Goal: Information Seeking & Learning: Compare options

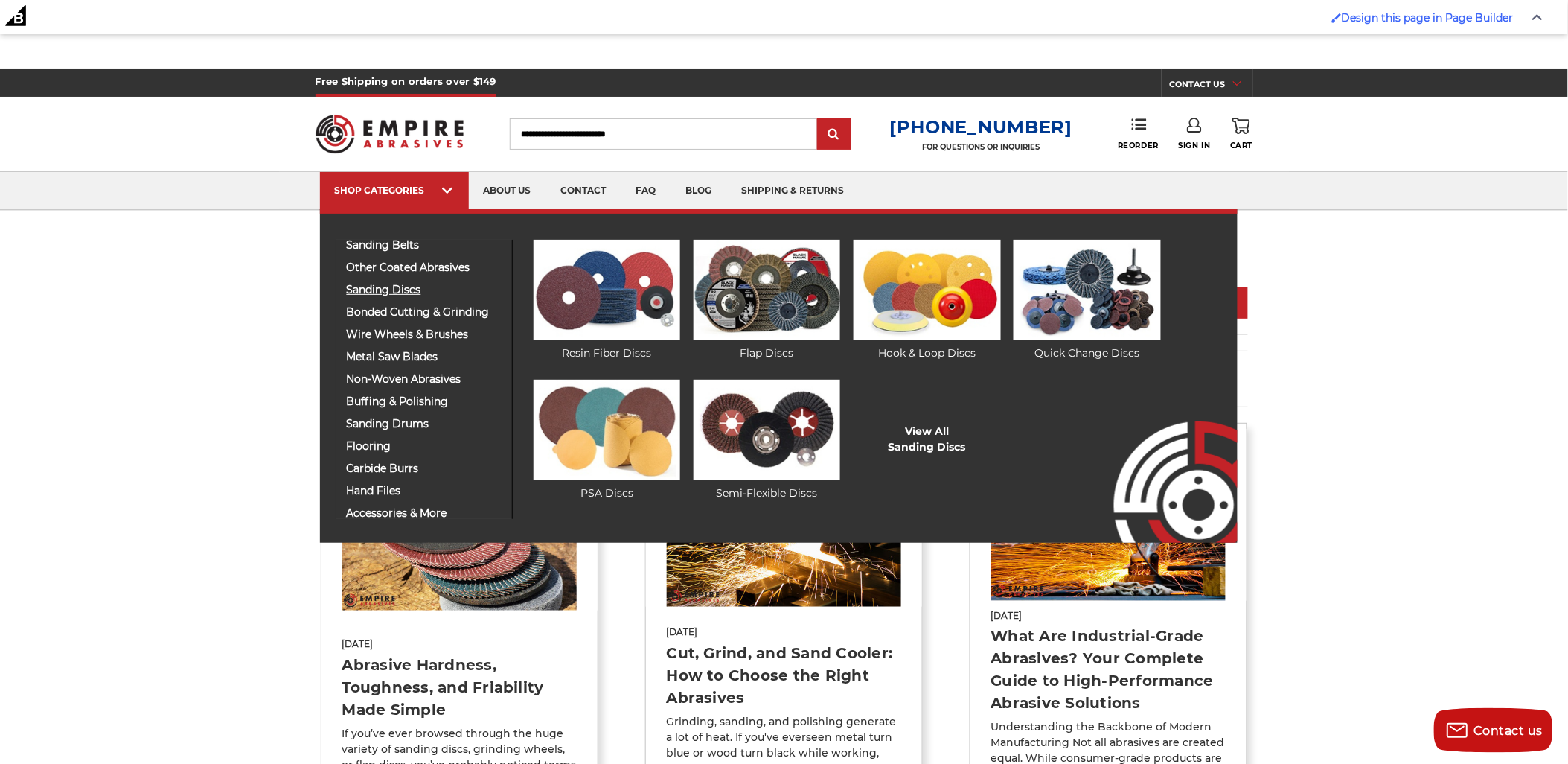
click at [410, 294] on span "sanding discs" at bounding box center [424, 290] width 154 height 11
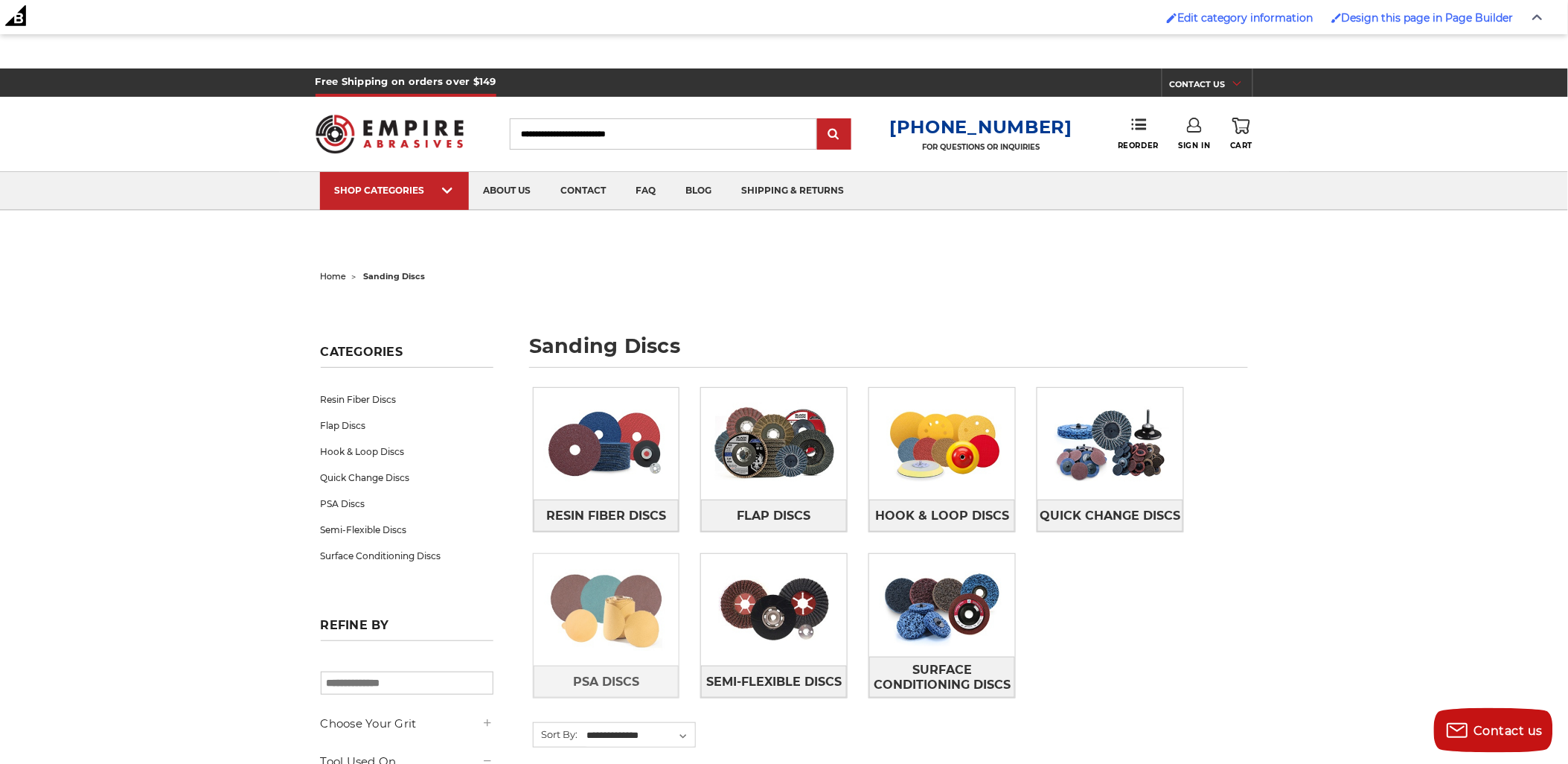
drag, startPoint x: 614, startPoint y: 622, endPoint x: 595, endPoint y: 634, distance: 22.5
click at [595, 634] on img at bounding box center [606, 609] width 146 height 102
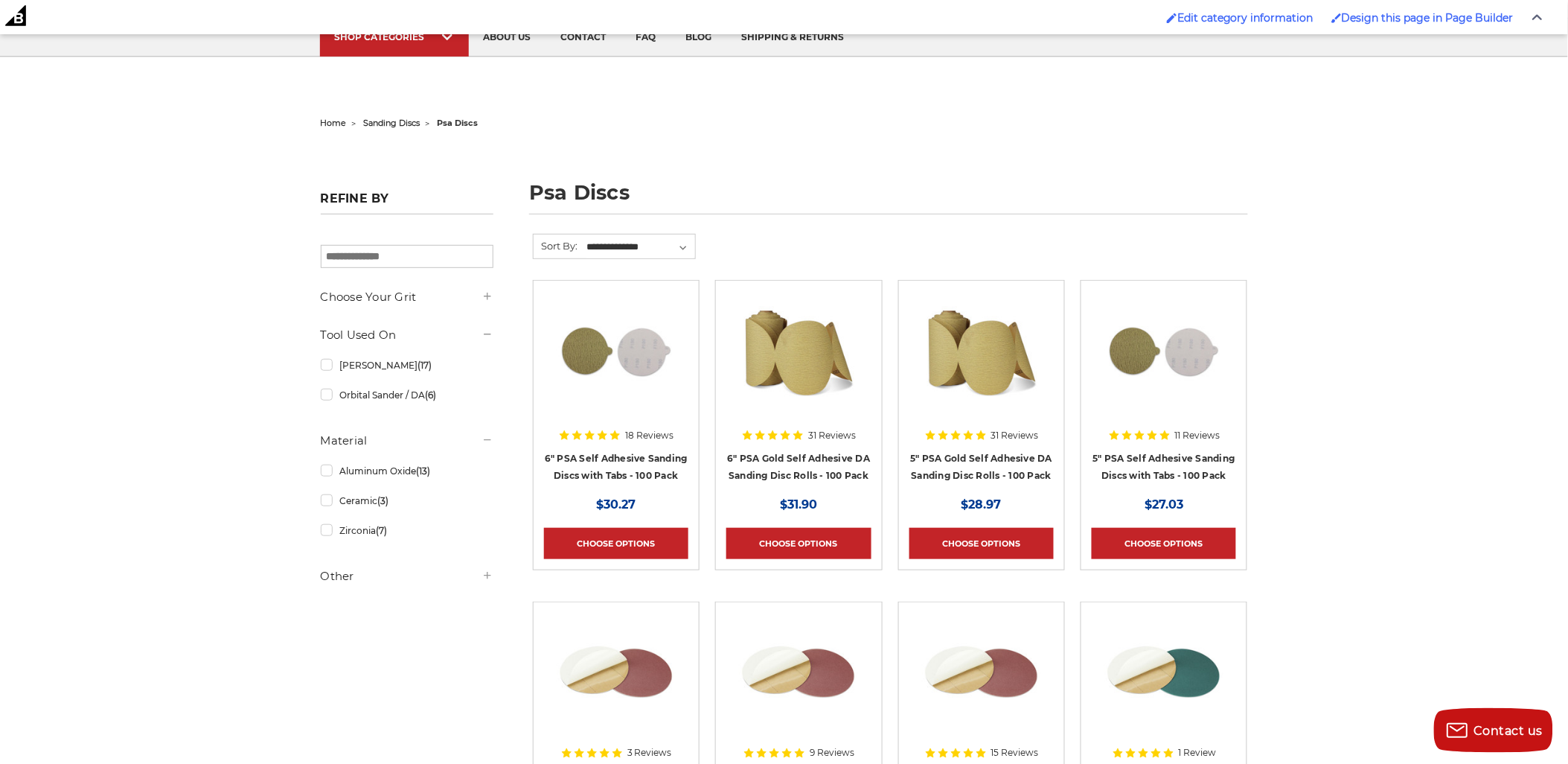
scroll to position [330, 0]
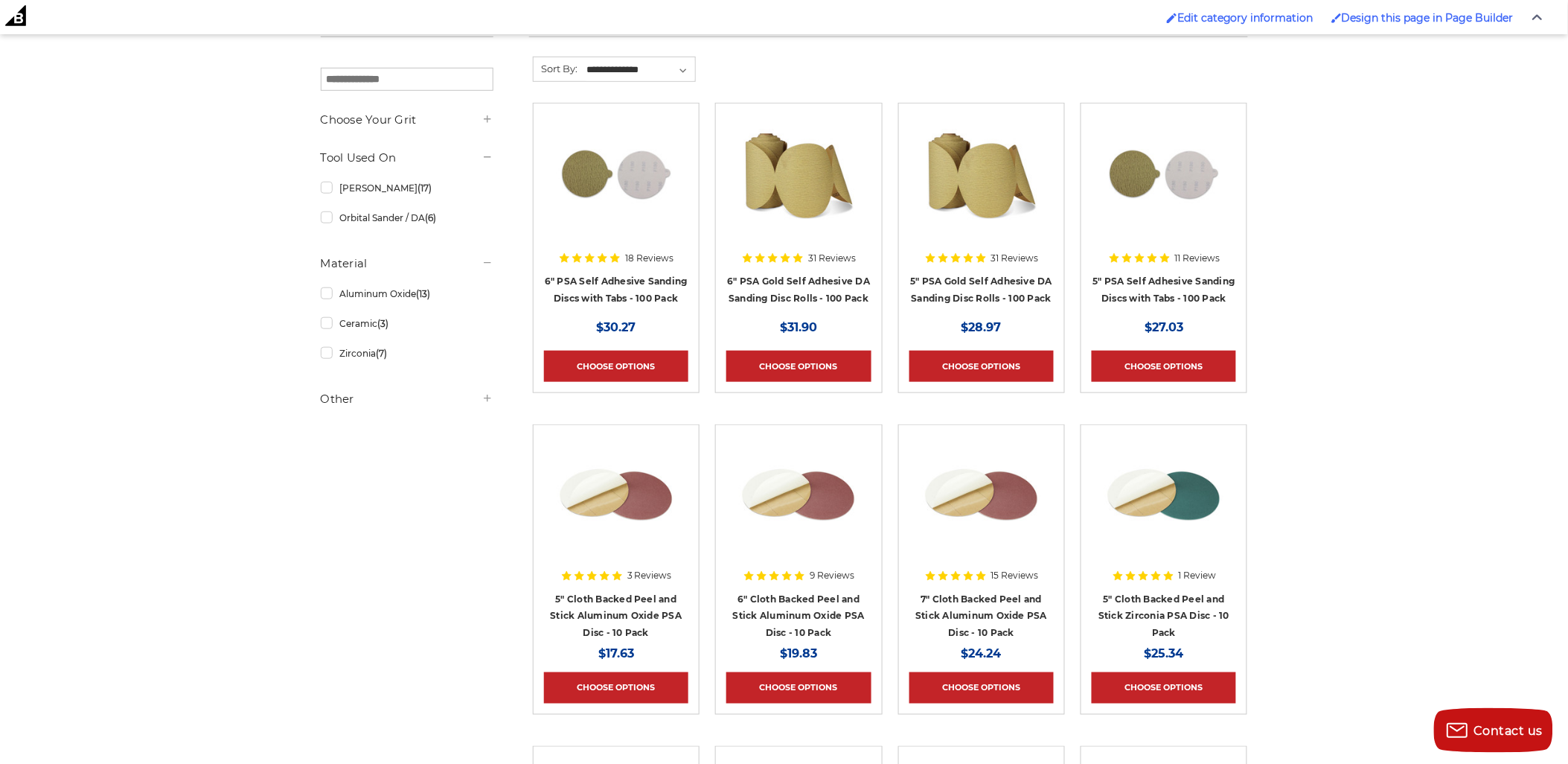
click at [1148, 484] on img at bounding box center [1164, 494] width 119 height 119
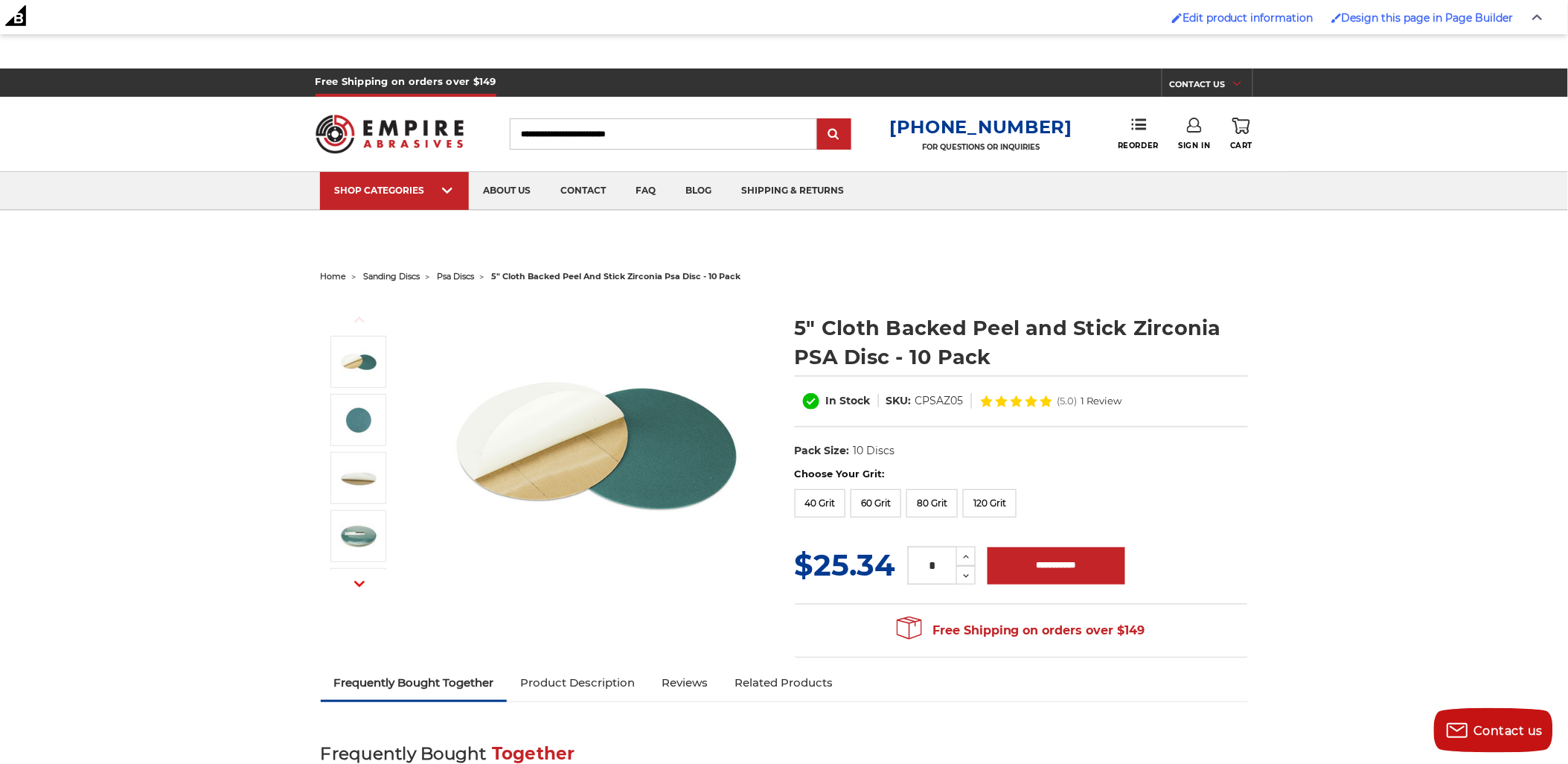
click at [860, 367] on h1 "5" Cloth Backed Peel and Stick Zirconia PSA Disc - 10 Pack" at bounding box center [1021, 342] width 454 height 58
drag, startPoint x: 860, startPoint y: 367, endPoint x: 829, endPoint y: 366, distance: 31.0
click at [829, 366] on h1 "5" Cloth Backed Peel and Stick Zirconia PSA Disc - 10 Pack" at bounding box center [1021, 342] width 454 height 58
copy h1 "PSA Disc"
click at [558, 433] on img at bounding box center [597, 447] width 298 height 298
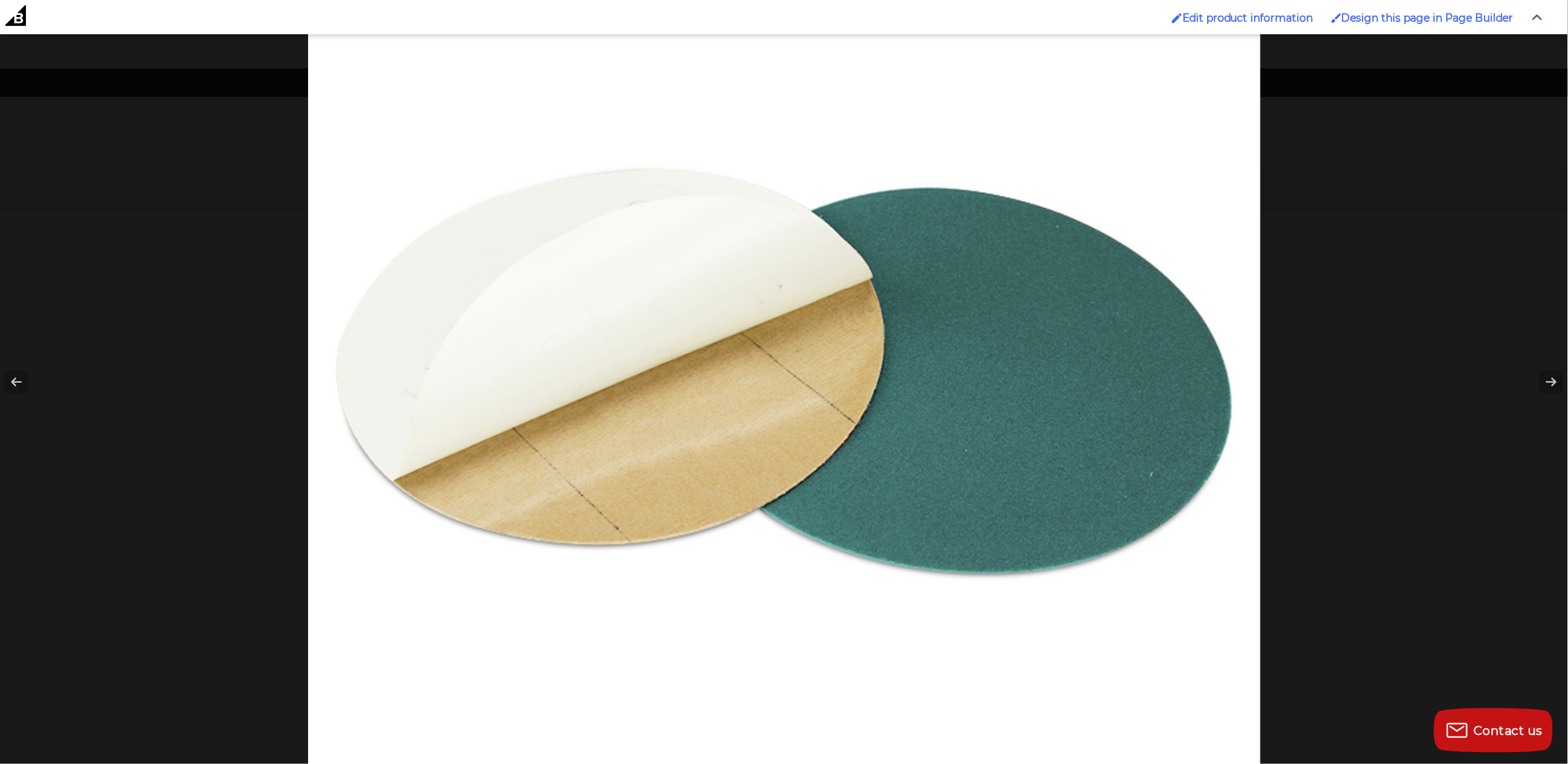
click at [1352, 591] on div at bounding box center [1092, 280] width 1568 height 764
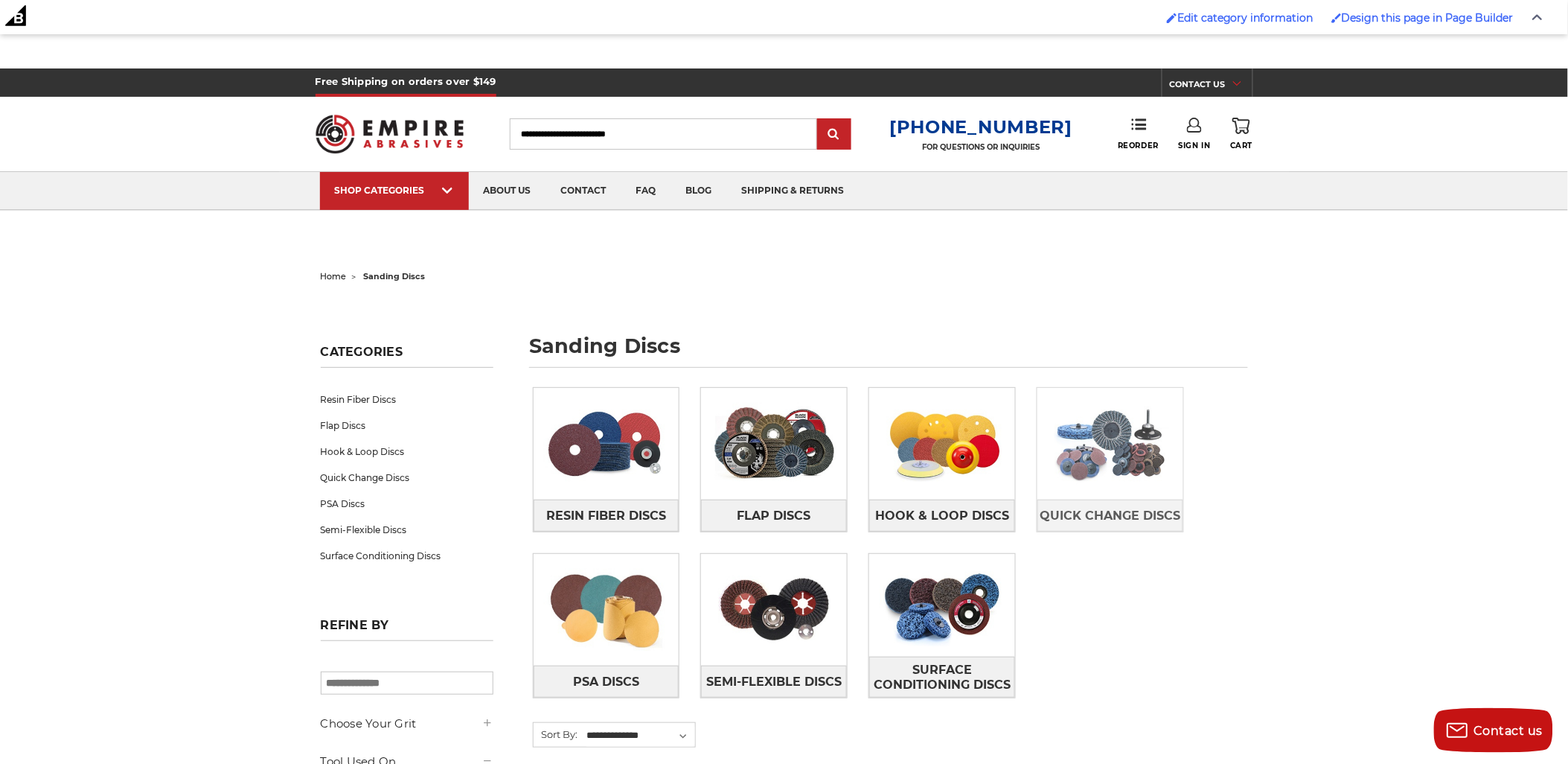
click at [1154, 458] on img at bounding box center [1110, 443] width 146 height 102
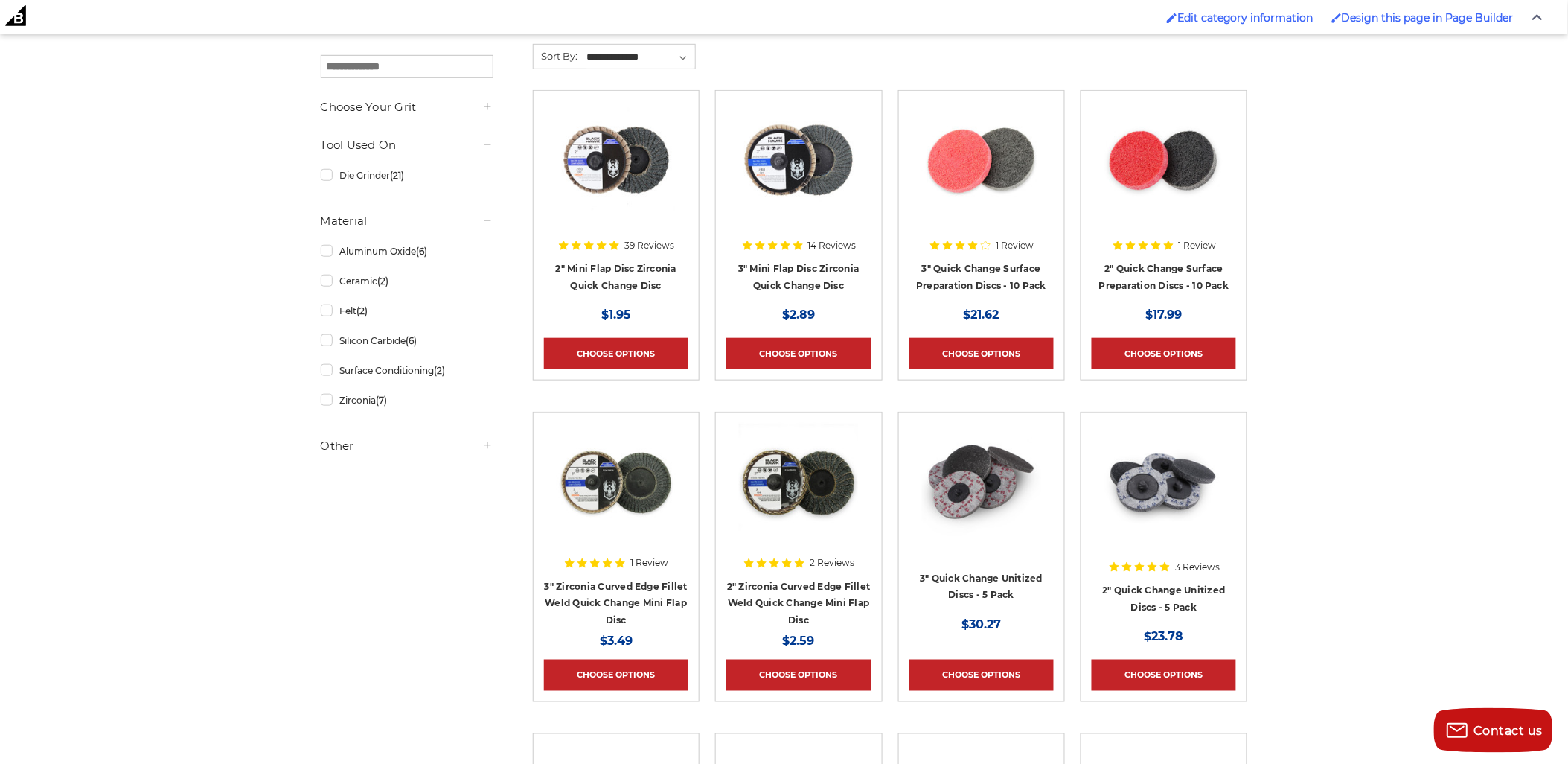
scroll to position [496, 0]
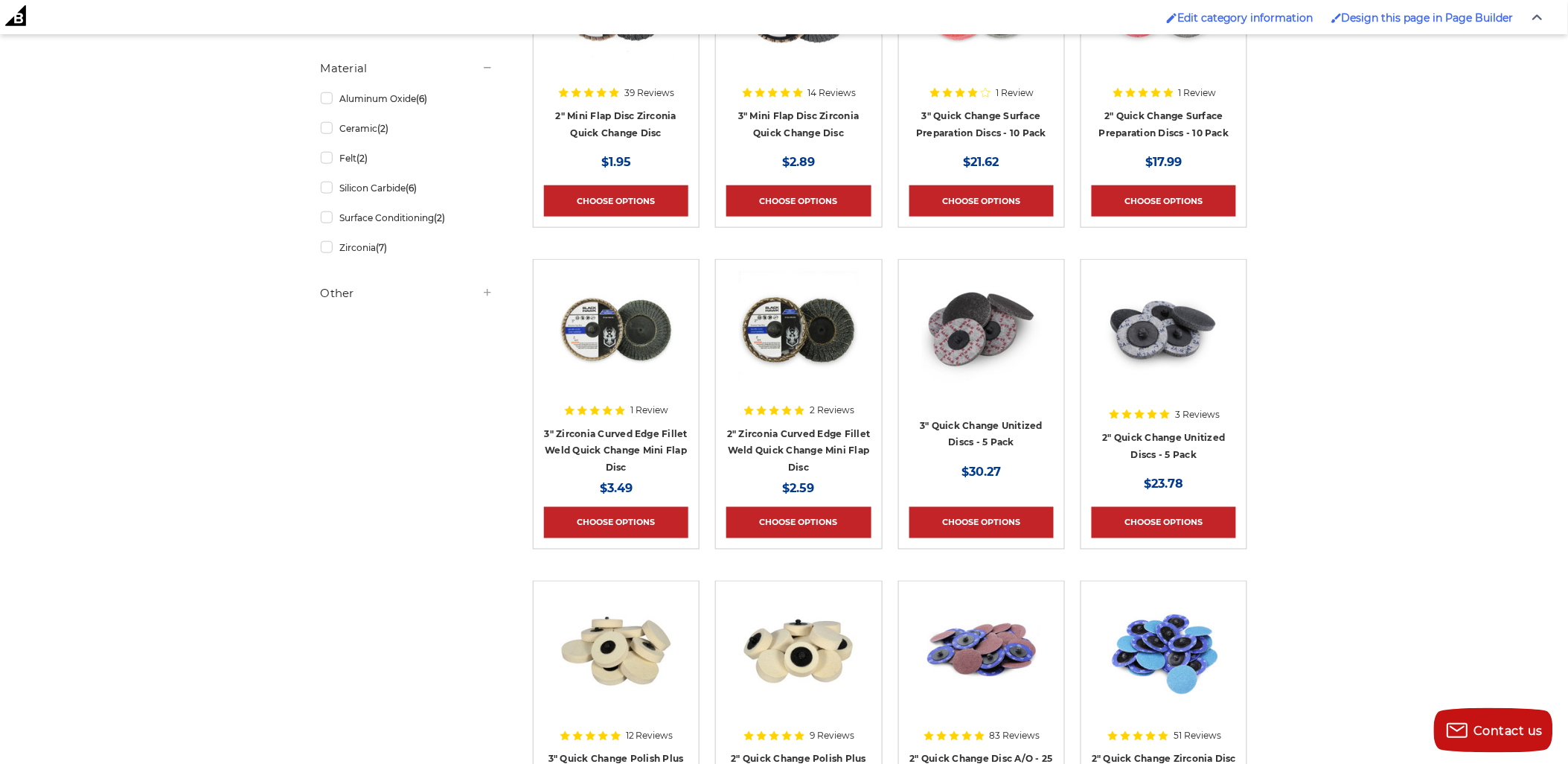
click at [1161, 640] on img at bounding box center [1164, 651] width 119 height 119
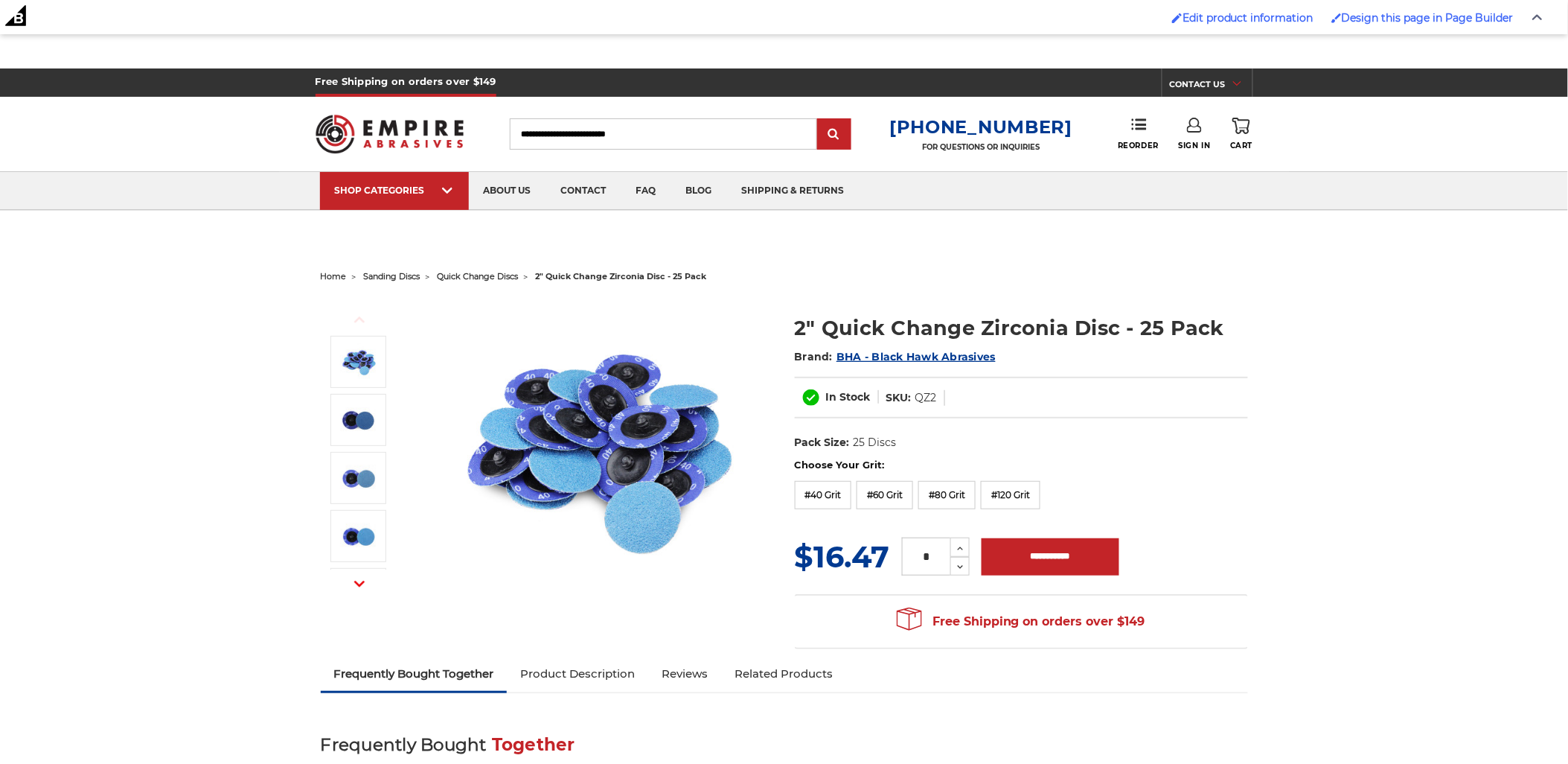
click at [614, 454] on img at bounding box center [597, 447] width 298 height 298
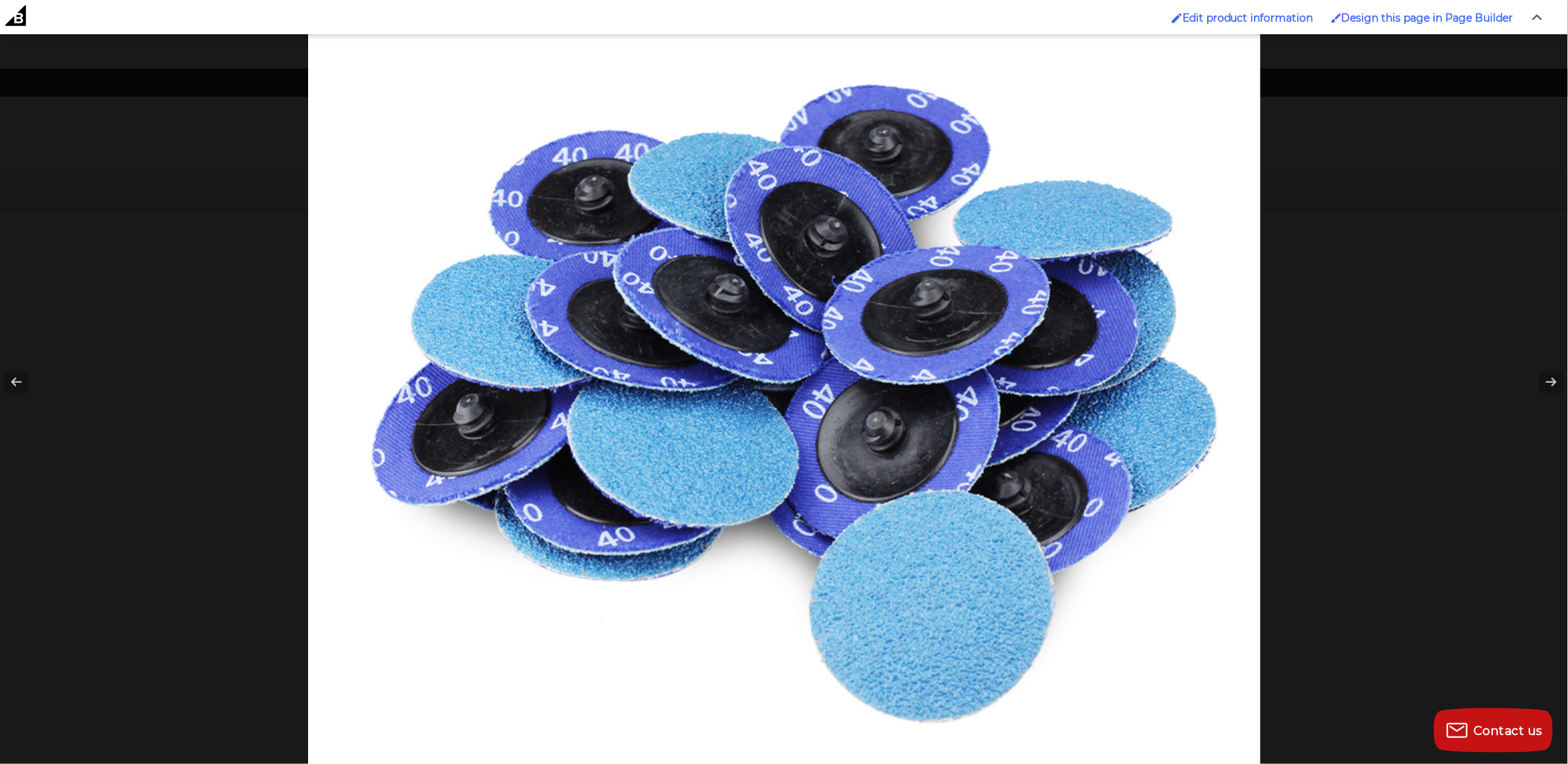
click at [1308, 348] on div at bounding box center [1092, 284] width 1568 height 764
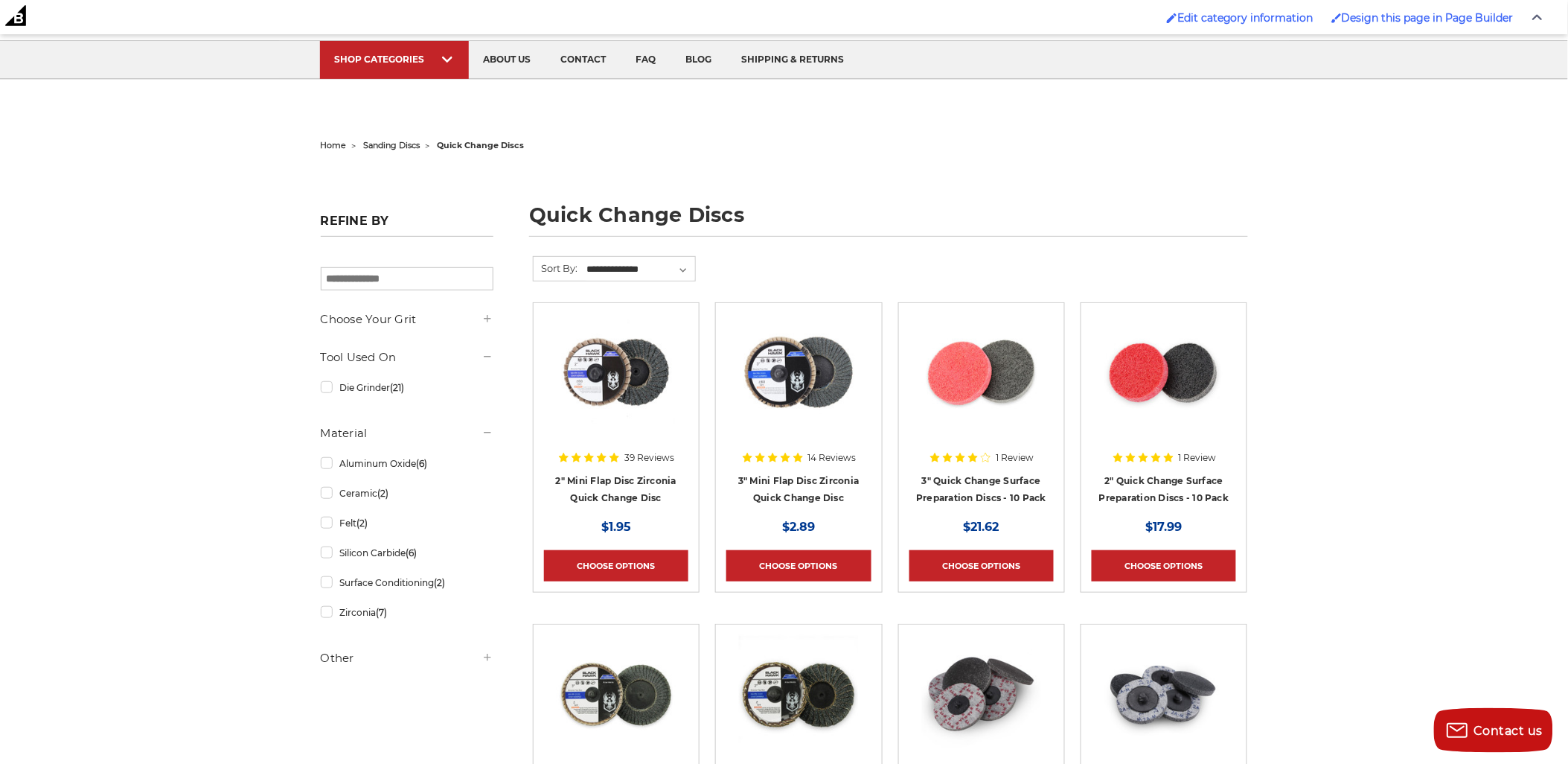
scroll to position [130, 0]
click at [593, 263] on select "**********" at bounding box center [641, 270] width 111 height 22
select select "**********"
click at [585, 259] on select "**********" at bounding box center [641, 270] width 111 height 22
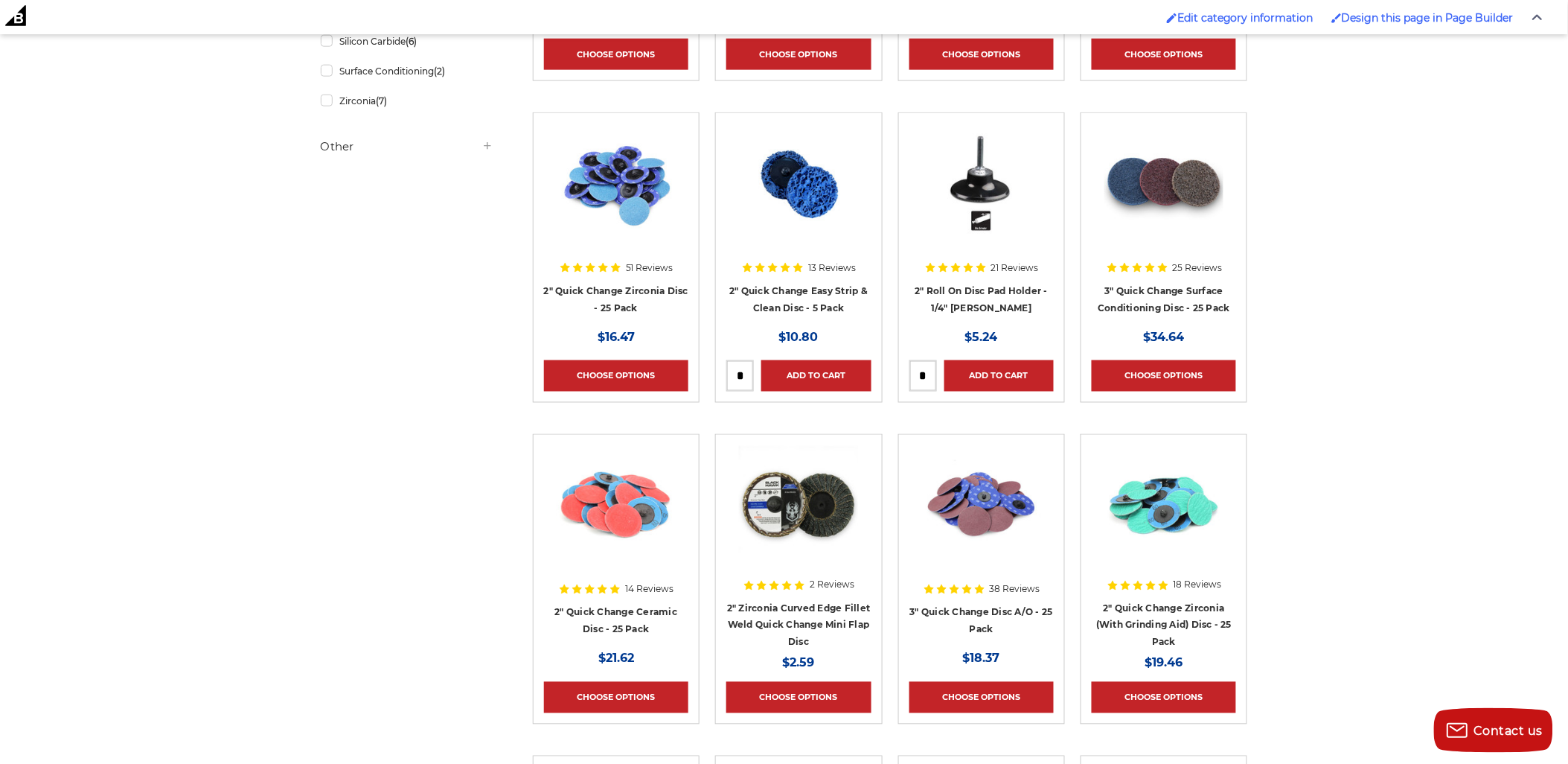
scroll to position [661, 0]
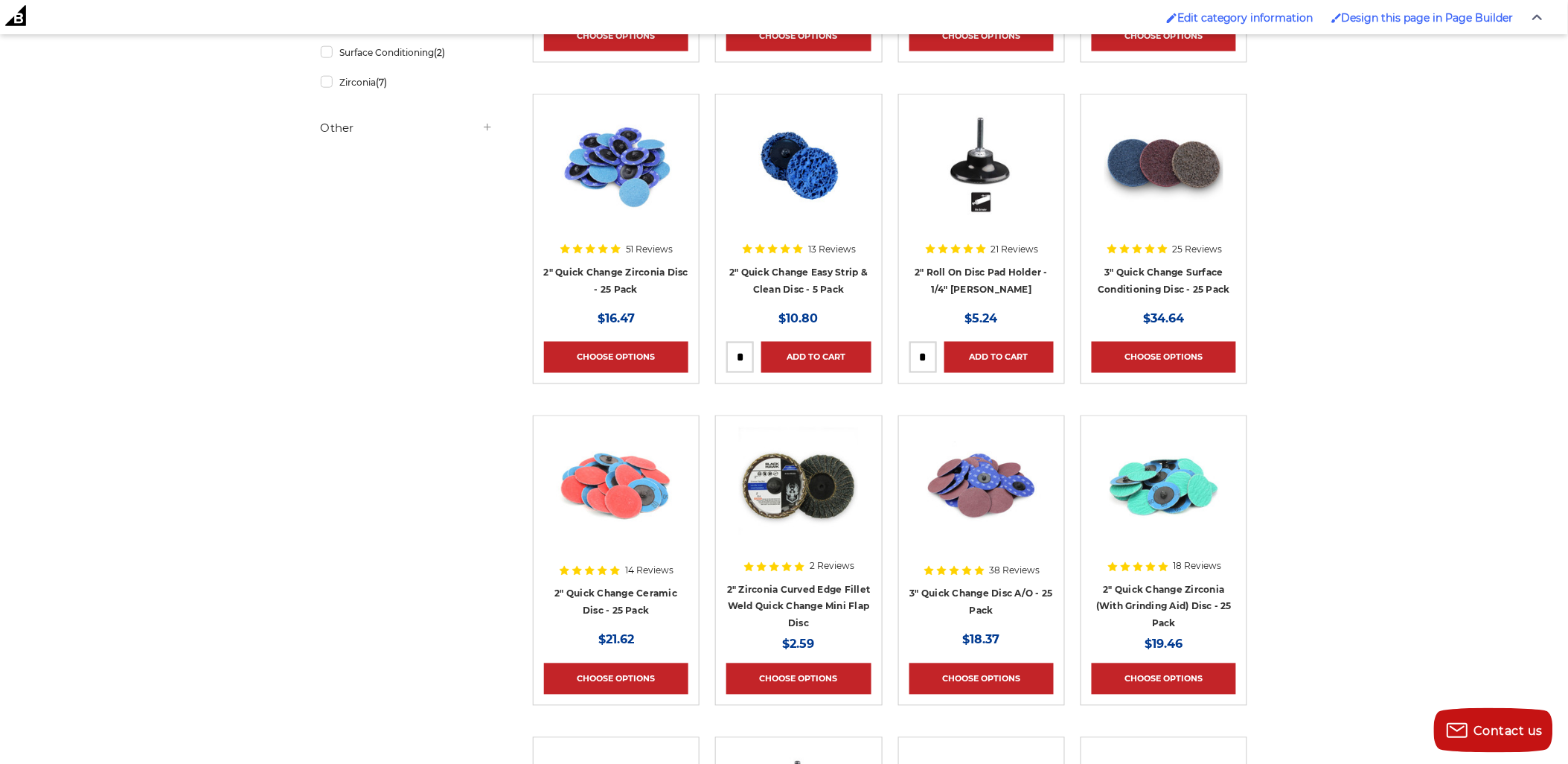
click at [618, 474] on img at bounding box center [616, 486] width 119 height 119
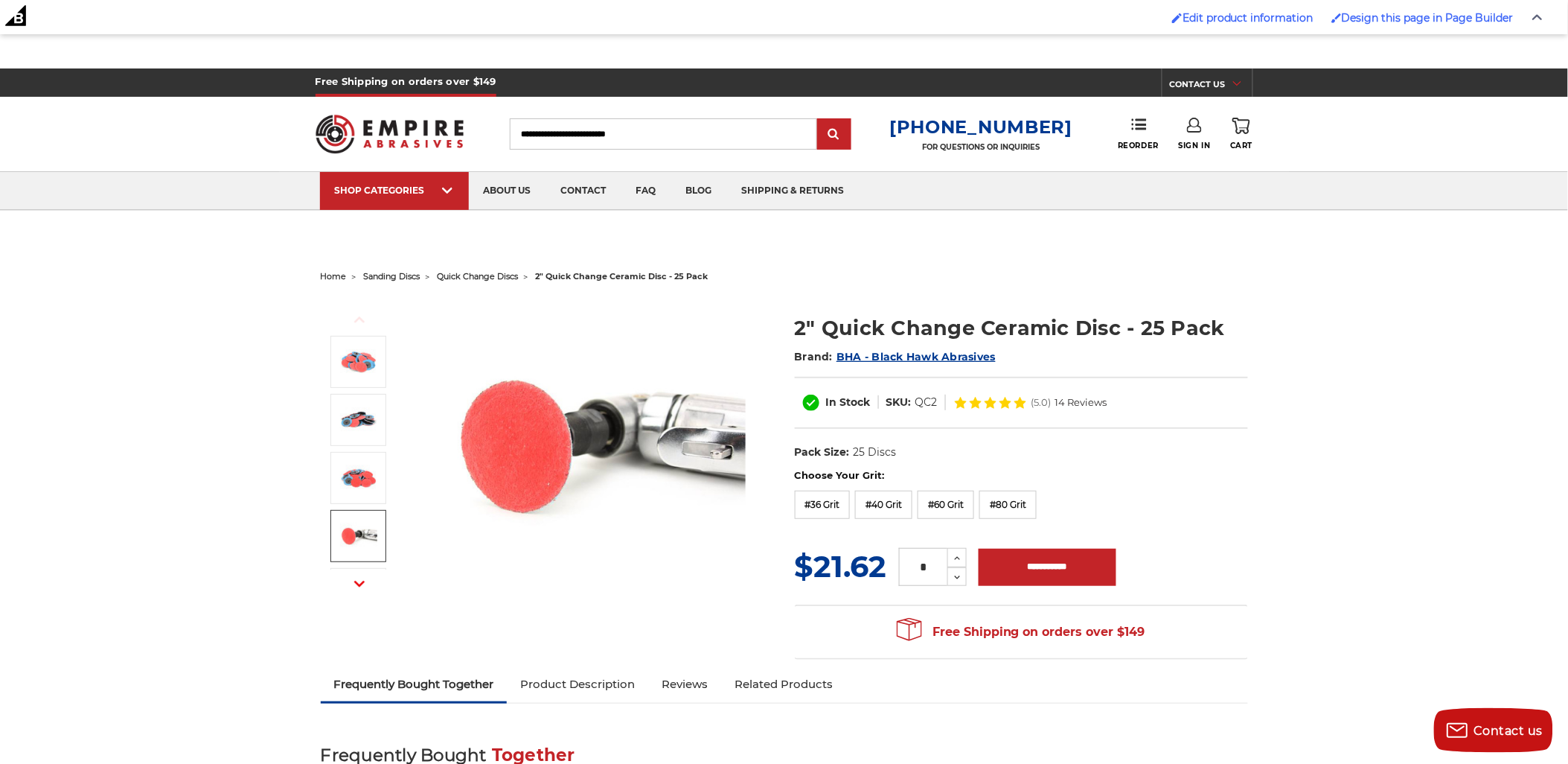
click at [362, 581] on icon "button" at bounding box center [360, 584] width 11 height 11
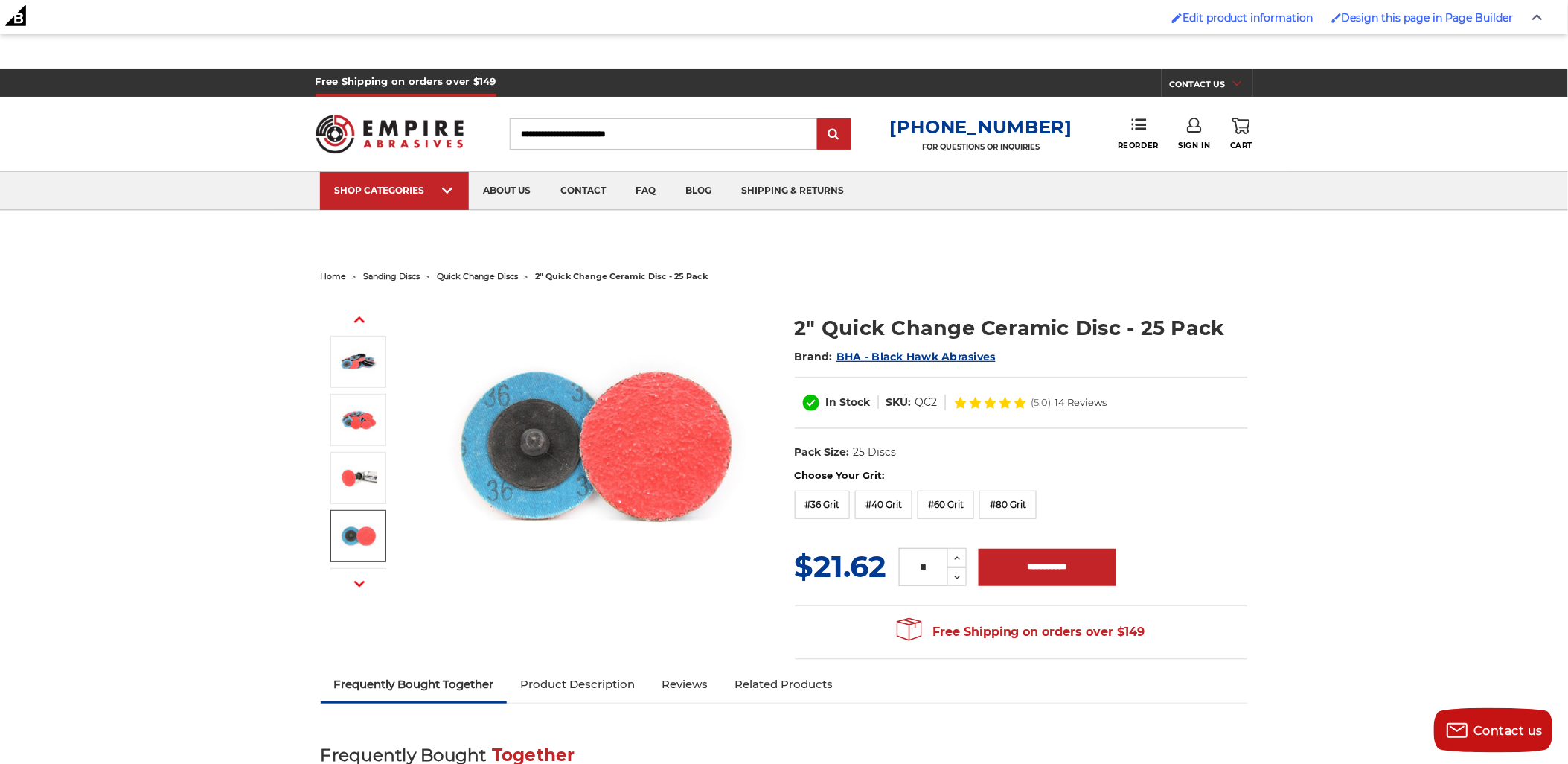
click at [545, 457] on img at bounding box center [597, 447] width 298 height 298
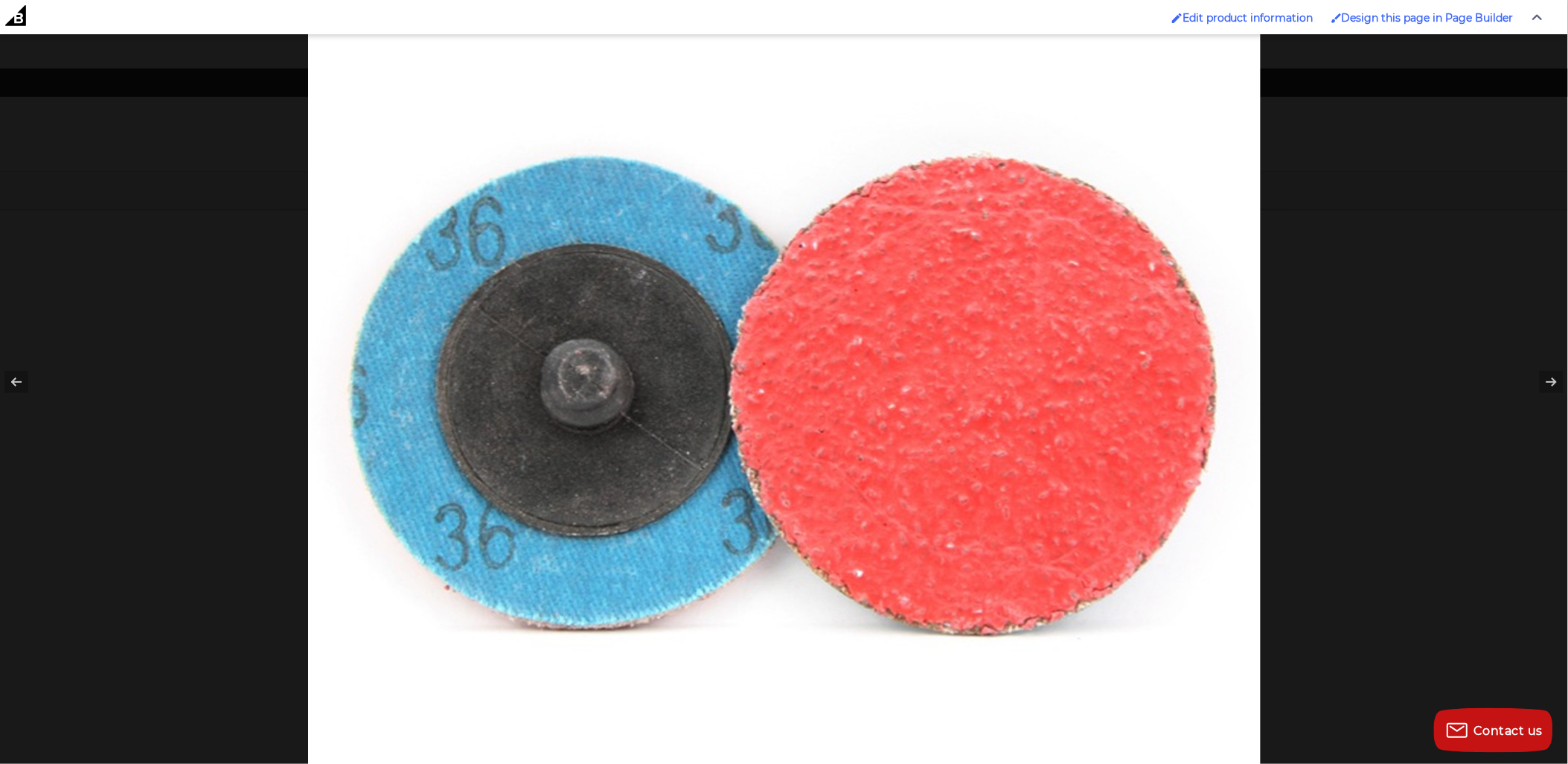
click at [1460, 278] on div at bounding box center [1092, 302] width 1568 height 764
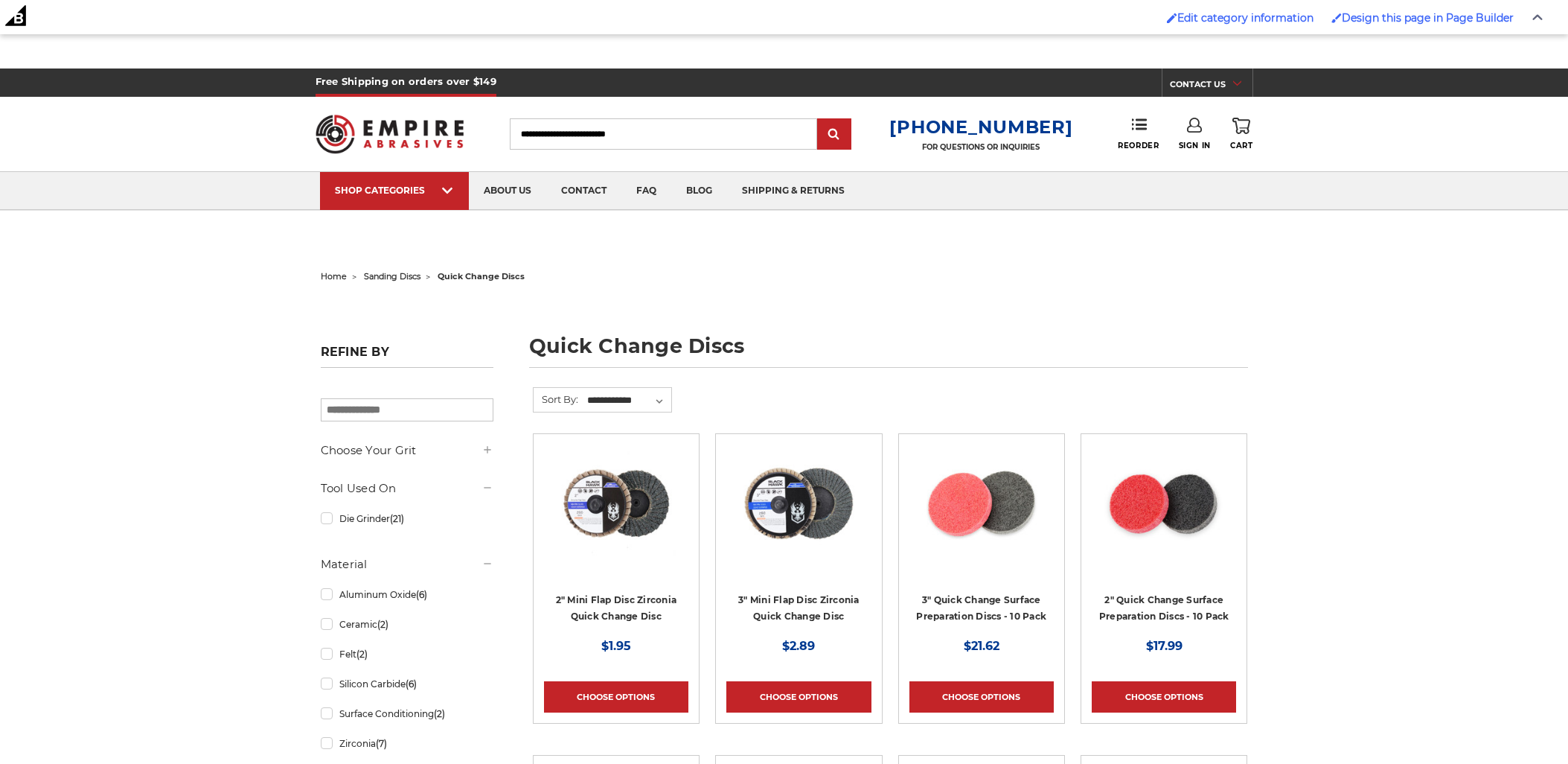
select select "**********"
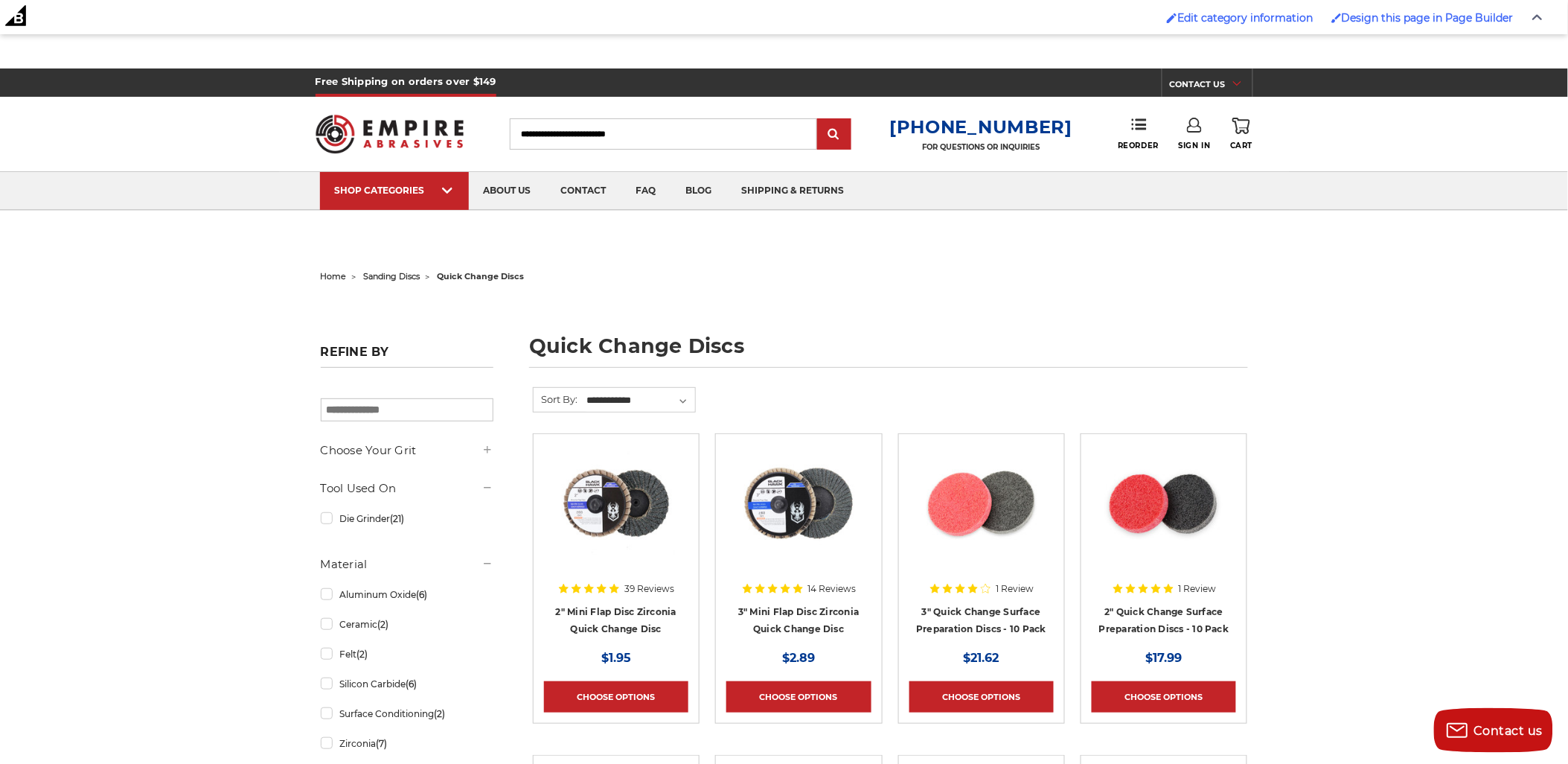
click at [832, 481] on img at bounding box center [799, 504] width 119 height 119
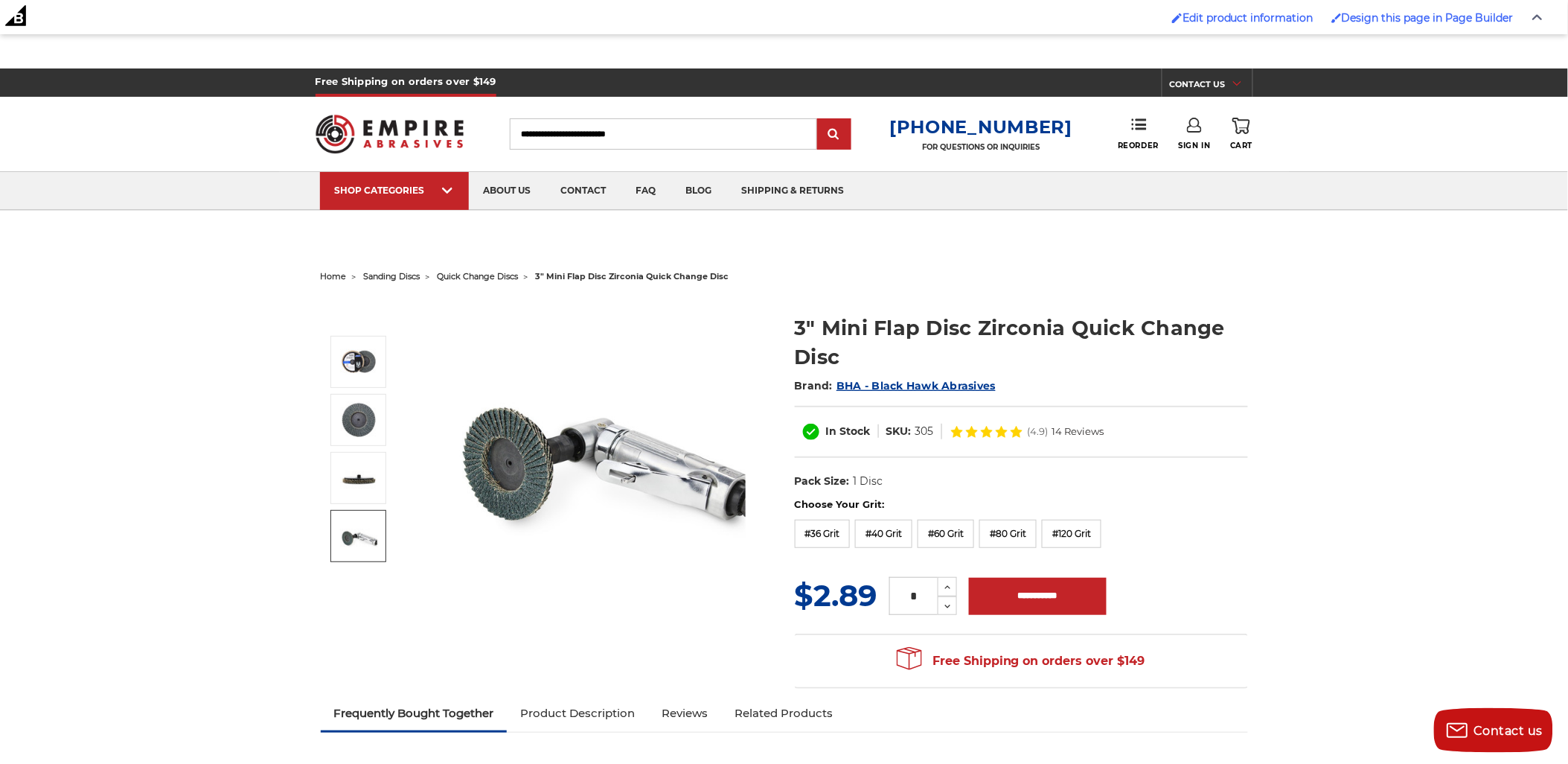
click at [589, 460] on img at bounding box center [597, 447] width 298 height 298
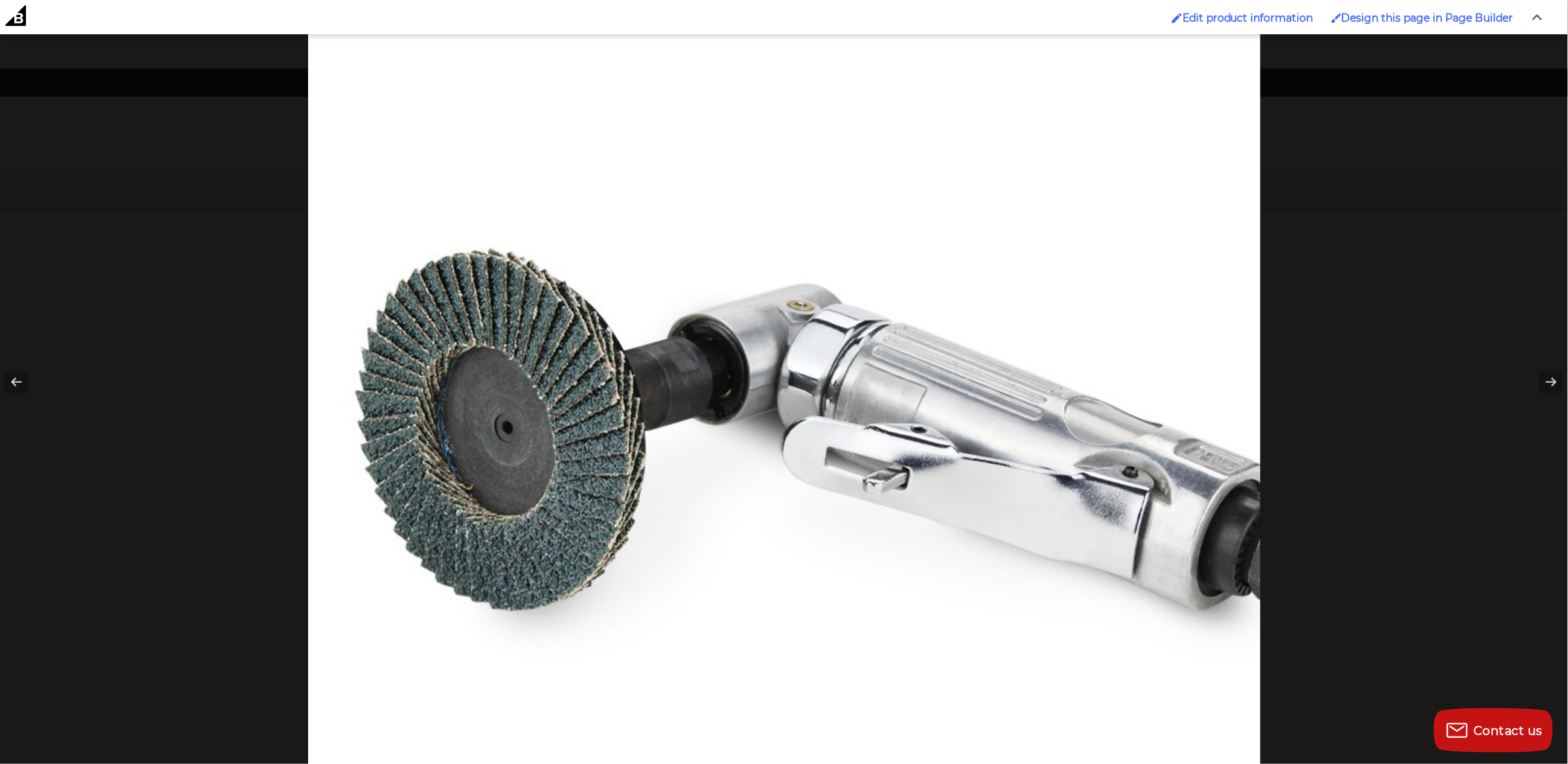
click at [1492, 634] on div at bounding box center [1092, 280] width 1568 height 764
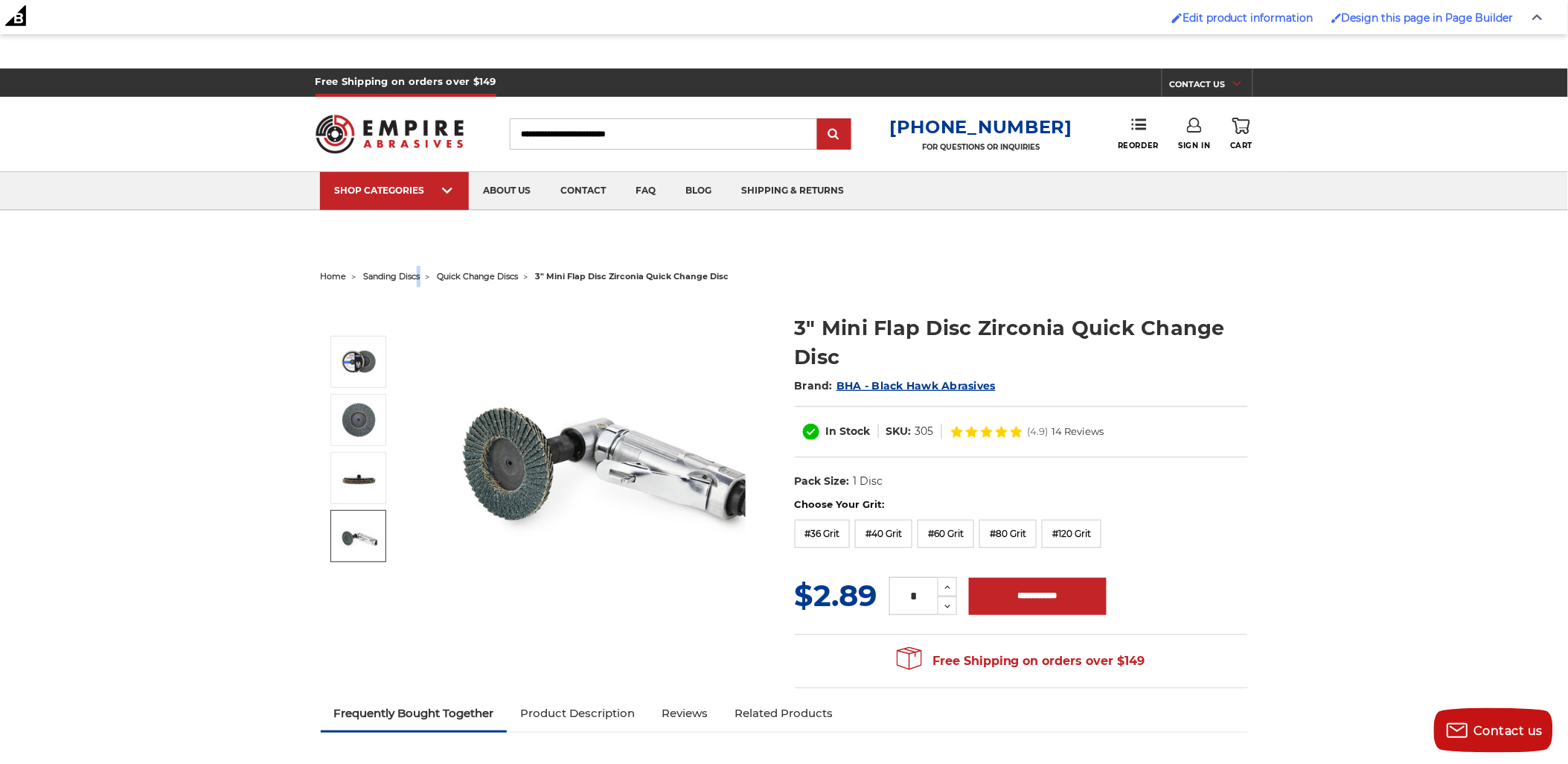
click at [417, 270] on ul "home sanding discs quick change discs 3" mini flap disc zirconia quick change d…" at bounding box center [785, 276] width 927 height 22
click at [396, 283] on li "sanding discs" at bounding box center [384, 276] width 74 height 22
click at [397, 280] on span "sanding discs" at bounding box center [392, 276] width 56 height 11
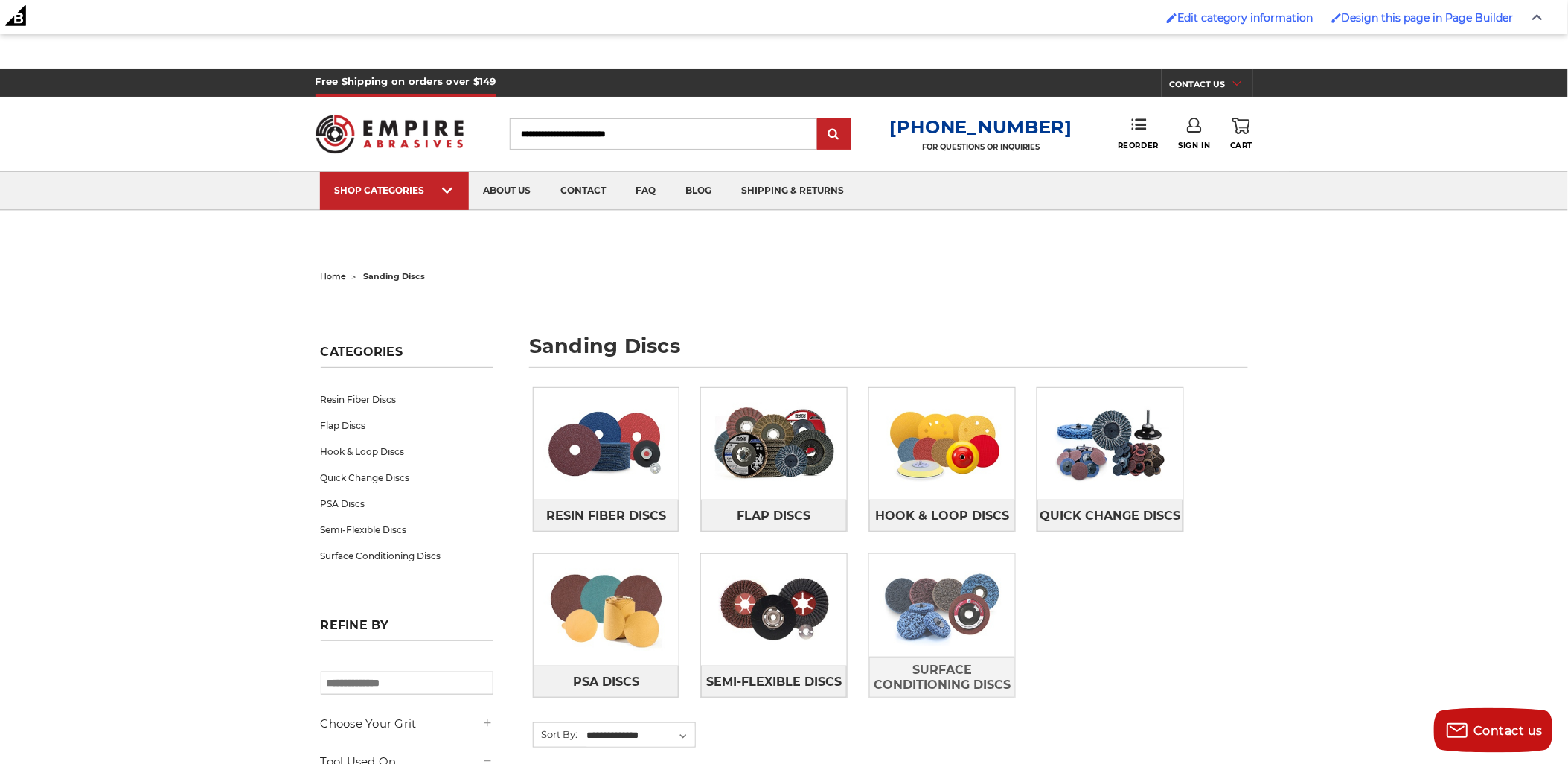
click at [946, 618] on img at bounding box center [942, 605] width 146 height 102
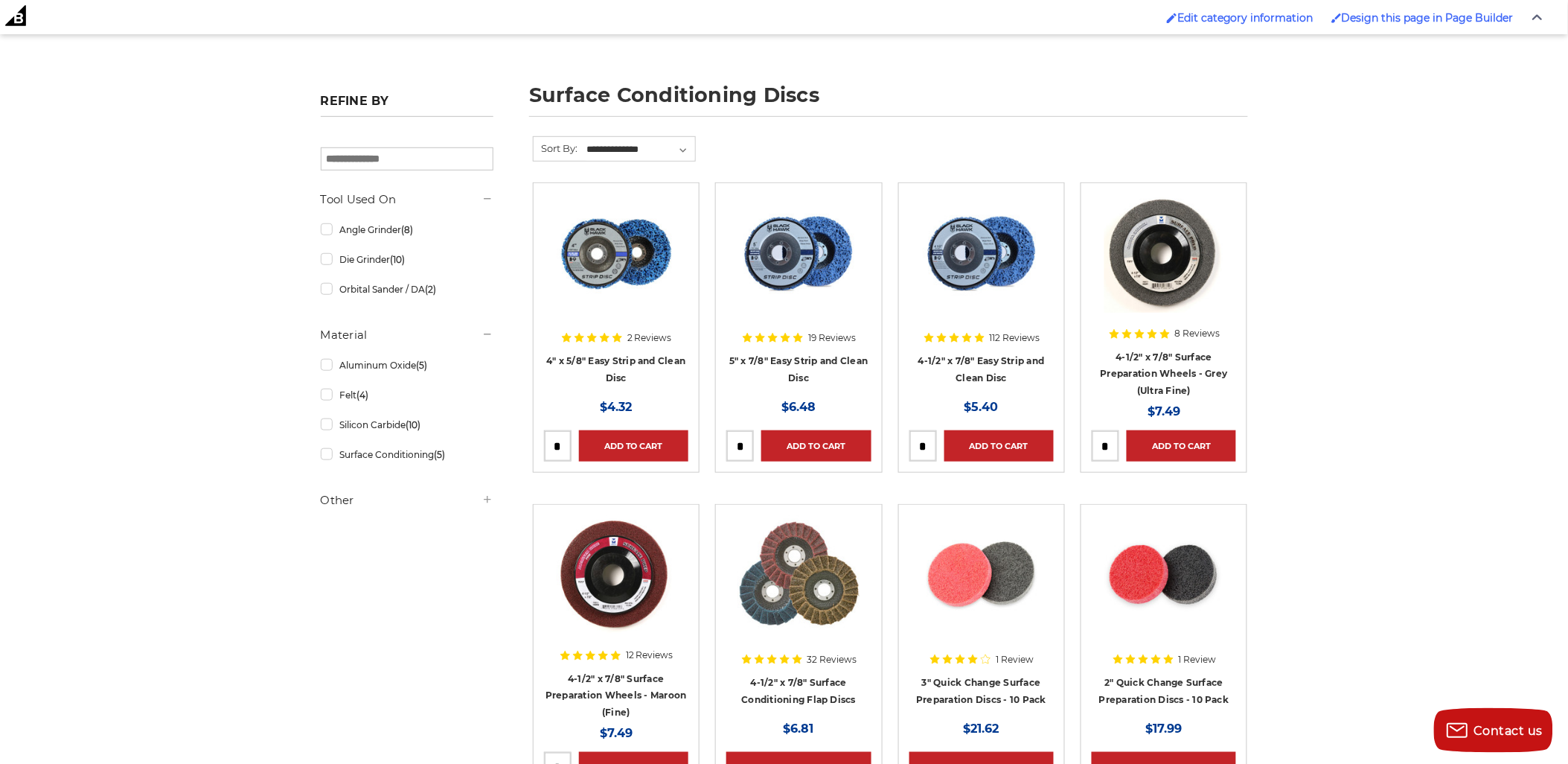
scroll to position [248, 0]
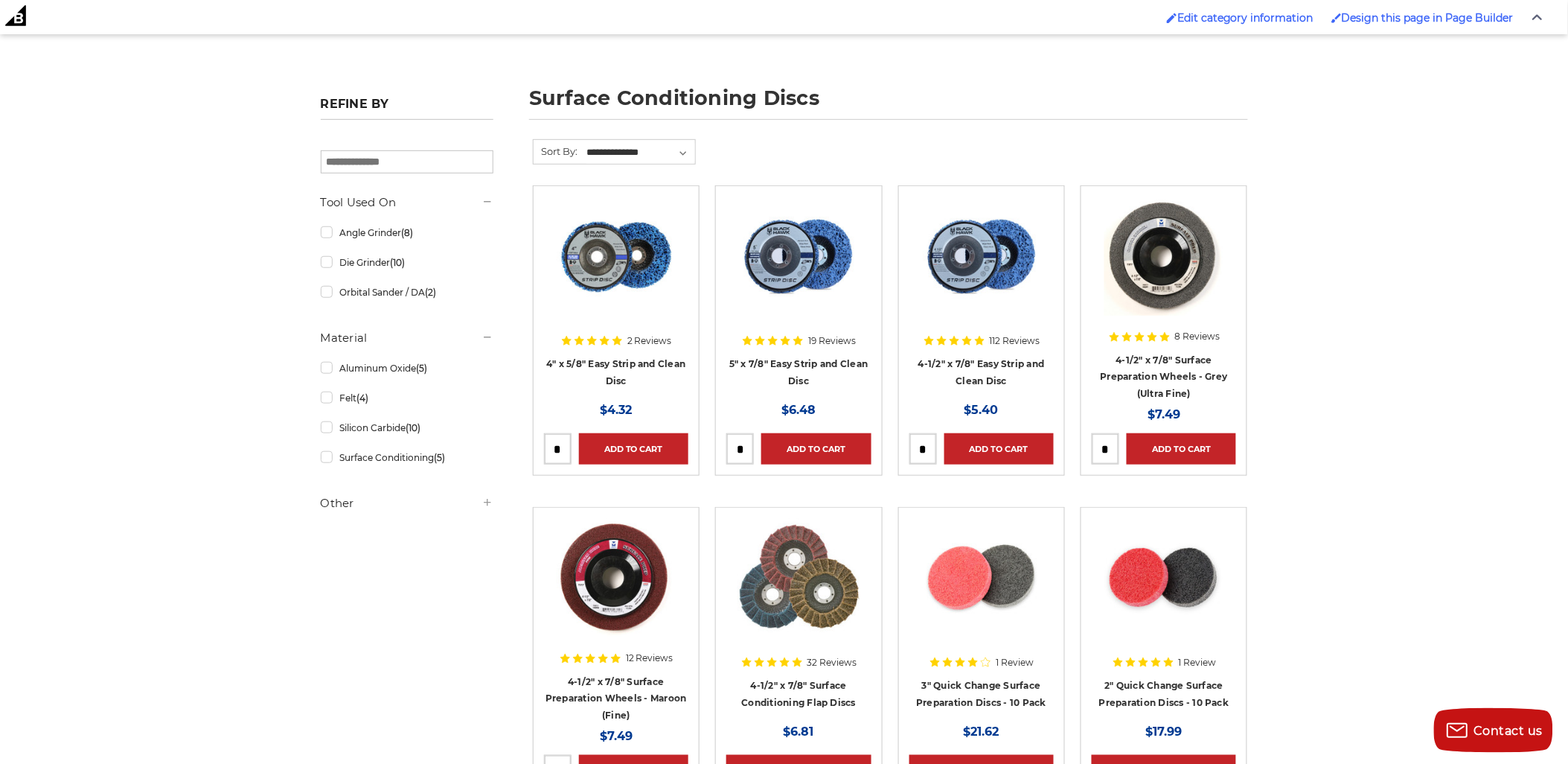
click at [672, 165] on fieldset "**********" at bounding box center [615, 163] width 164 height 46
click at [670, 155] on select "**********" at bounding box center [641, 152] width 111 height 22
select select "**********"
click at [585, 142] on select "**********" at bounding box center [641, 152] width 111 height 22
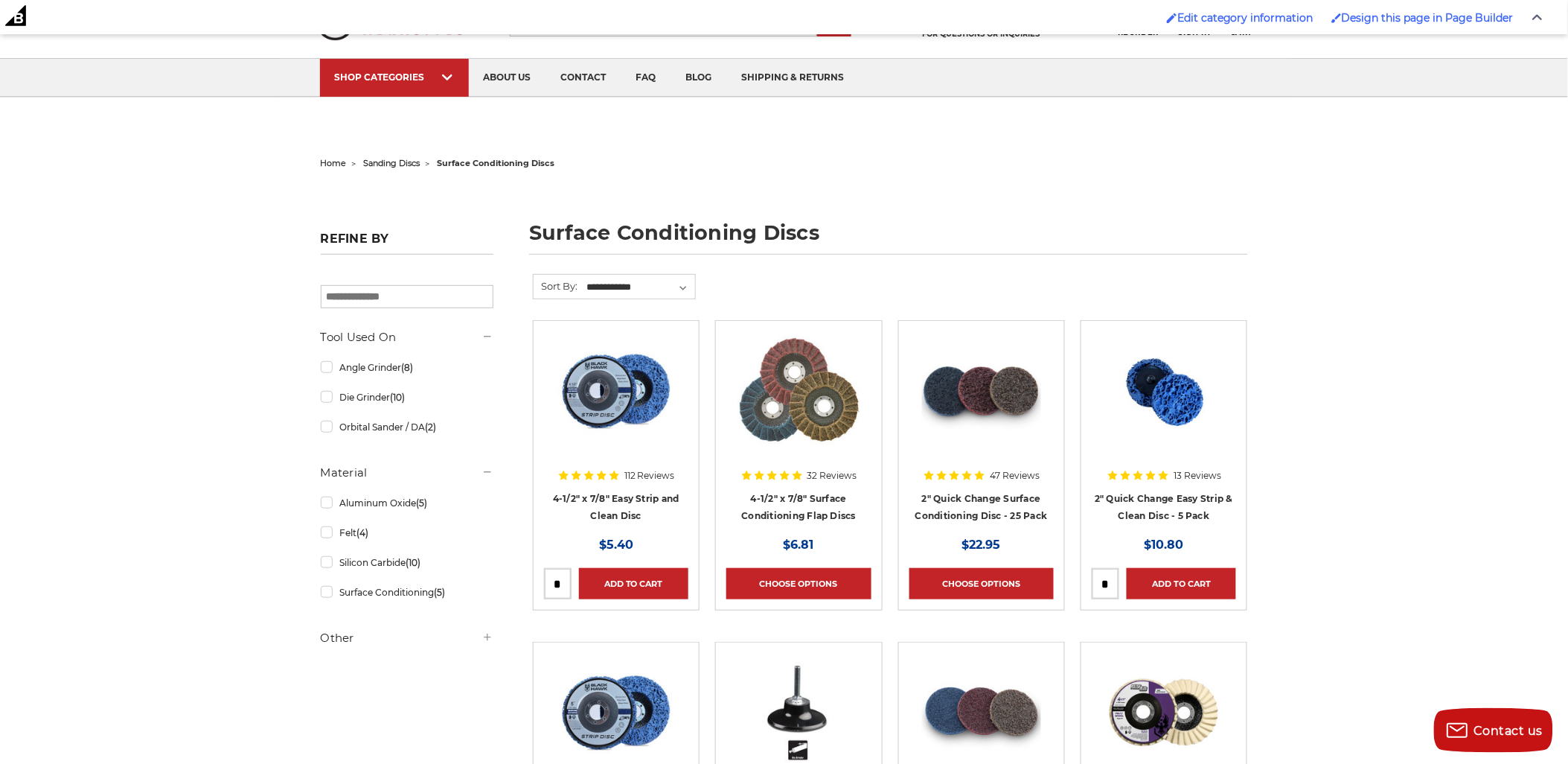
scroll to position [248, 0]
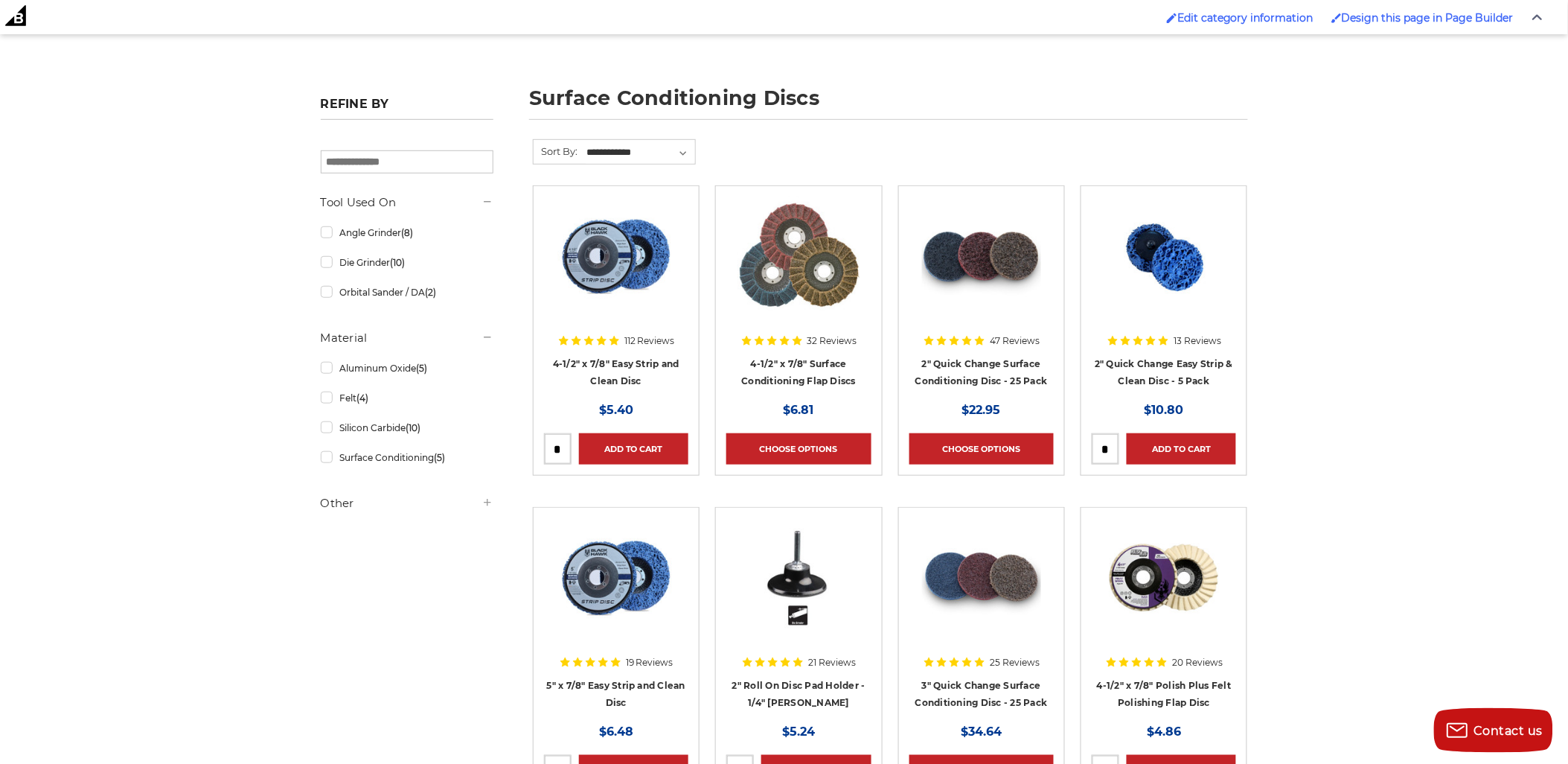
click at [978, 280] on img at bounding box center [982, 256] width 119 height 119
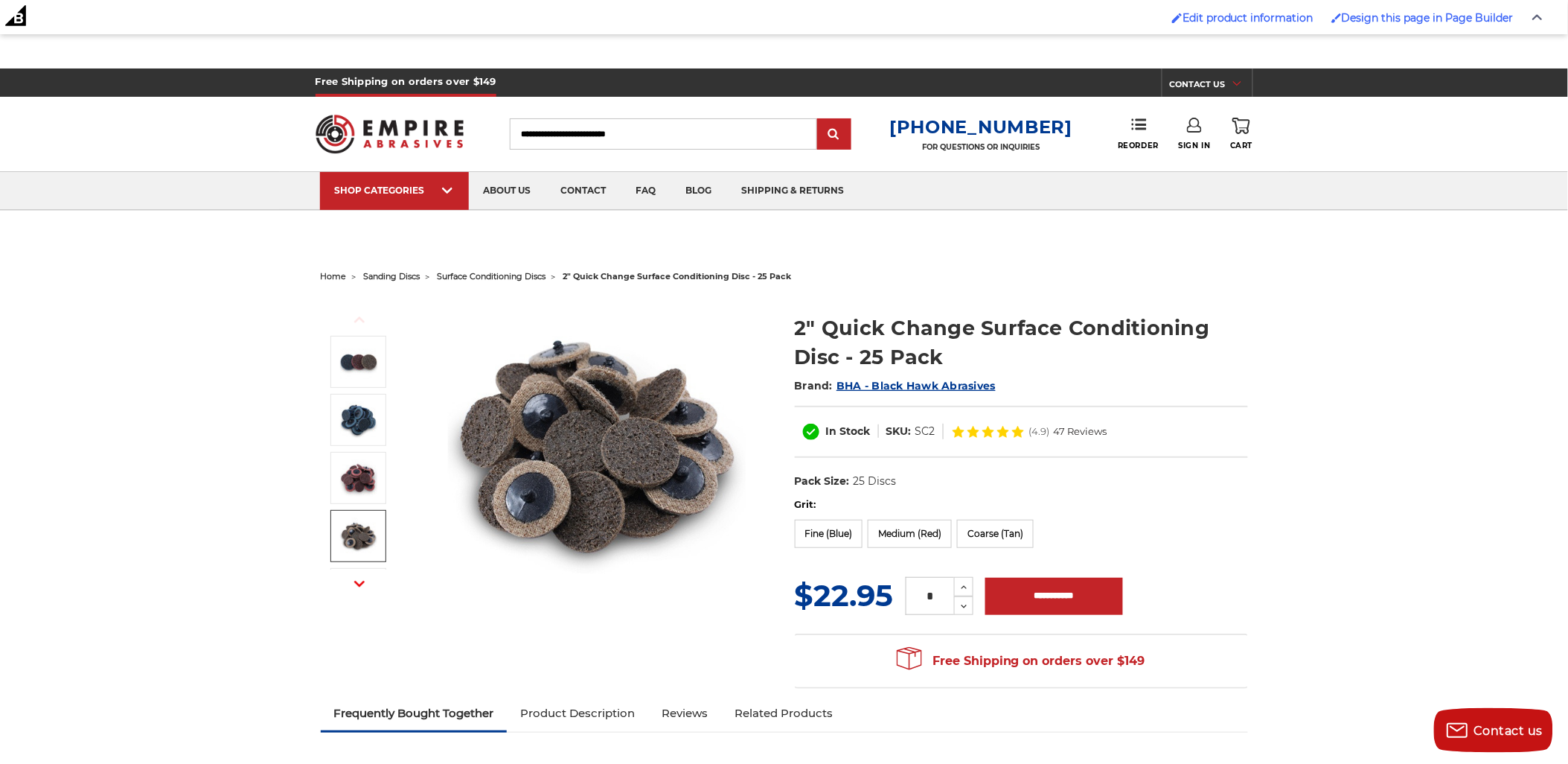
click at [358, 581] on icon "button" at bounding box center [360, 584] width 11 height 11
click at [357, 581] on icon "button" at bounding box center [360, 584] width 11 height 11
click at [358, 581] on icon "button" at bounding box center [360, 584] width 11 height 11
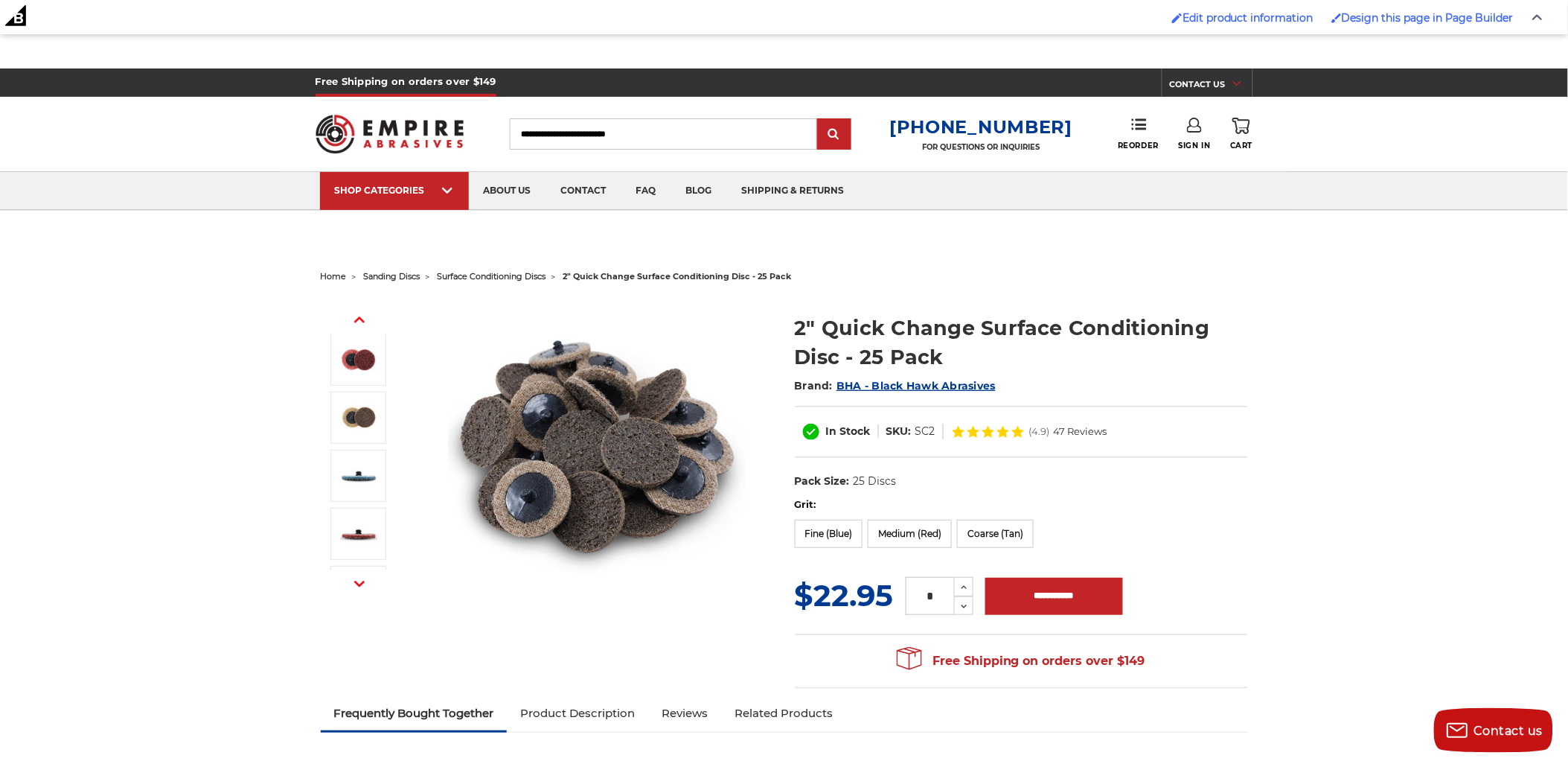
click at [358, 581] on icon "button" at bounding box center [360, 584] width 11 height 11
click at [358, 581] on icon "button" at bounding box center [360, 584] width 11 height 11
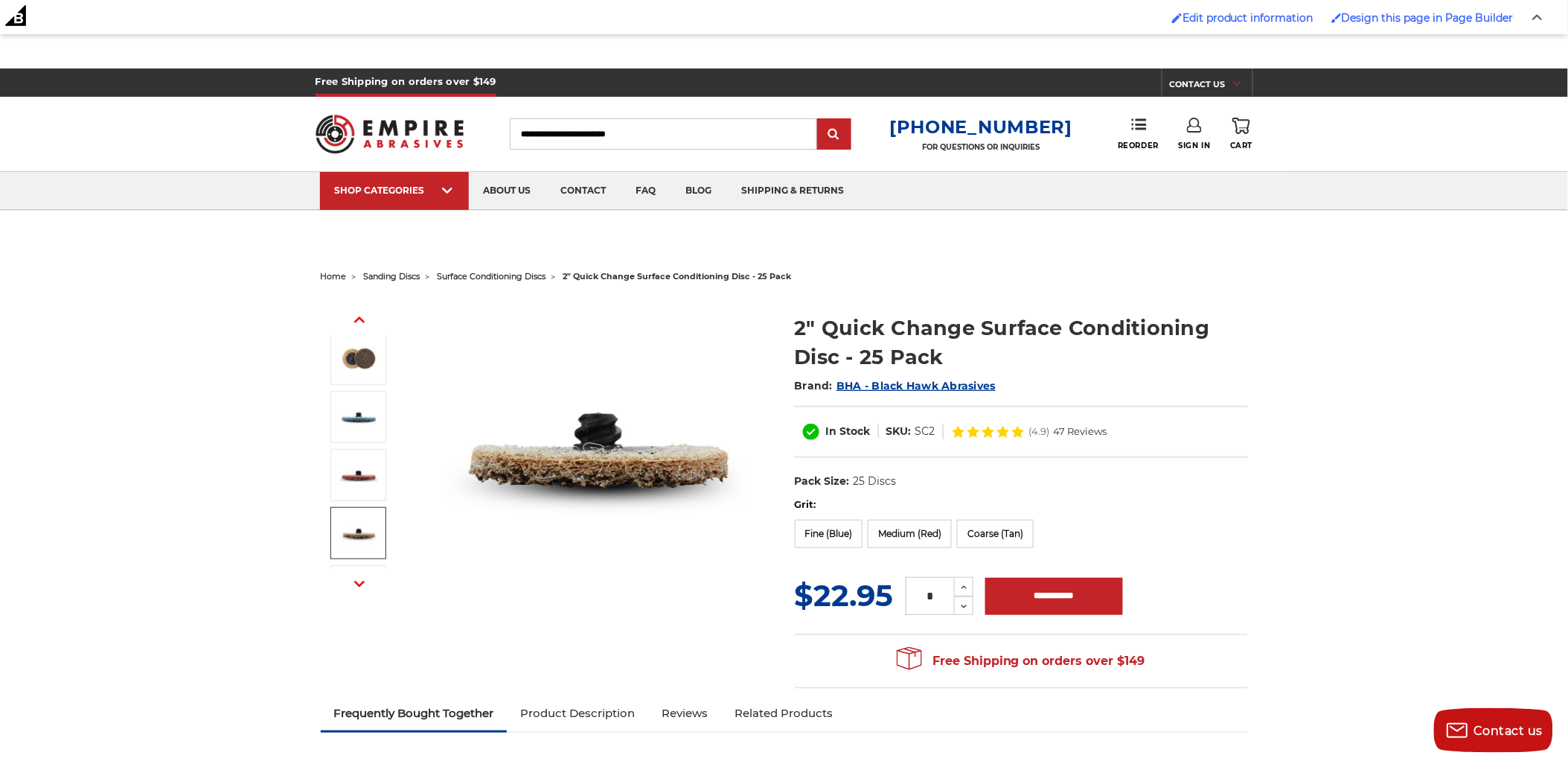
click at [359, 588] on icon "button" at bounding box center [360, 584] width 11 height 11
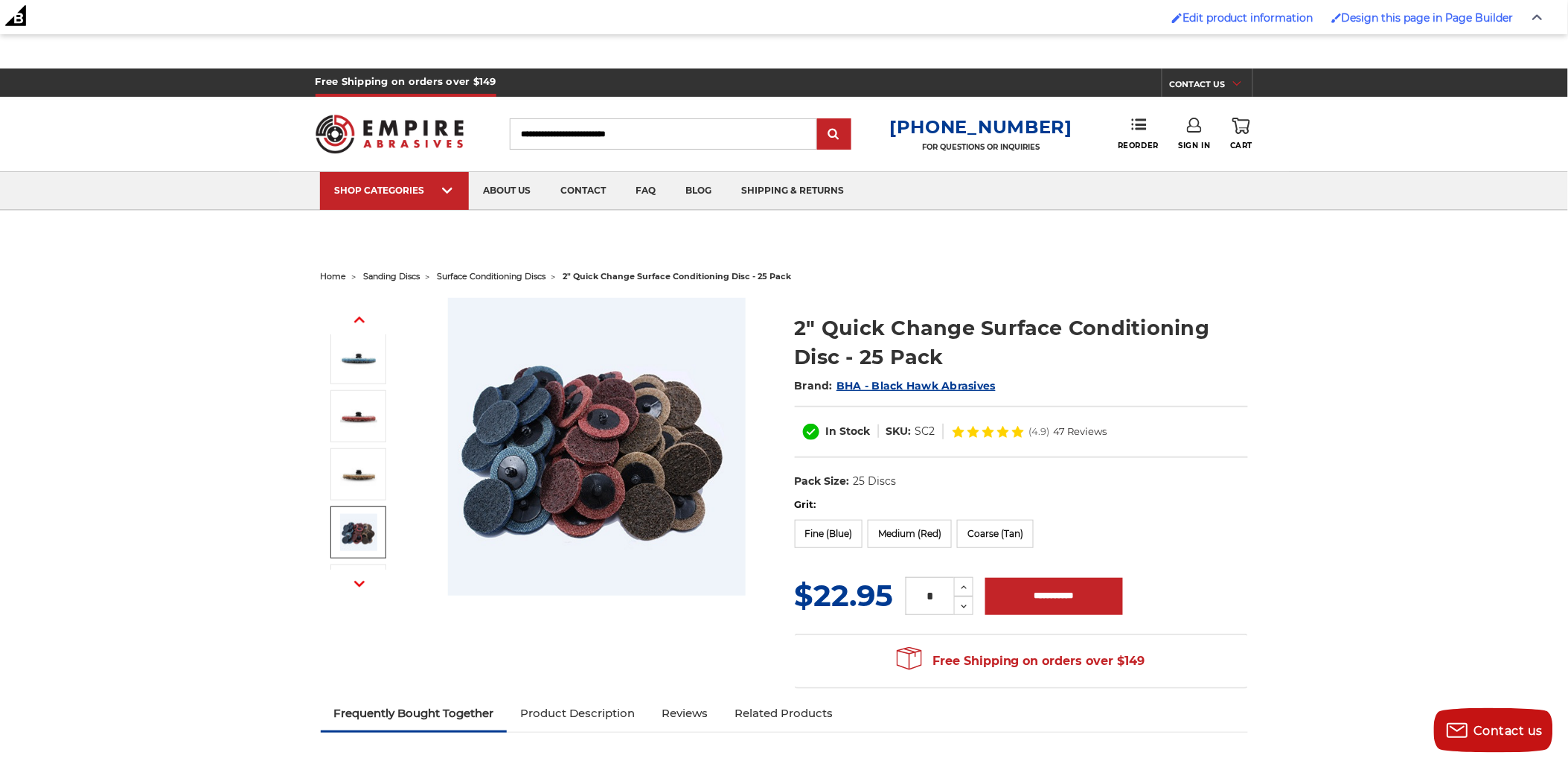
click at [354, 581] on icon "button" at bounding box center [360, 584] width 11 height 11
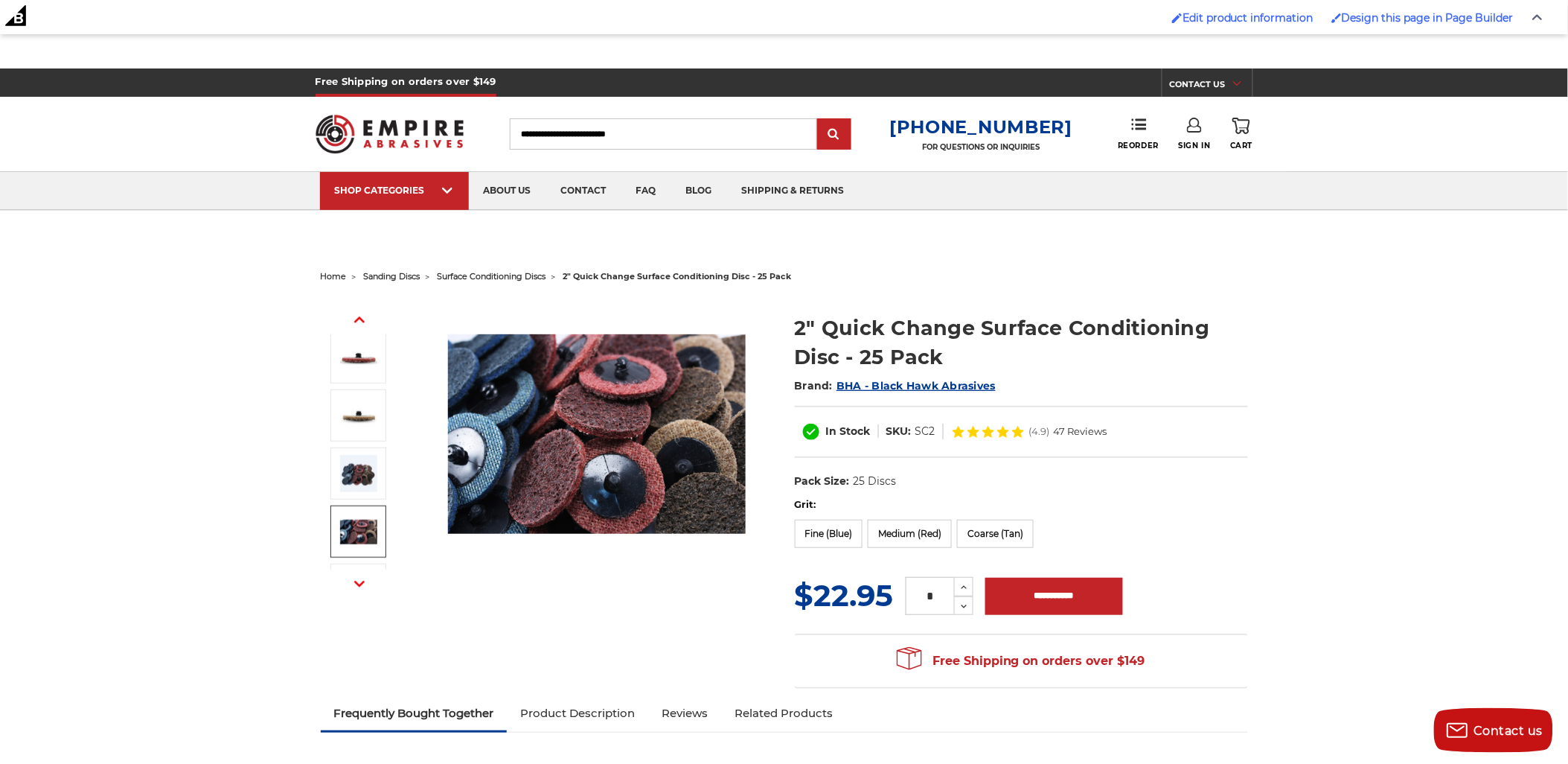
click at [356, 575] on button "Next" at bounding box center [360, 583] width 35 height 32
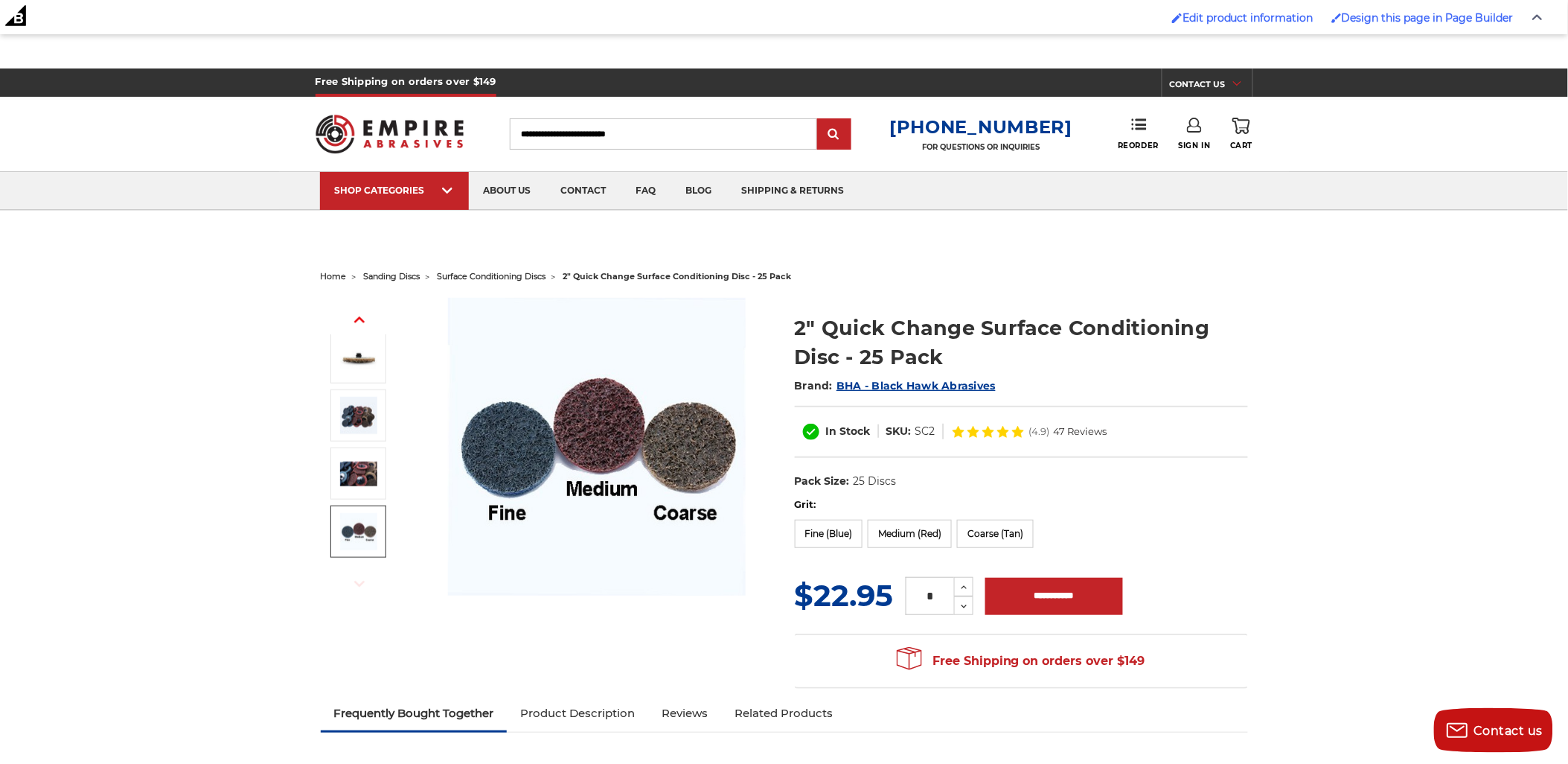
click at [531, 464] on img at bounding box center [597, 447] width 298 height 298
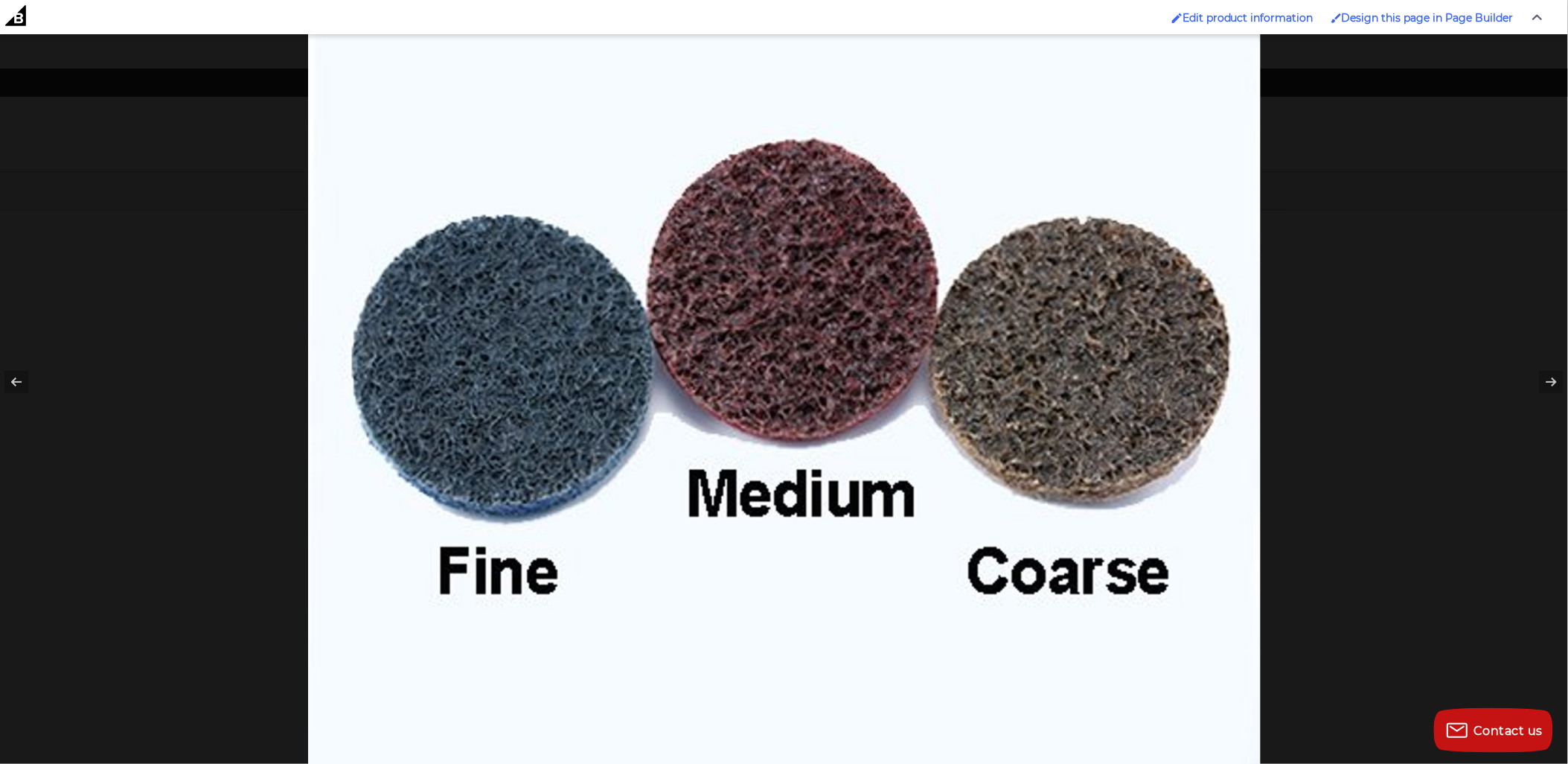
click at [144, 426] on div at bounding box center [784, 382] width 1568 height 764
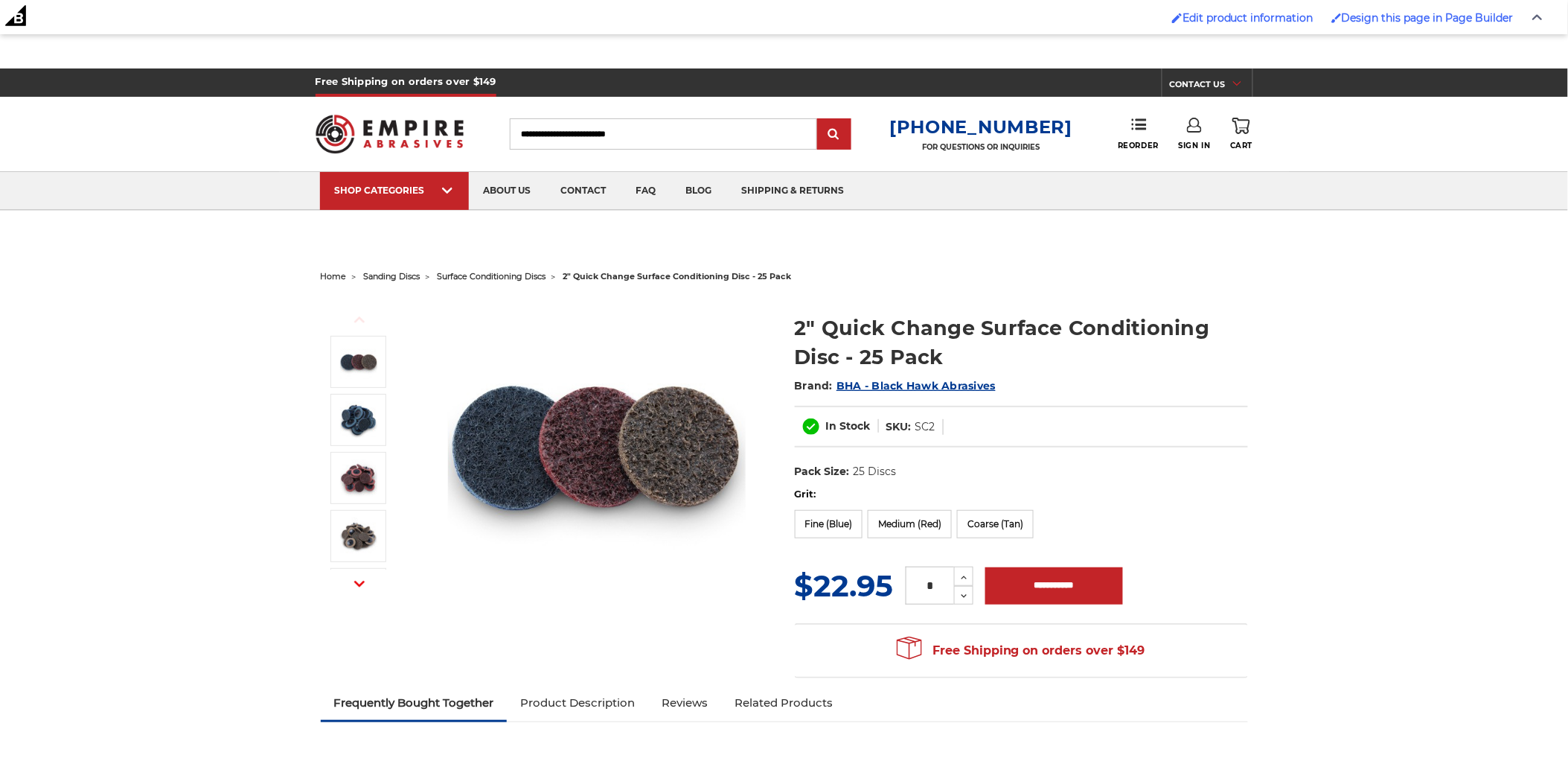
click at [586, 451] on img at bounding box center [597, 447] width 298 height 298
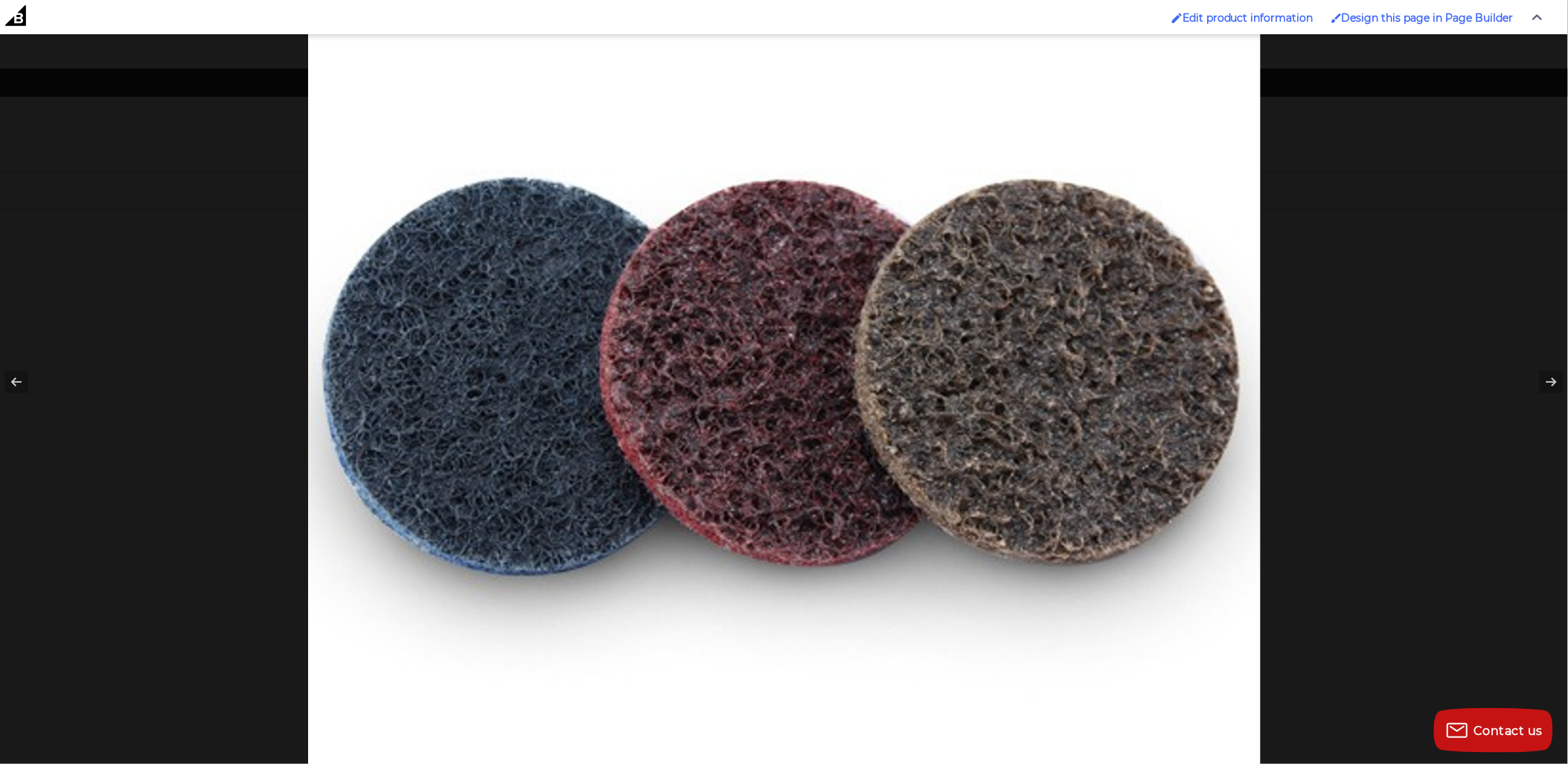
click at [1424, 541] on div at bounding box center [1092, 277] width 1568 height 764
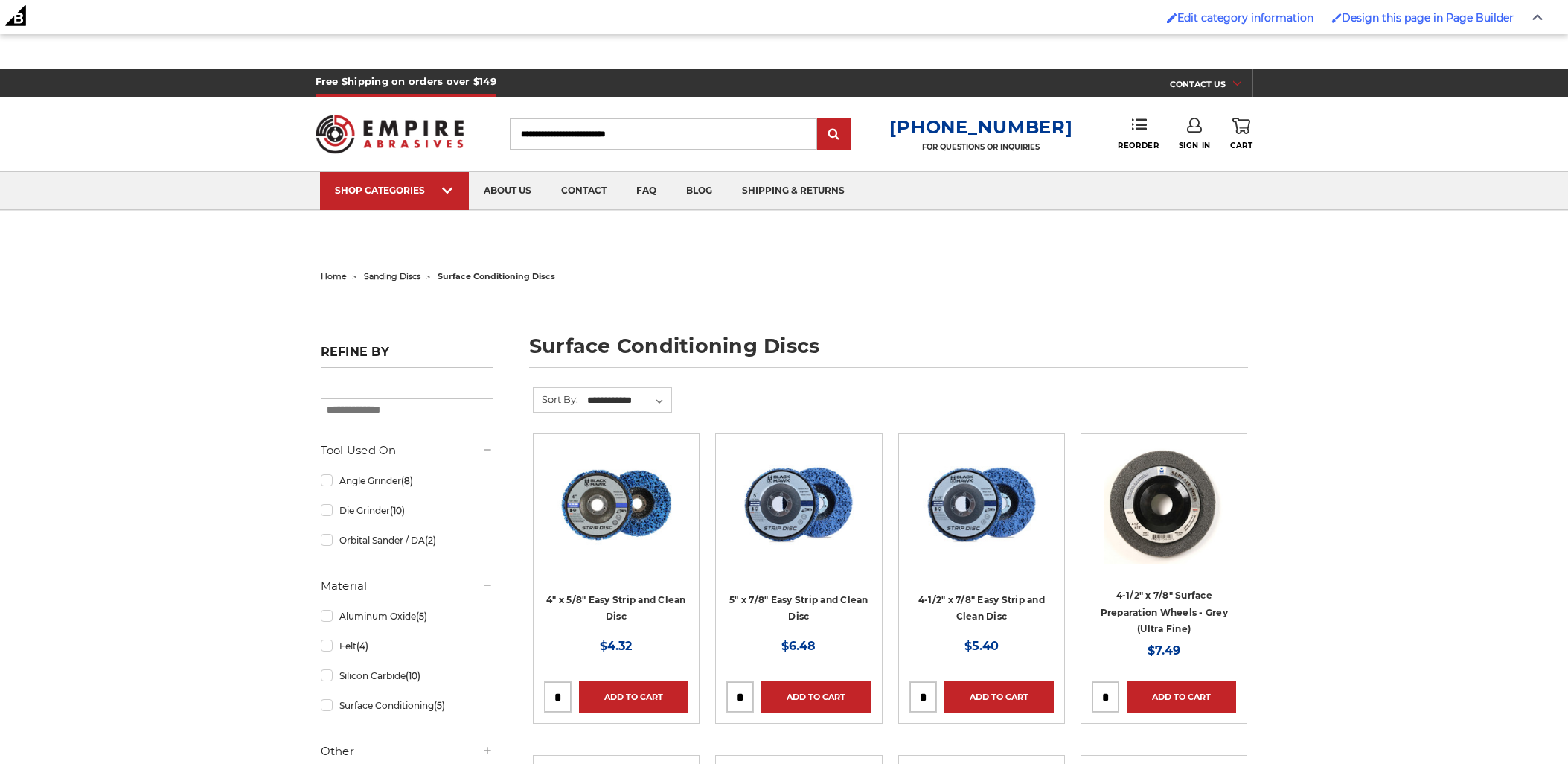
select select "**********"
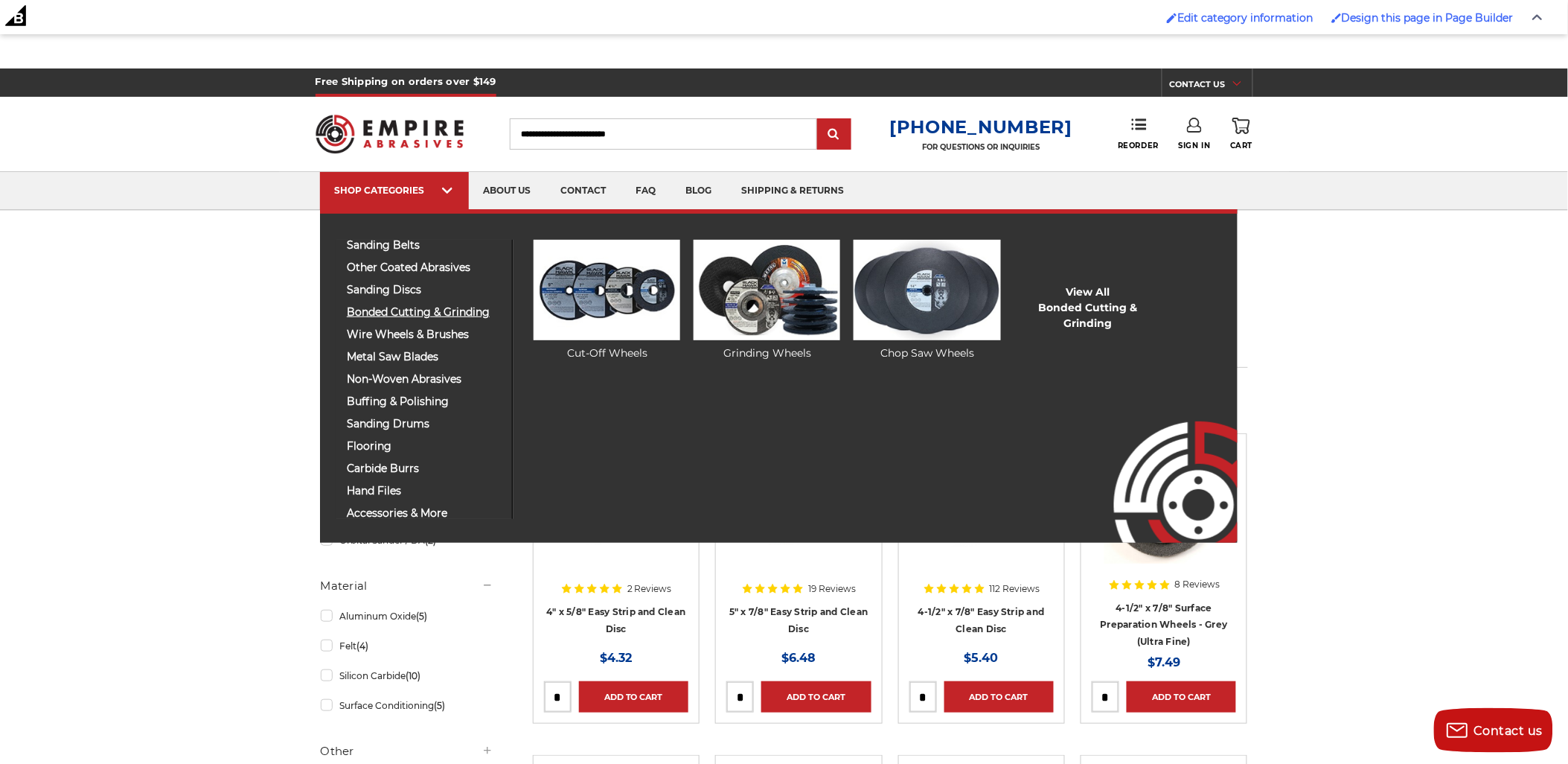
click at [369, 307] on span "bonded cutting & grinding" at bounding box center [424, 312] width 154 height 11
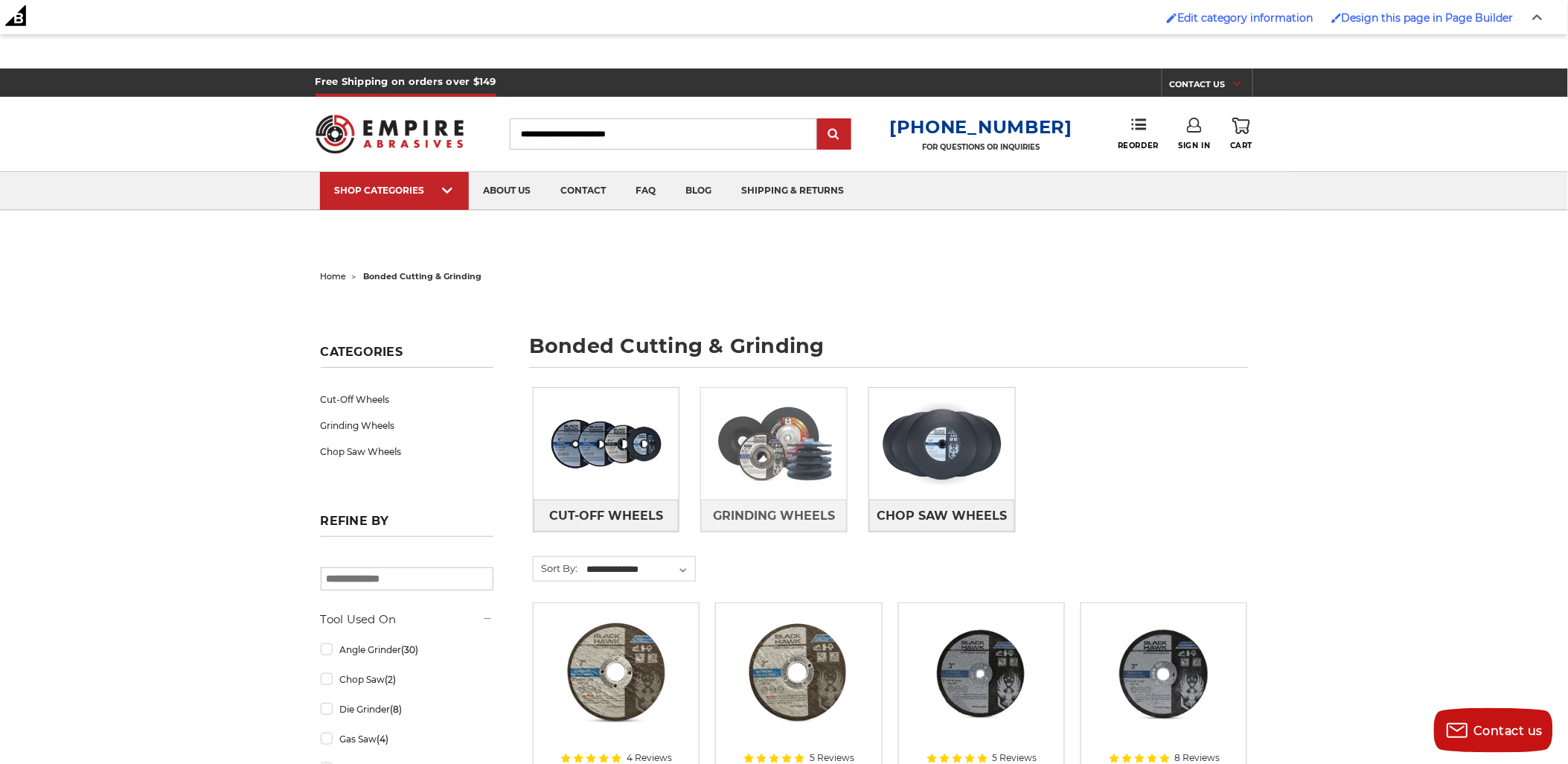
click at [776, 442] on img at bounding box center [773, 443] width 146 height 102
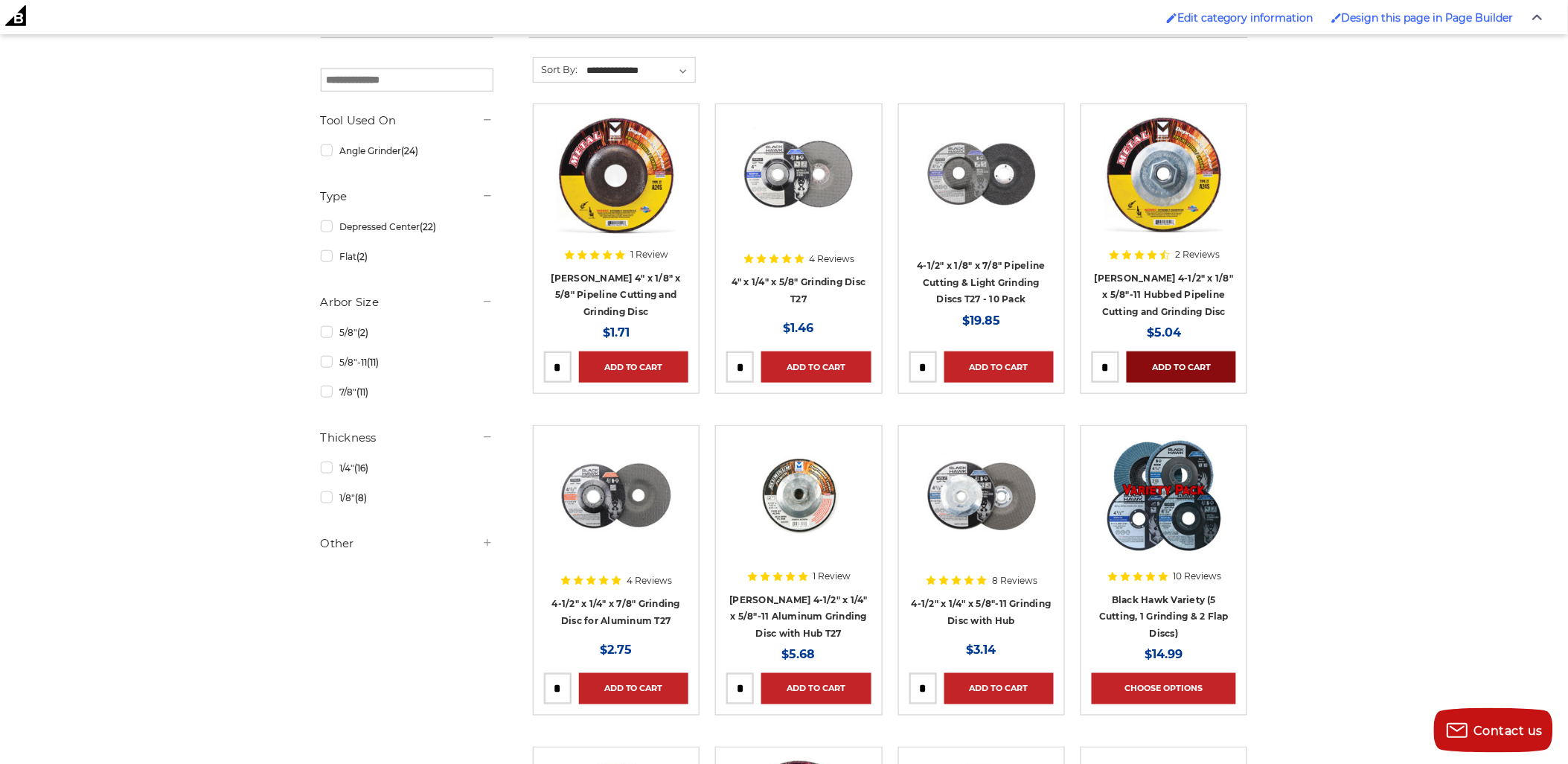
scroll to position [330, 0]
click at [809, 199] on img at bounding box center [799, 173] width 119 height 119
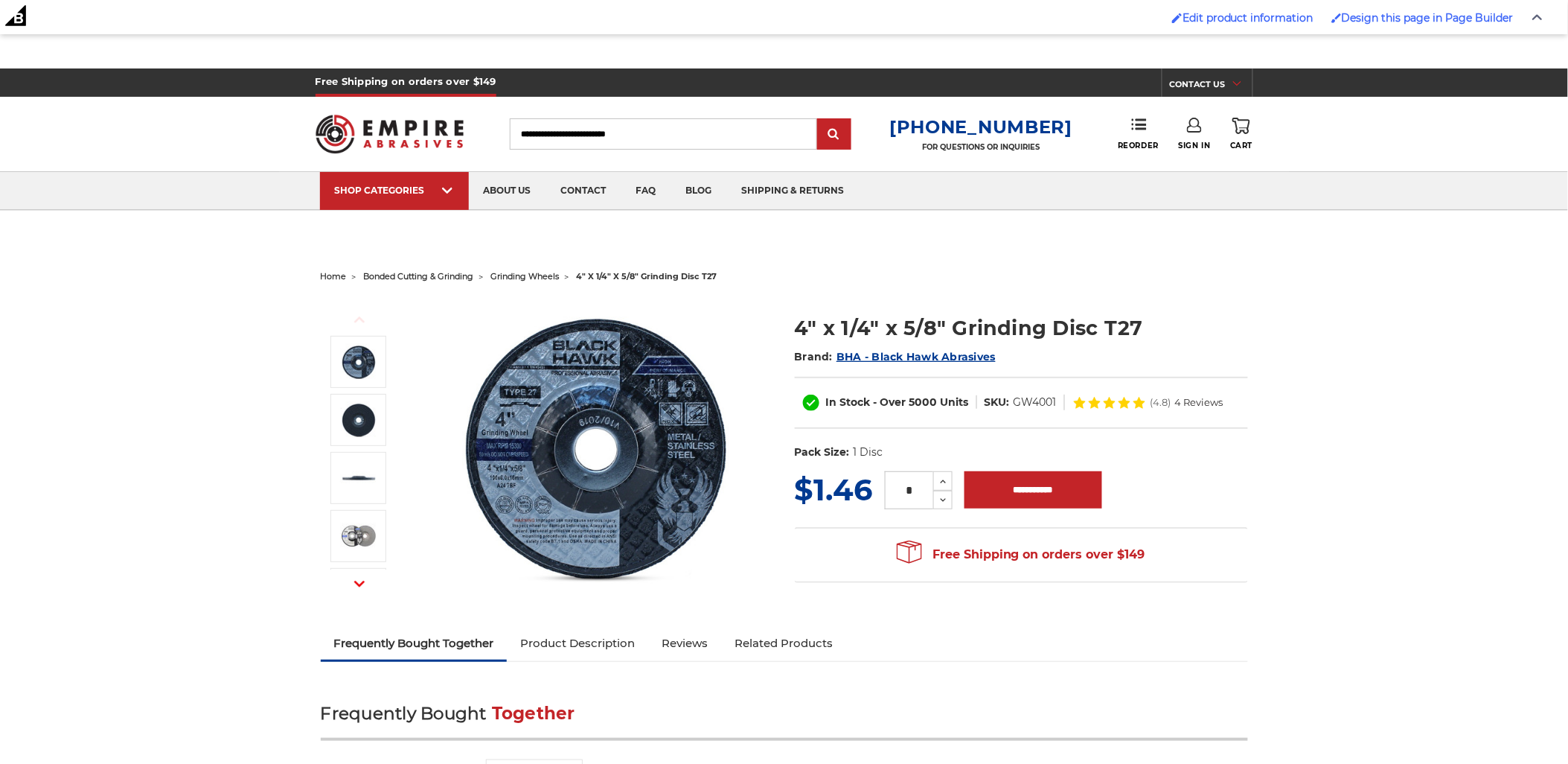
click at [362, 581] on icon "button" at bounding box center [360, 584] width 11 height 11
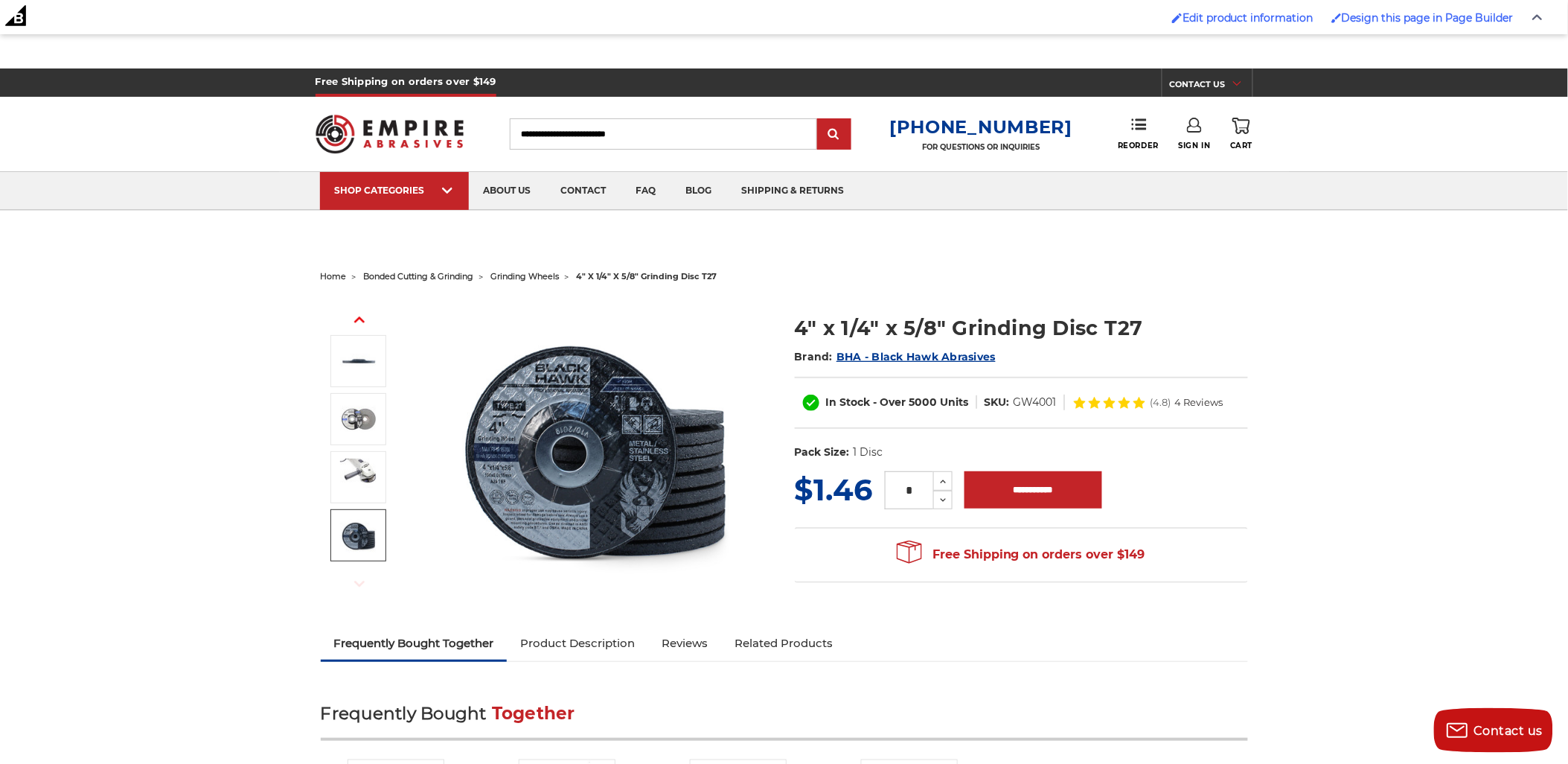
click at [353, 519] on img at bounding box center [359, 535] width 37 height 37
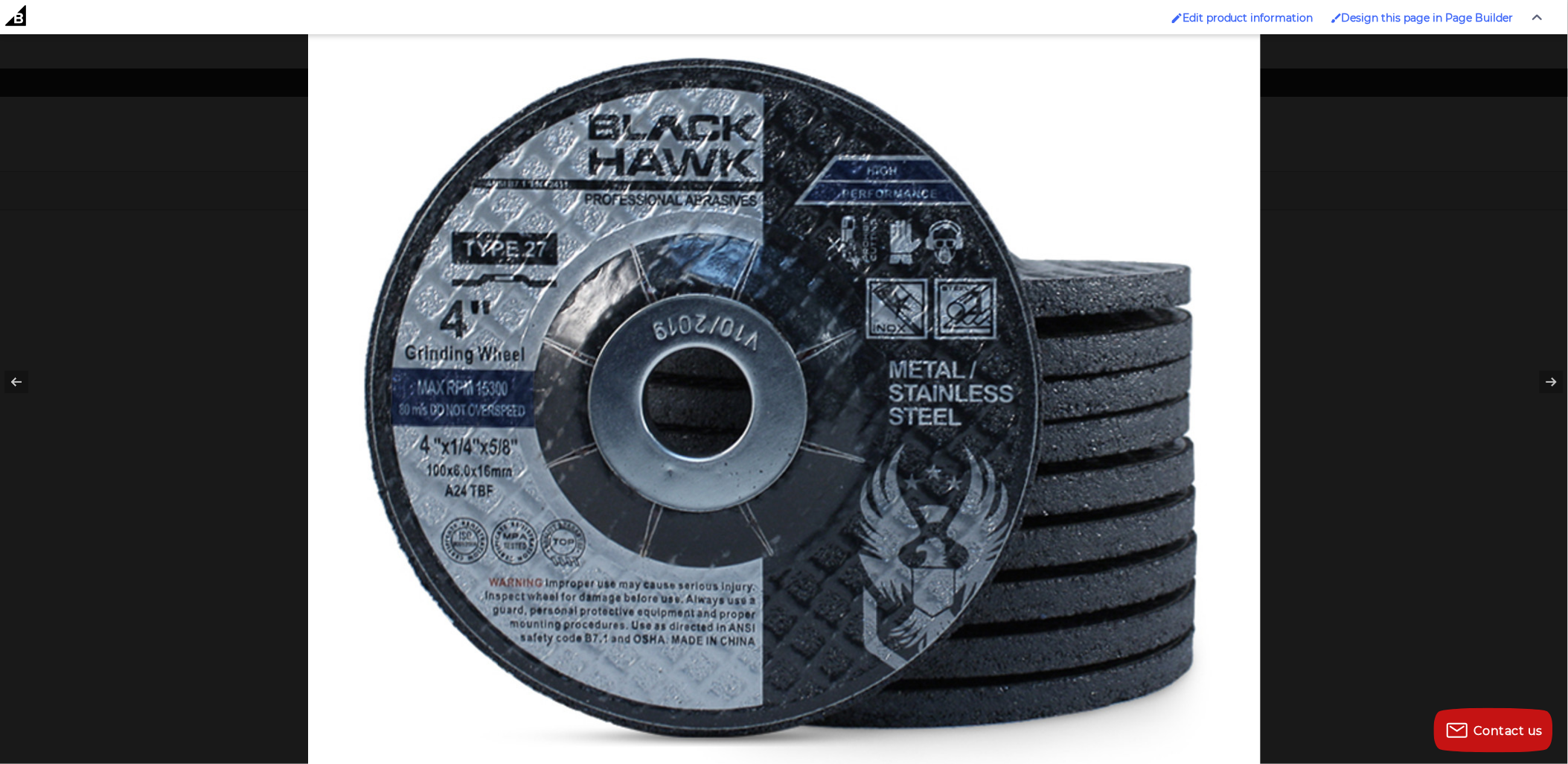
click at [1362, 599] on div at bounding box center [1092, 284] width 1568 height 764
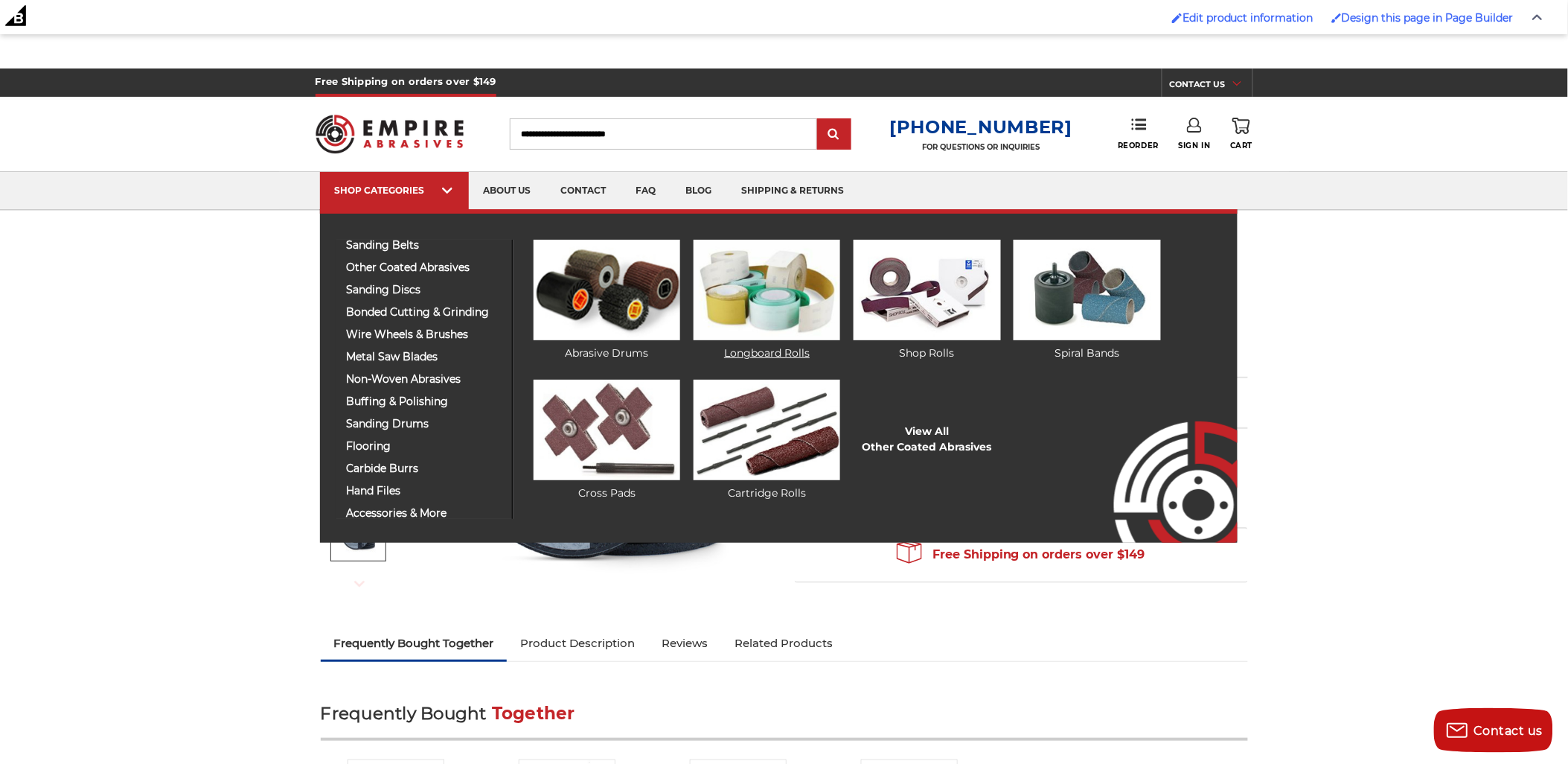
click at [779, 294] on img at bounding box center [767, 290] width 146 height 100
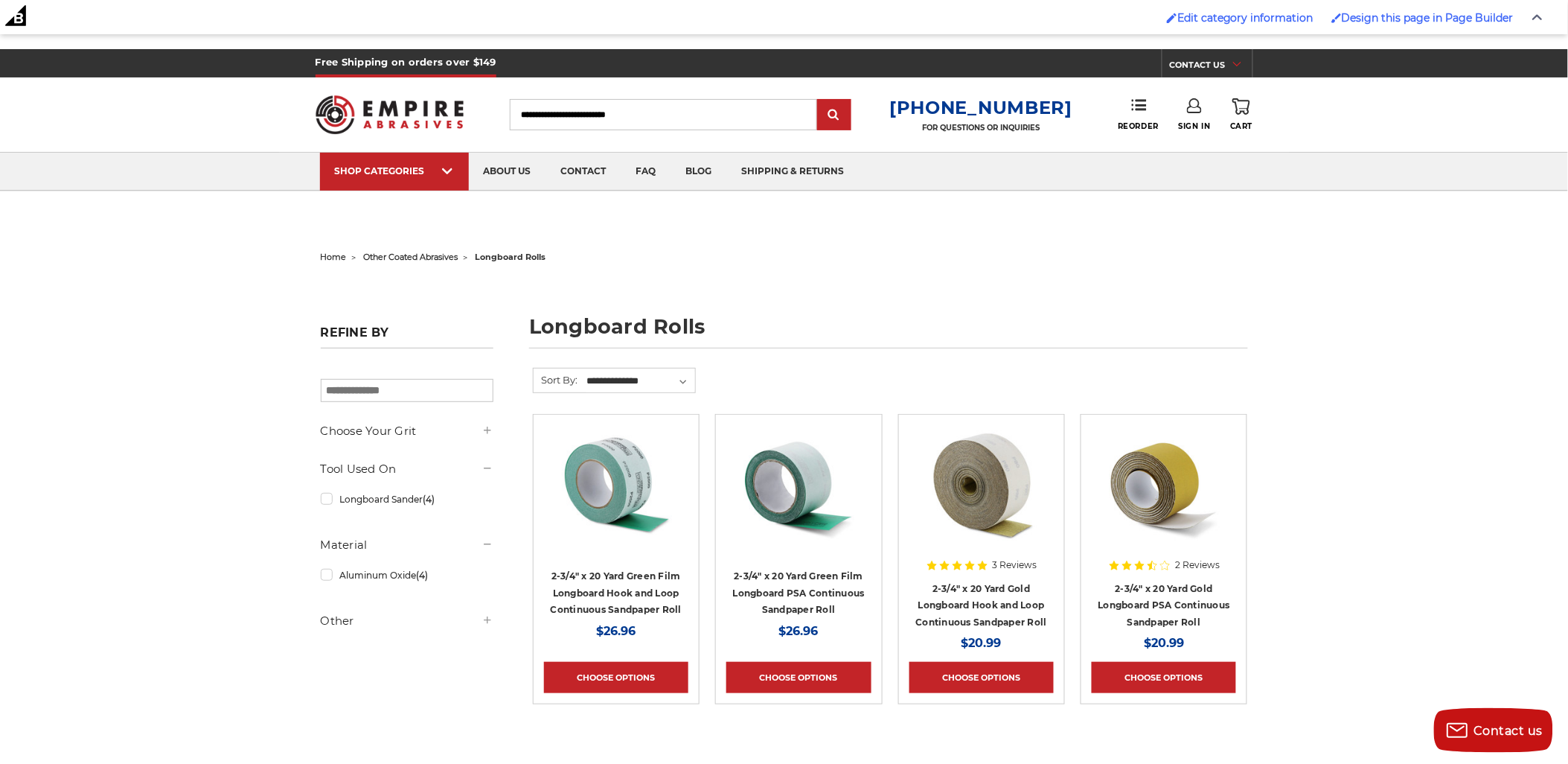
scroll to position [82, 0]
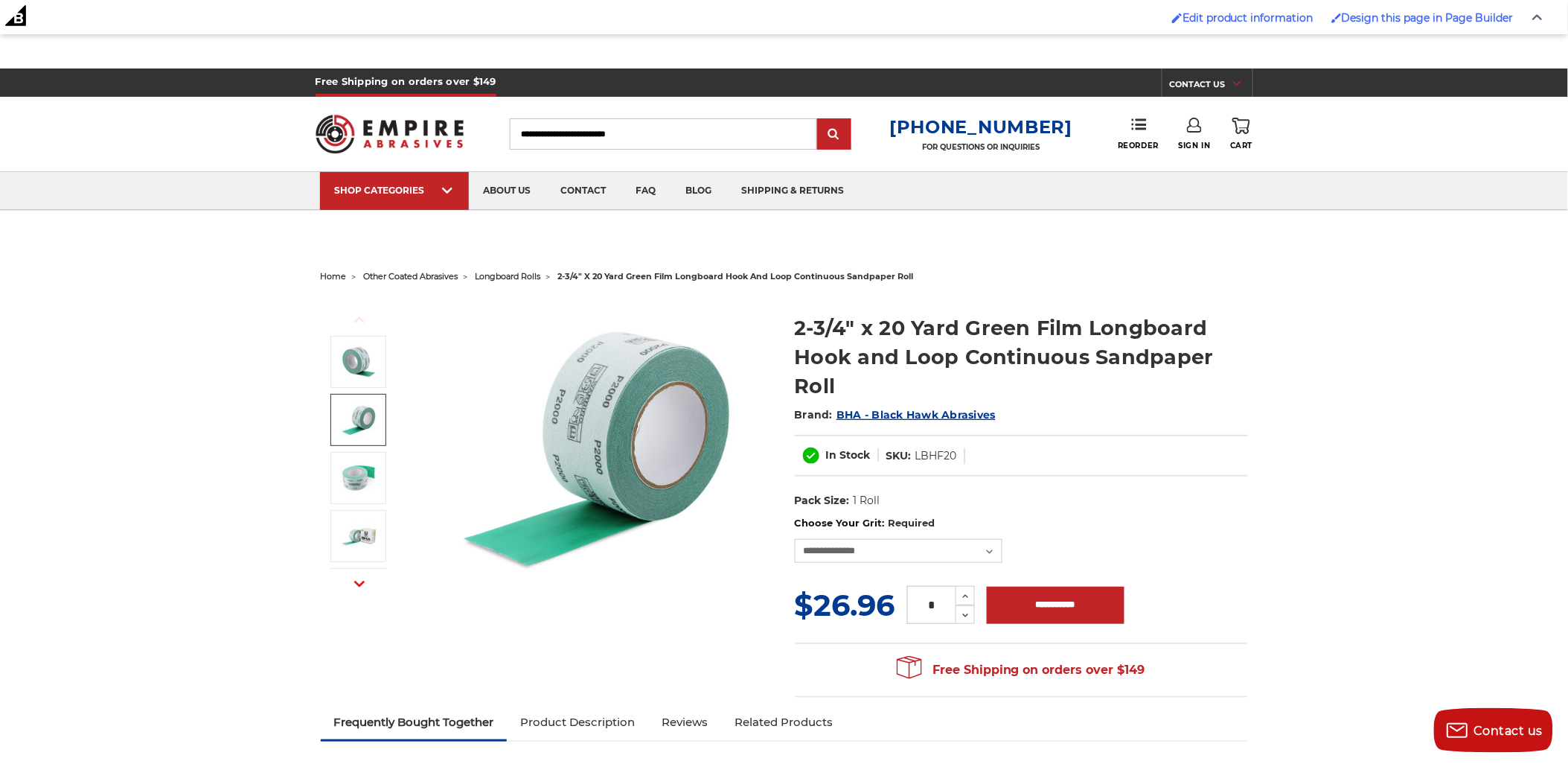
click at [591, 431] on img at bounding box center [597, 447] width 298 height 298
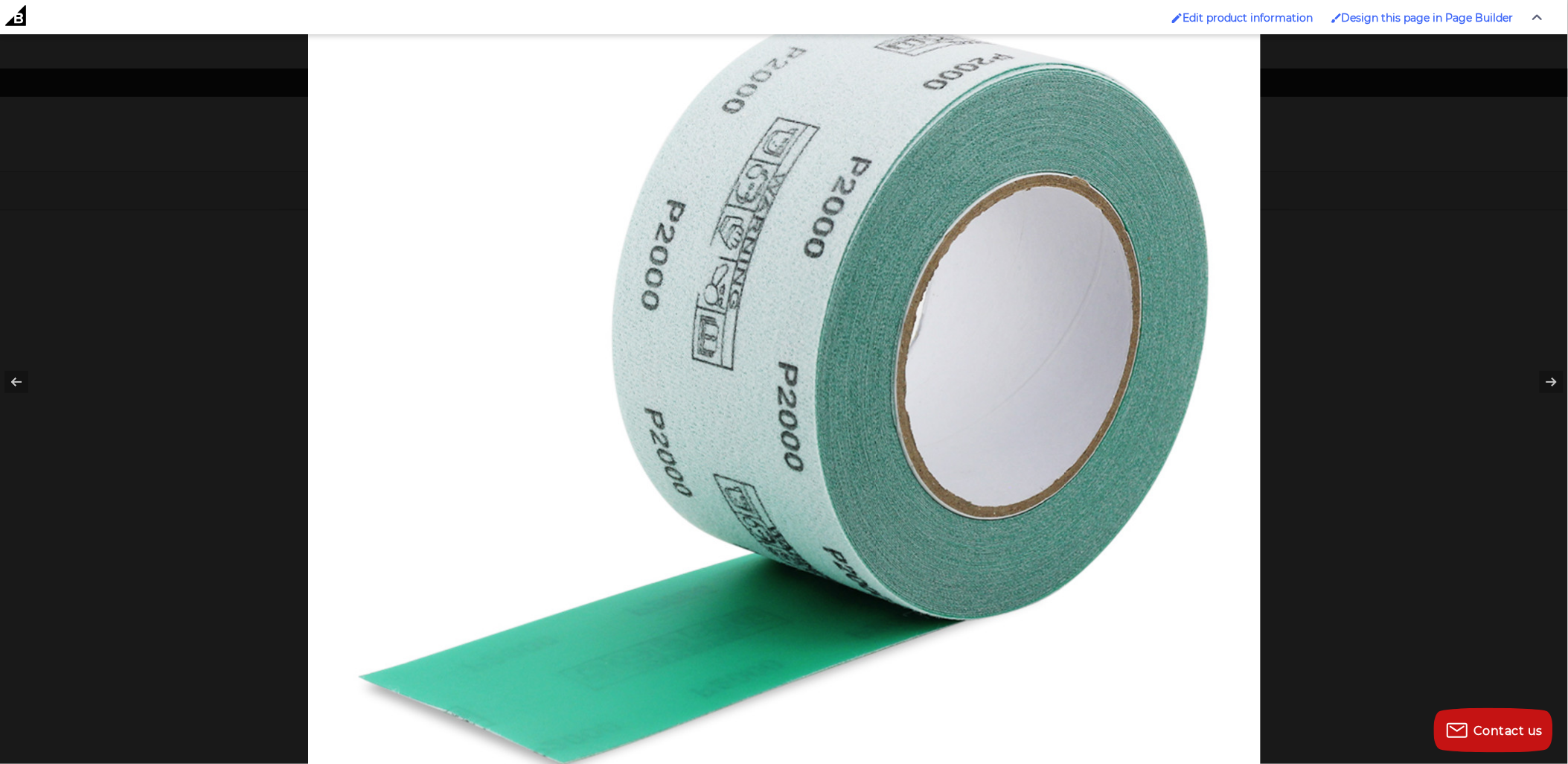
click at [1535, 166] on div at bounding box center [1092, 288] width 1568 height 764
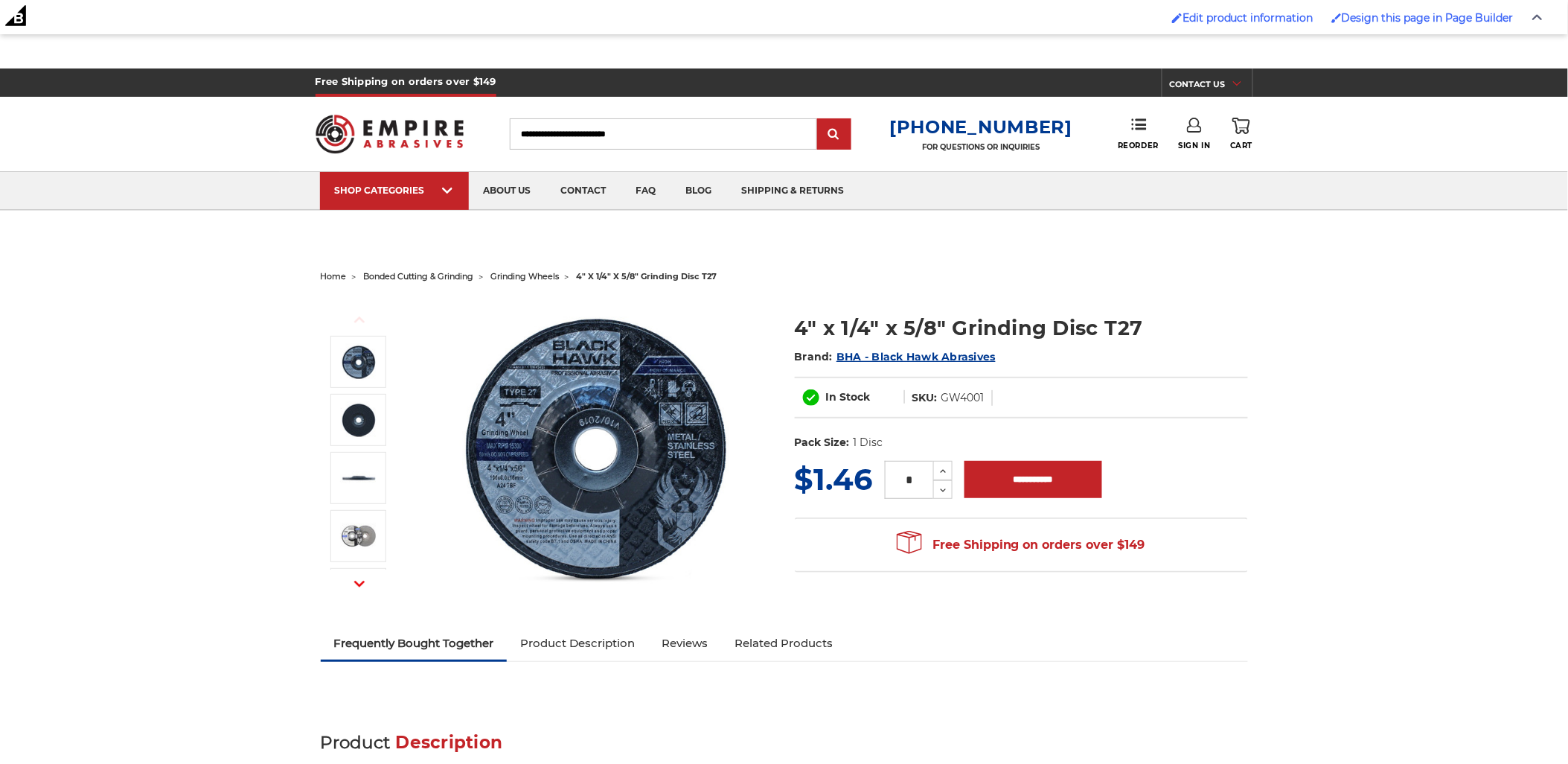
drag, startPoint x: 589, startPoint y: 262, endPoint x: 593, endPoint y: 269, distance: 8.1
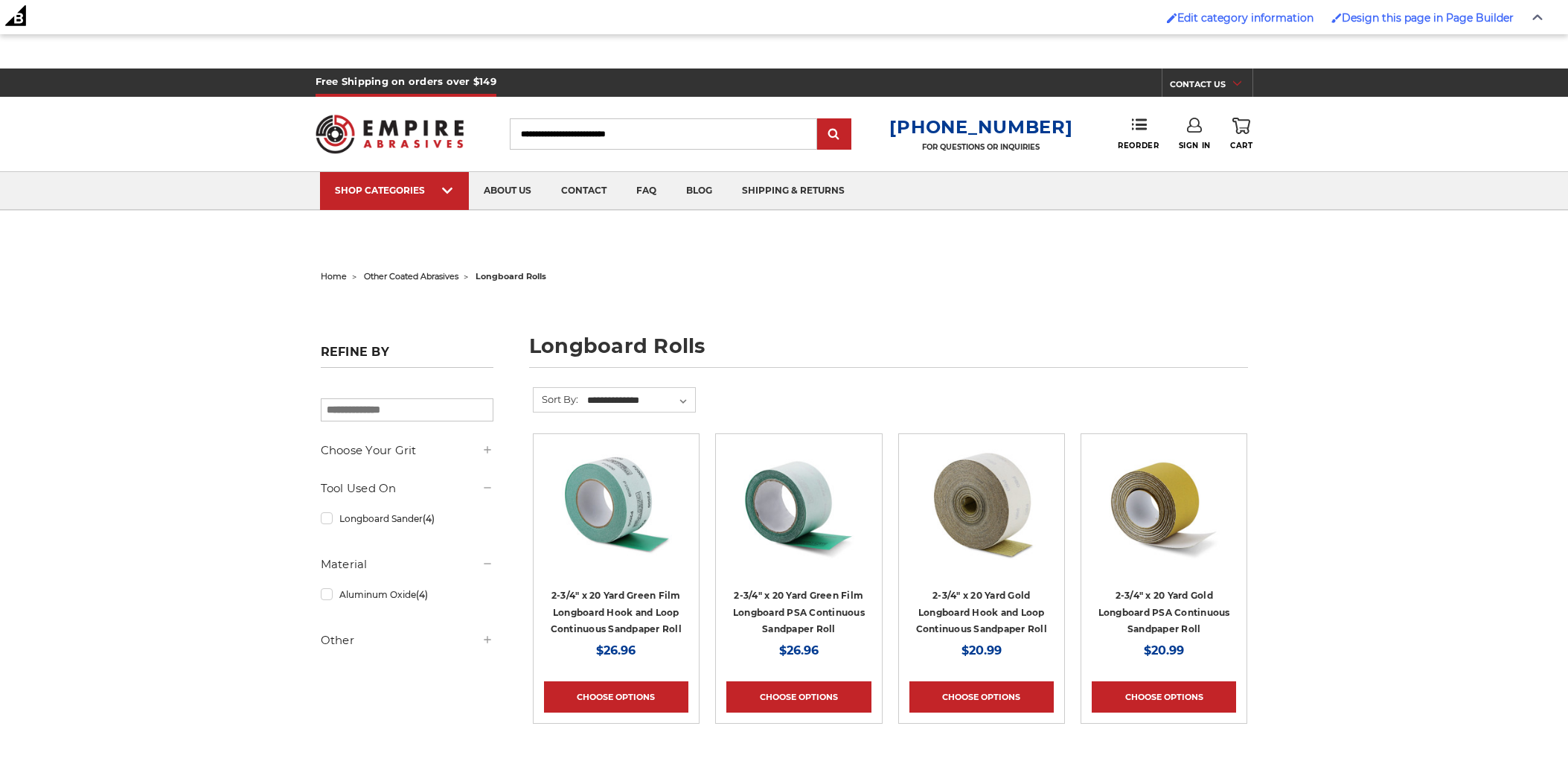
scroll to position [8, 0]
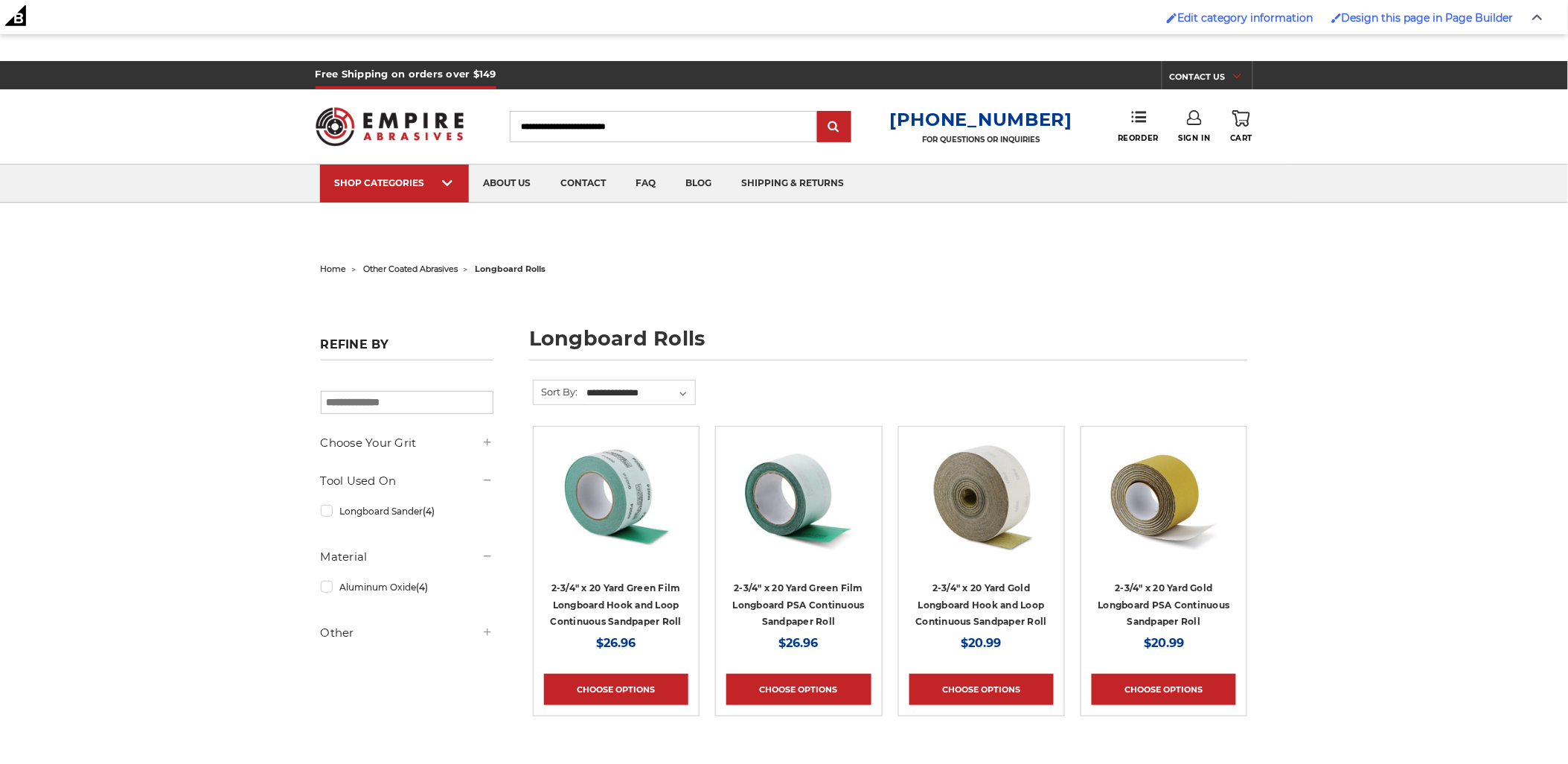
click at [431, 271] on span "other coated abrasives" at bounding box center [411, 269] width 95 height 11
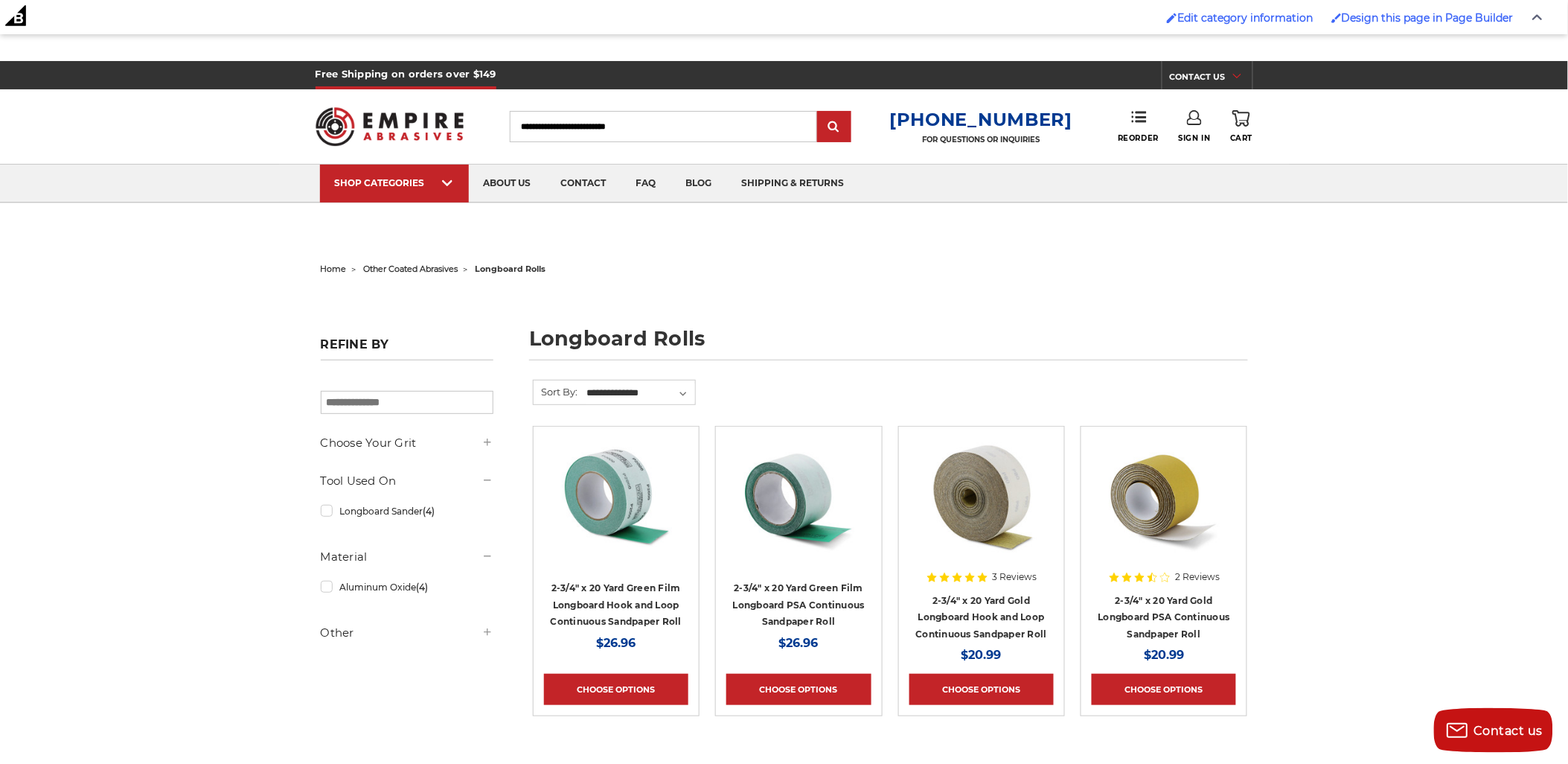
scroll to position [0, 0]
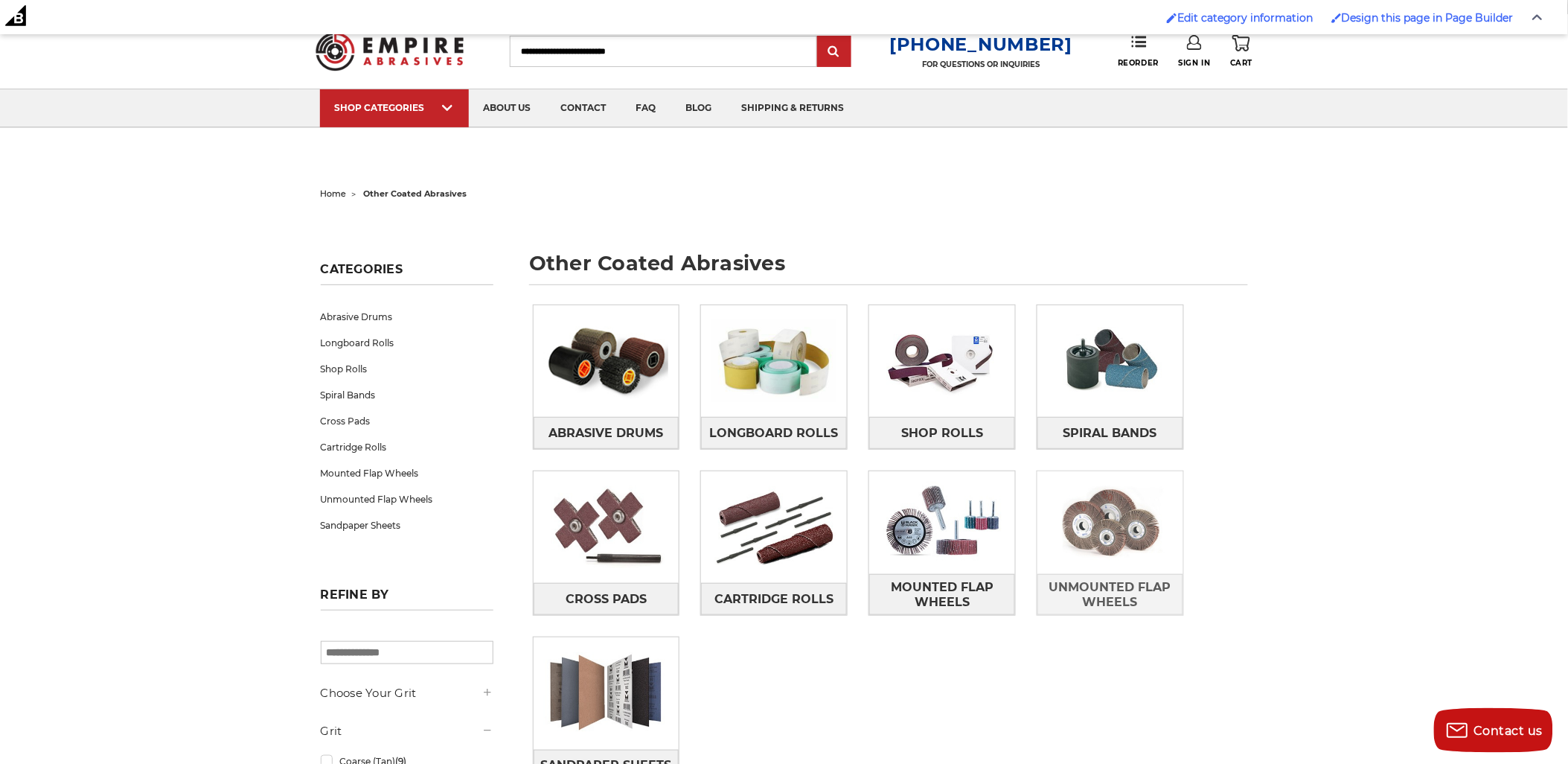
click at [1127, 494] on img at bounding box center [1110, 522] width 146 height 102
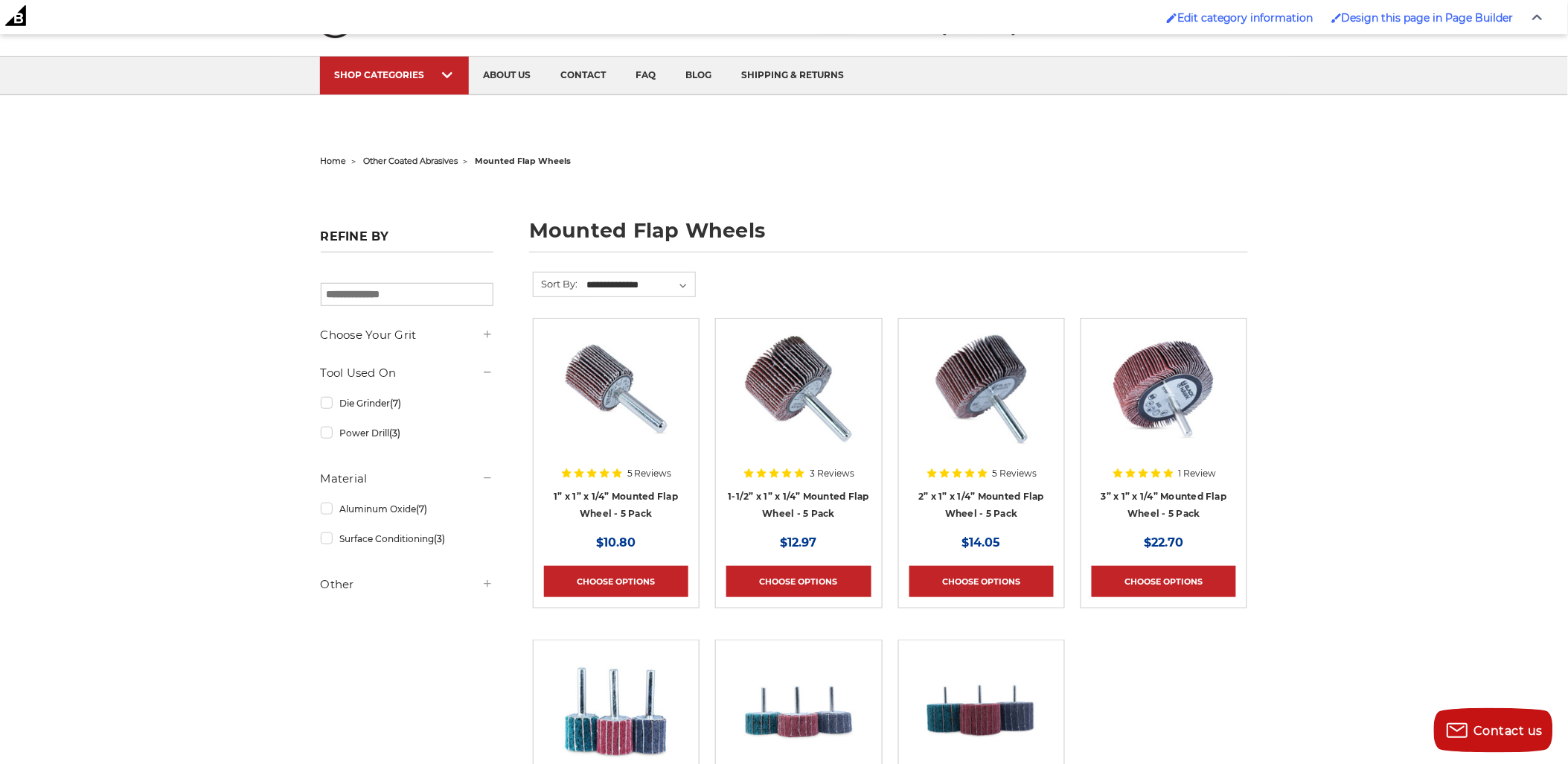
scroll to position [248, 0]
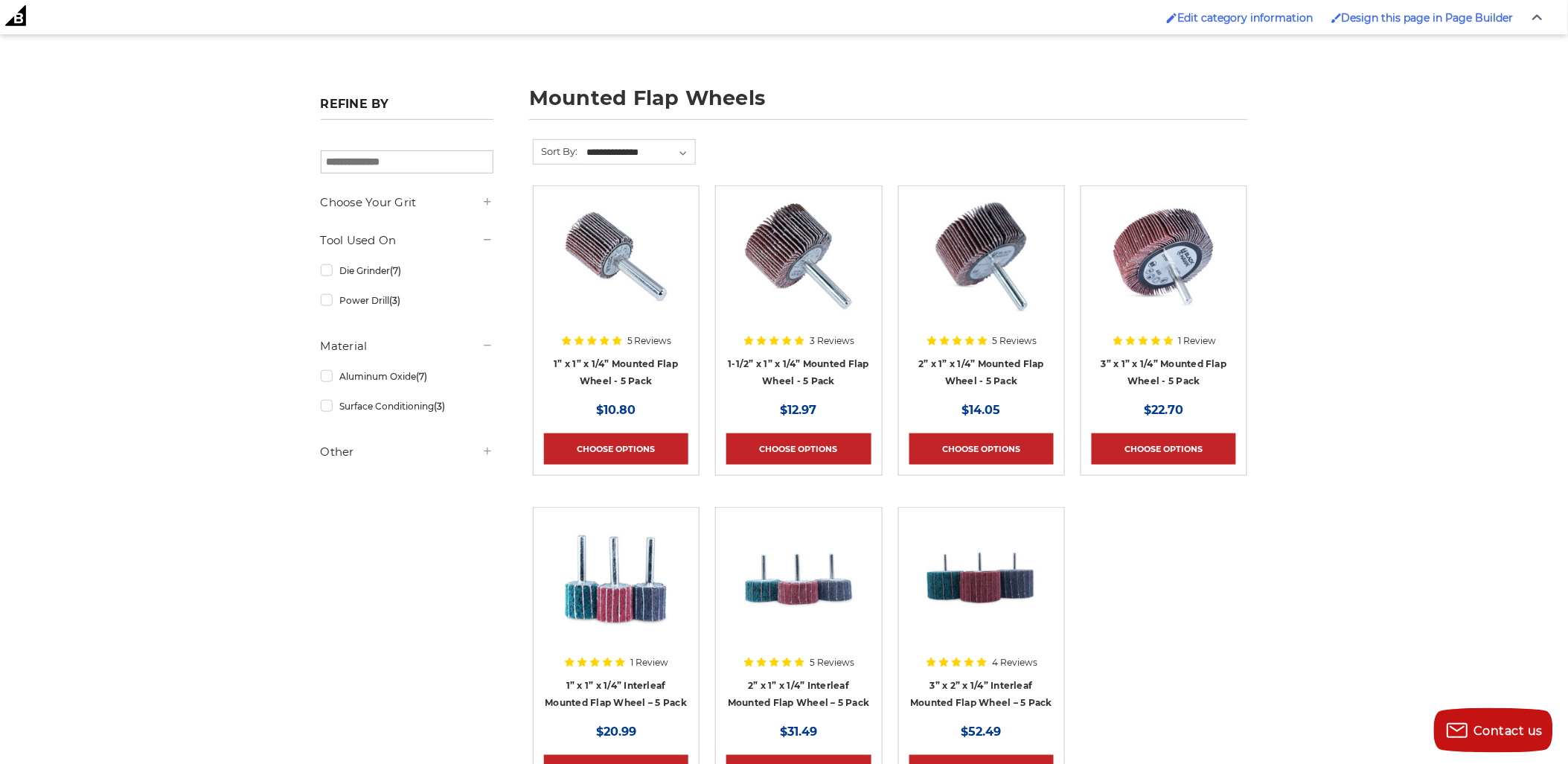
click at [1181, 280] on img at bounding box center [1164, 256] width 119 height 119
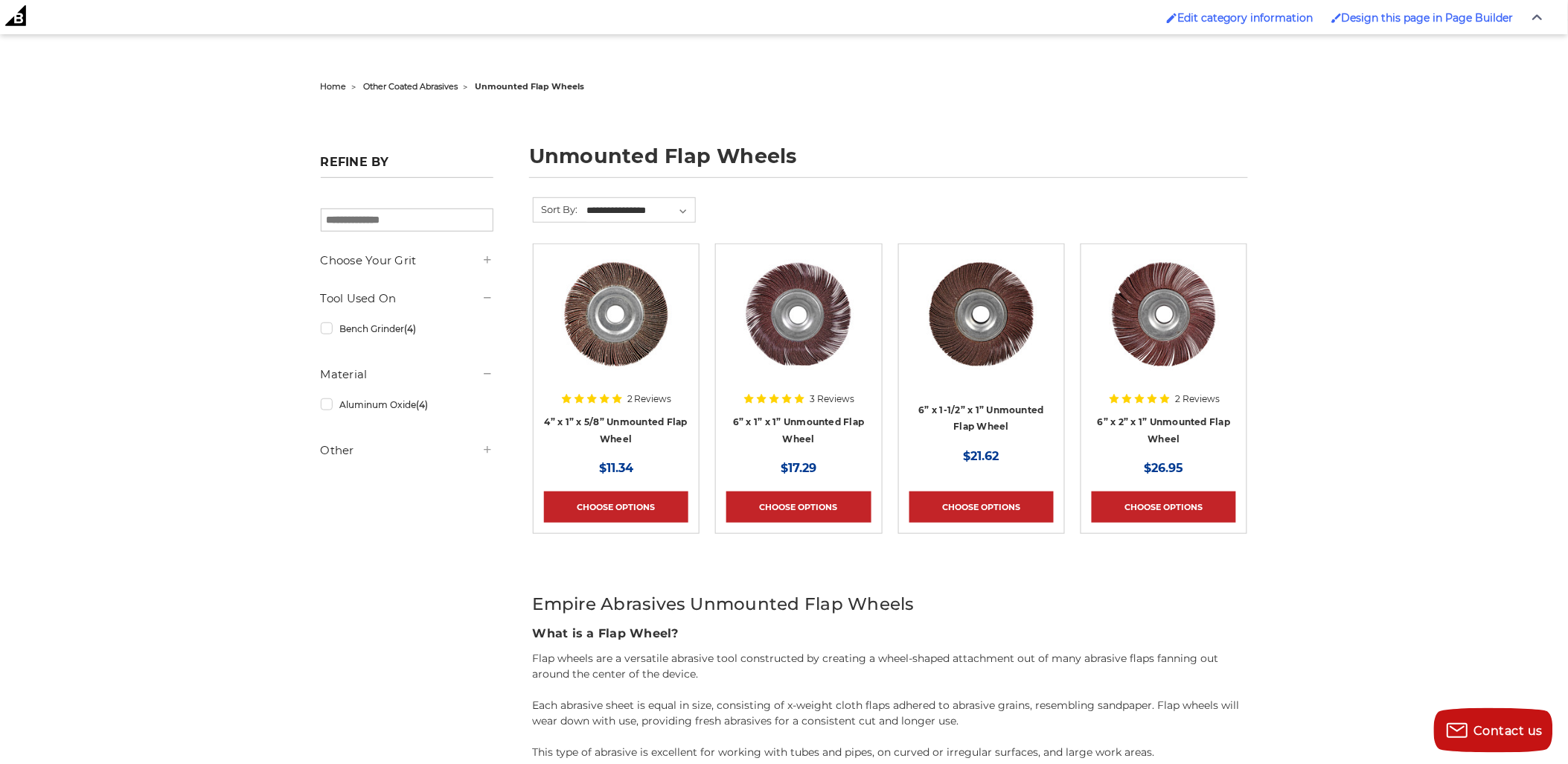
scroll to position [248, 0]
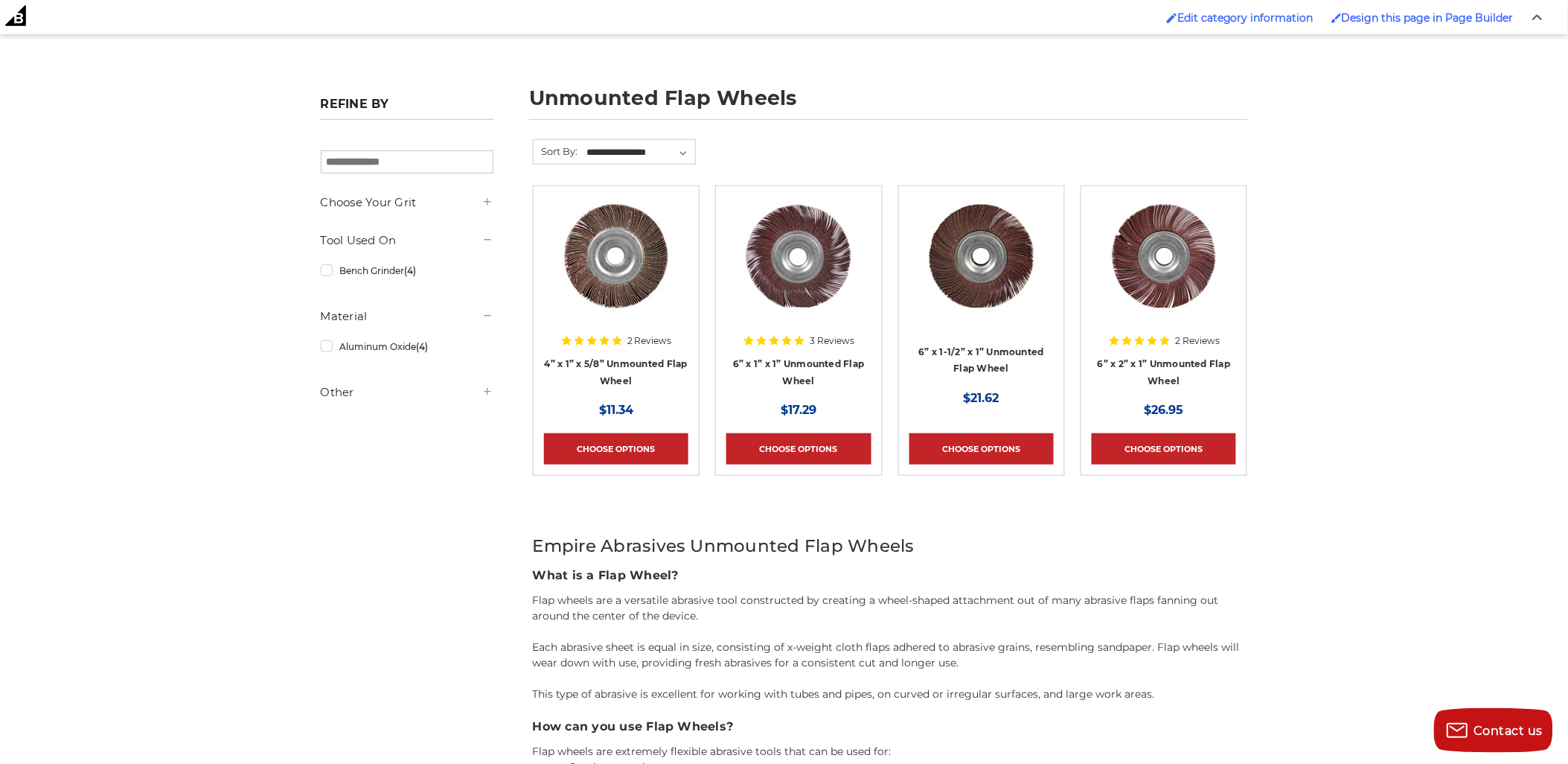
click at [1201, 274] on img at bounding box center [1164, 256] width 119 height 119
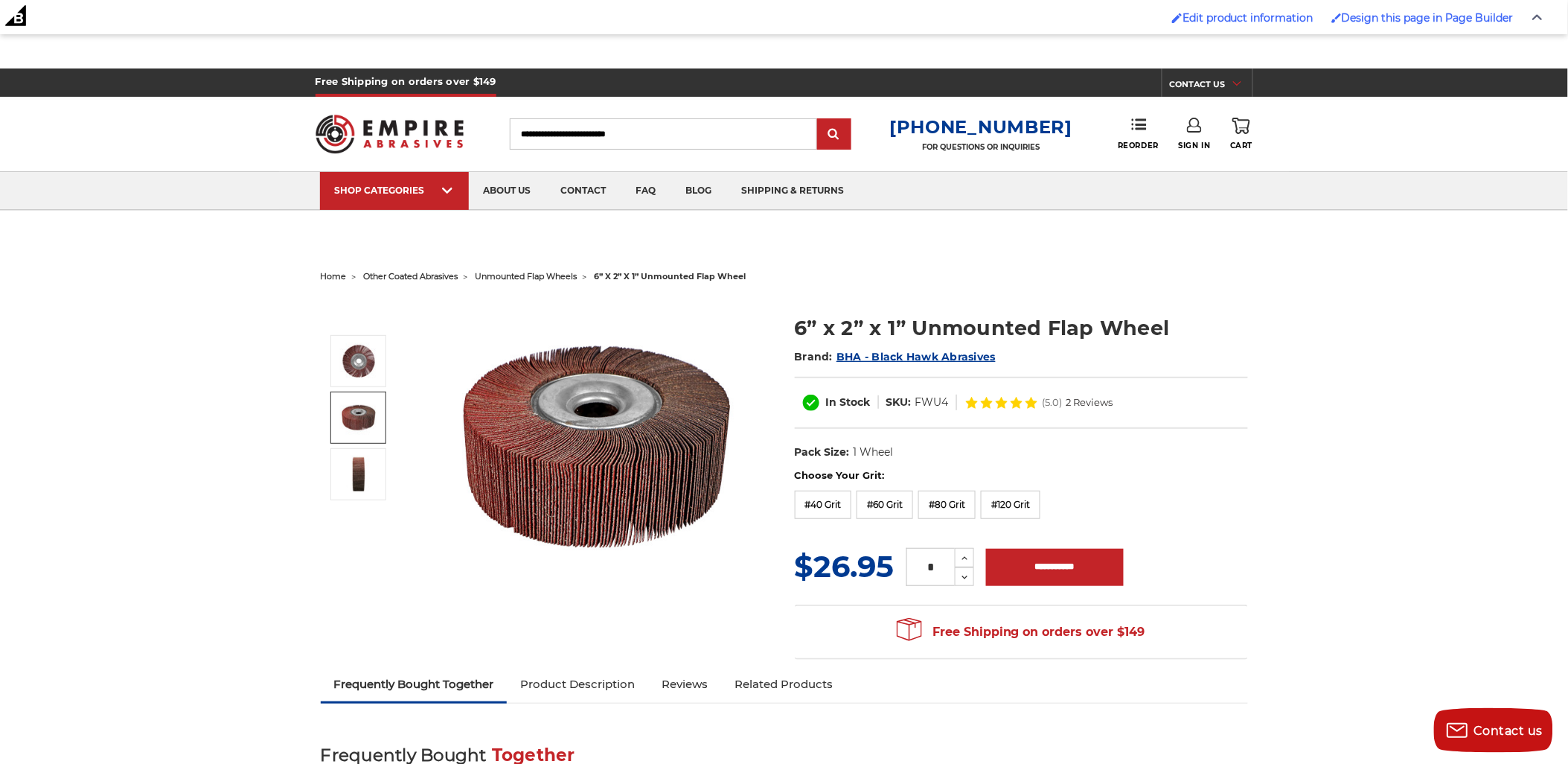
click at [680, 435] on img at bounding box center [597, 447] width 298 height 298
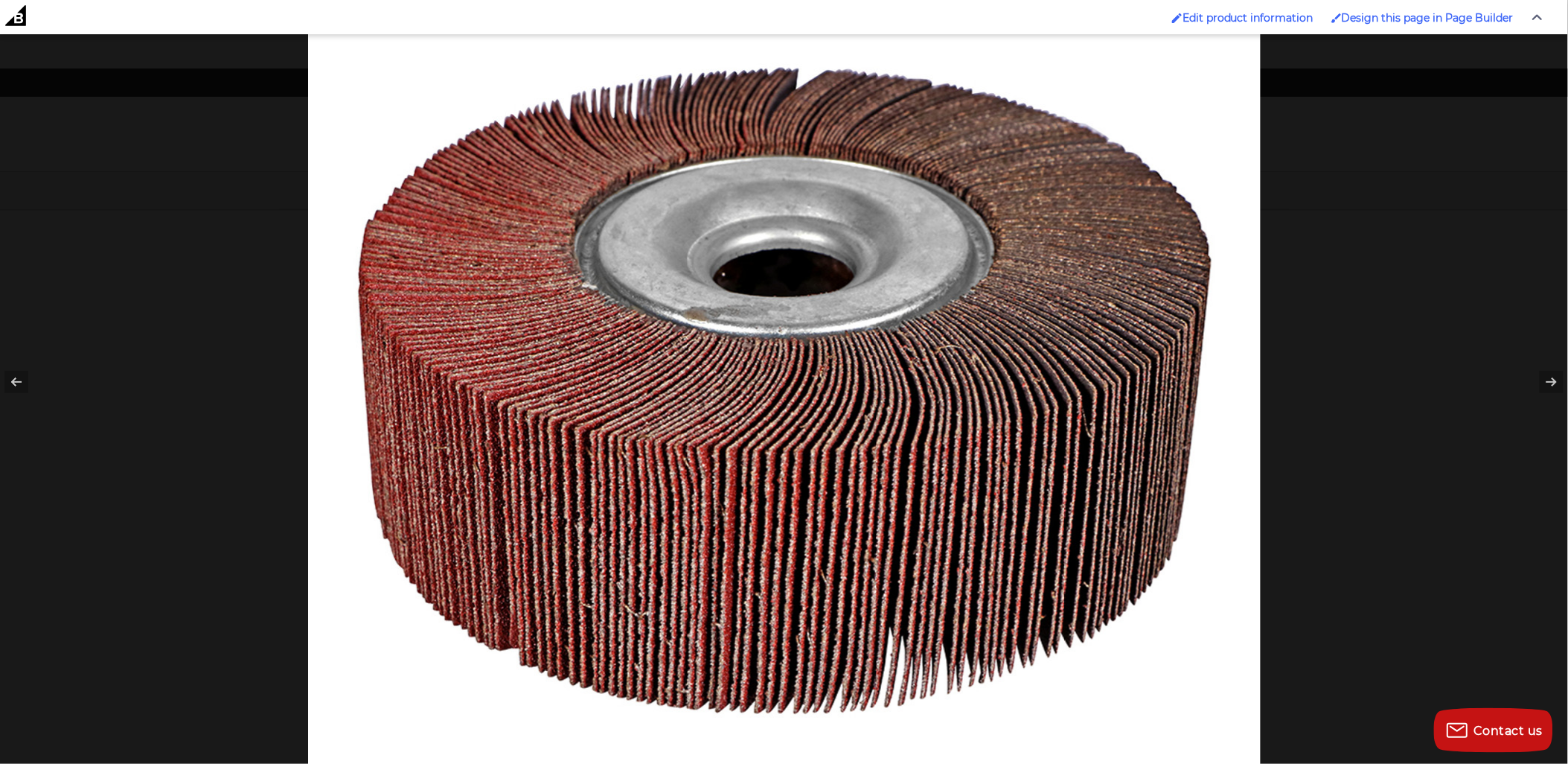
click at [1418, 423] on div at bounding box center [1092, 296] width 1568 height 764
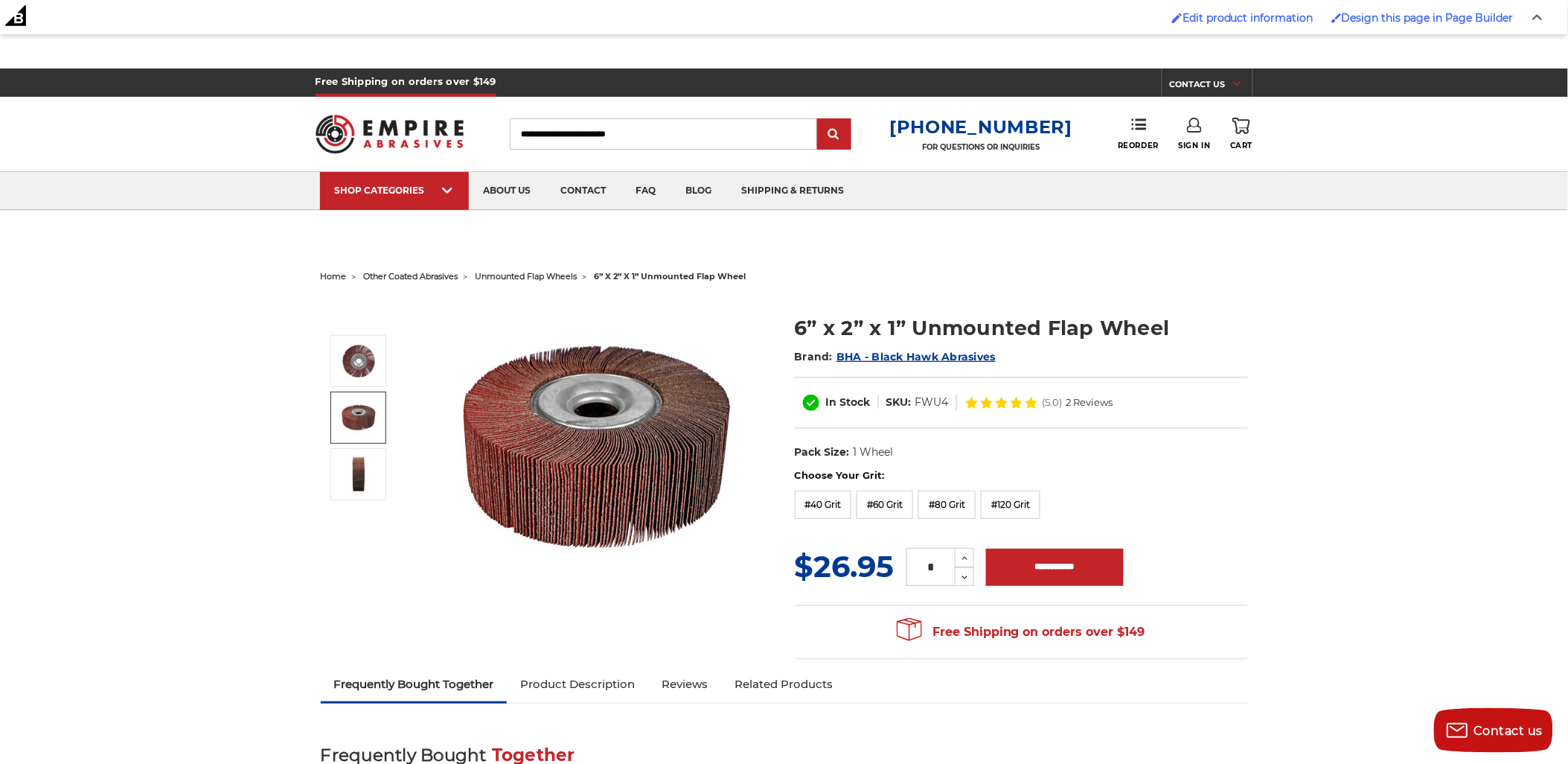
click at [972, 322] on h1 "6” x 2” x 1” Unmounted Flap Wheel" at bounding box center [1021, 328] width 454 height 29
drag, startPoint x: 972, startPoint y: 322, endPoint x: 1128, endPoint y: 305, distance: 156.9
click at [1128, 305] on section "6” x 2” x 1” Unmounted Flap Wheel Brand: BHA - Black Hawk Abrasives In Stock SK…" at bounding box center [1022, 383] width 474 height 170
copy h1 "Unmounted Flap Wheel"
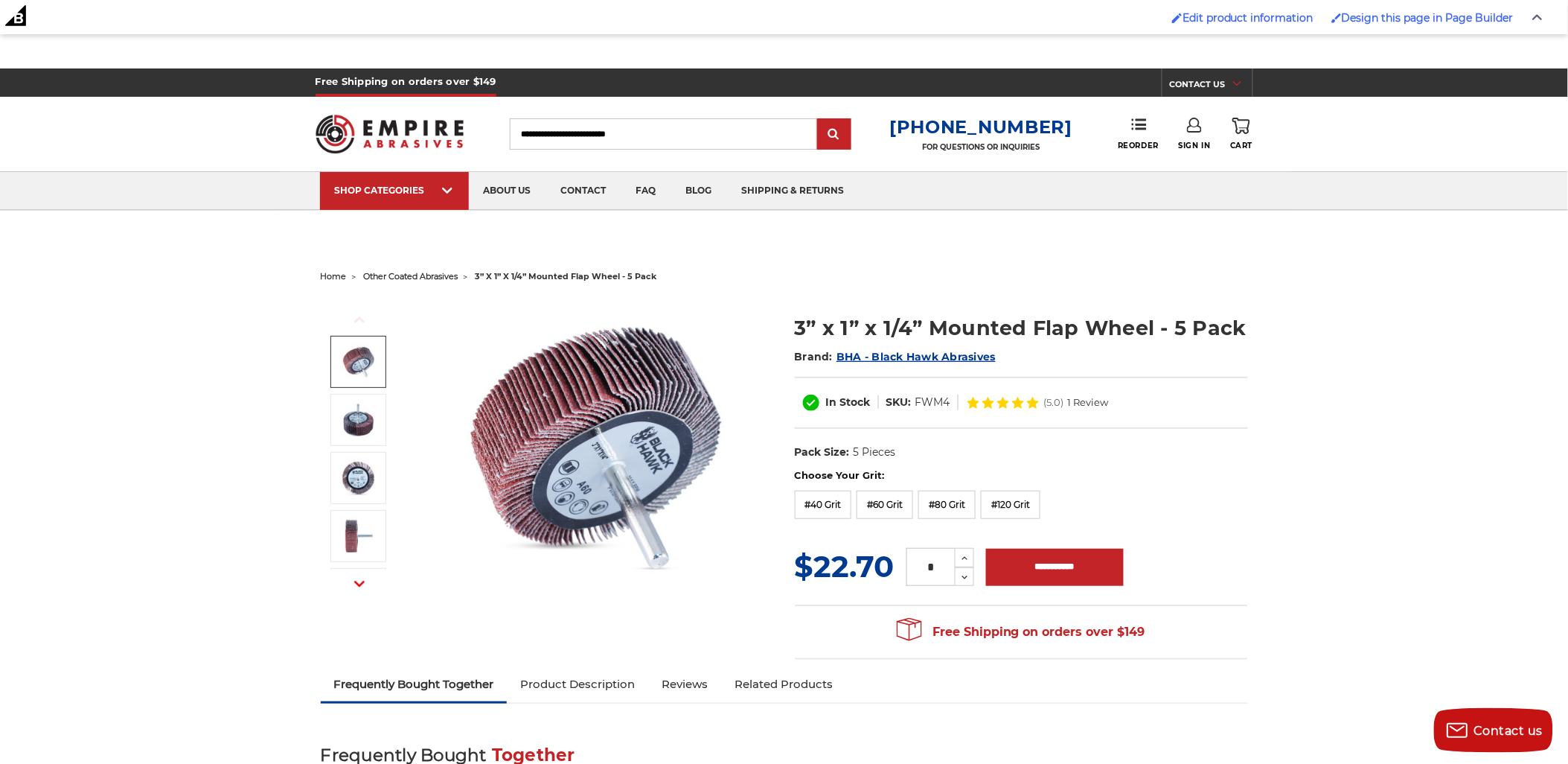
click at [596, 442] on img at bounding box center [597, 447] width 298 height 298
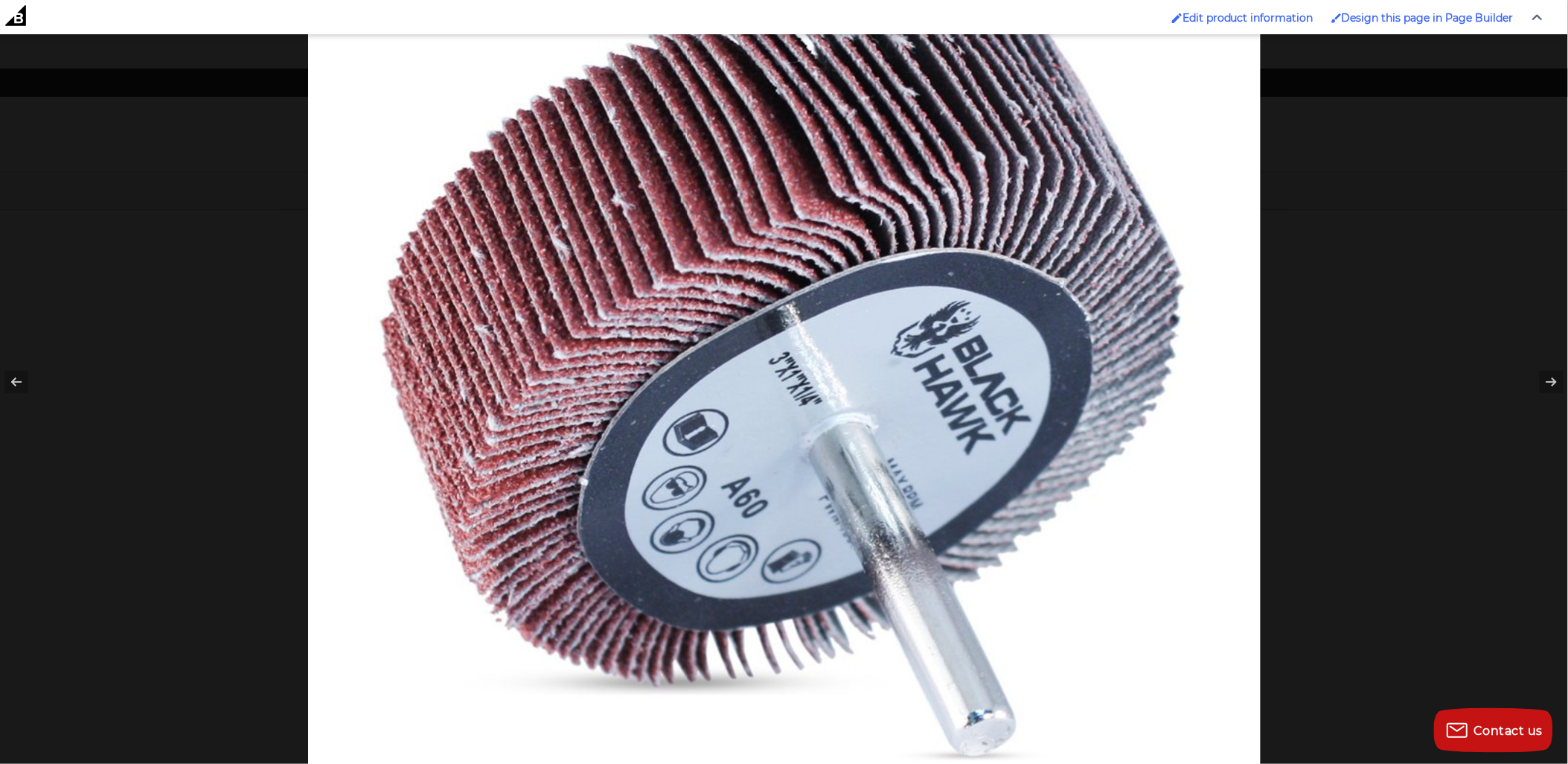
click at [179, 407] on div at bounding box center [784, 382] width 1568 height 764
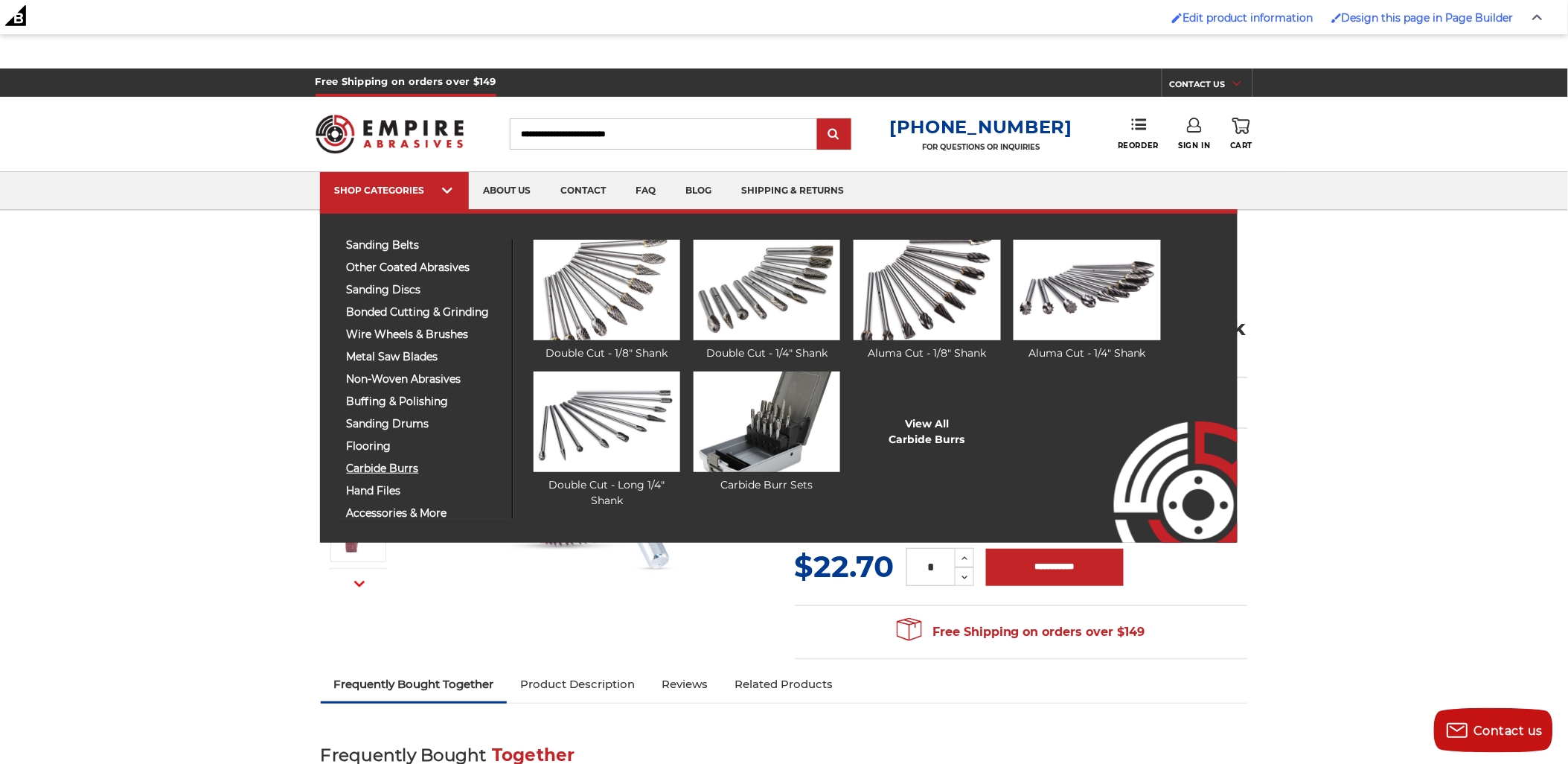
click at [417, 466] on span "carbide burrs" at bounding box center [424, 468] width 154 height 11
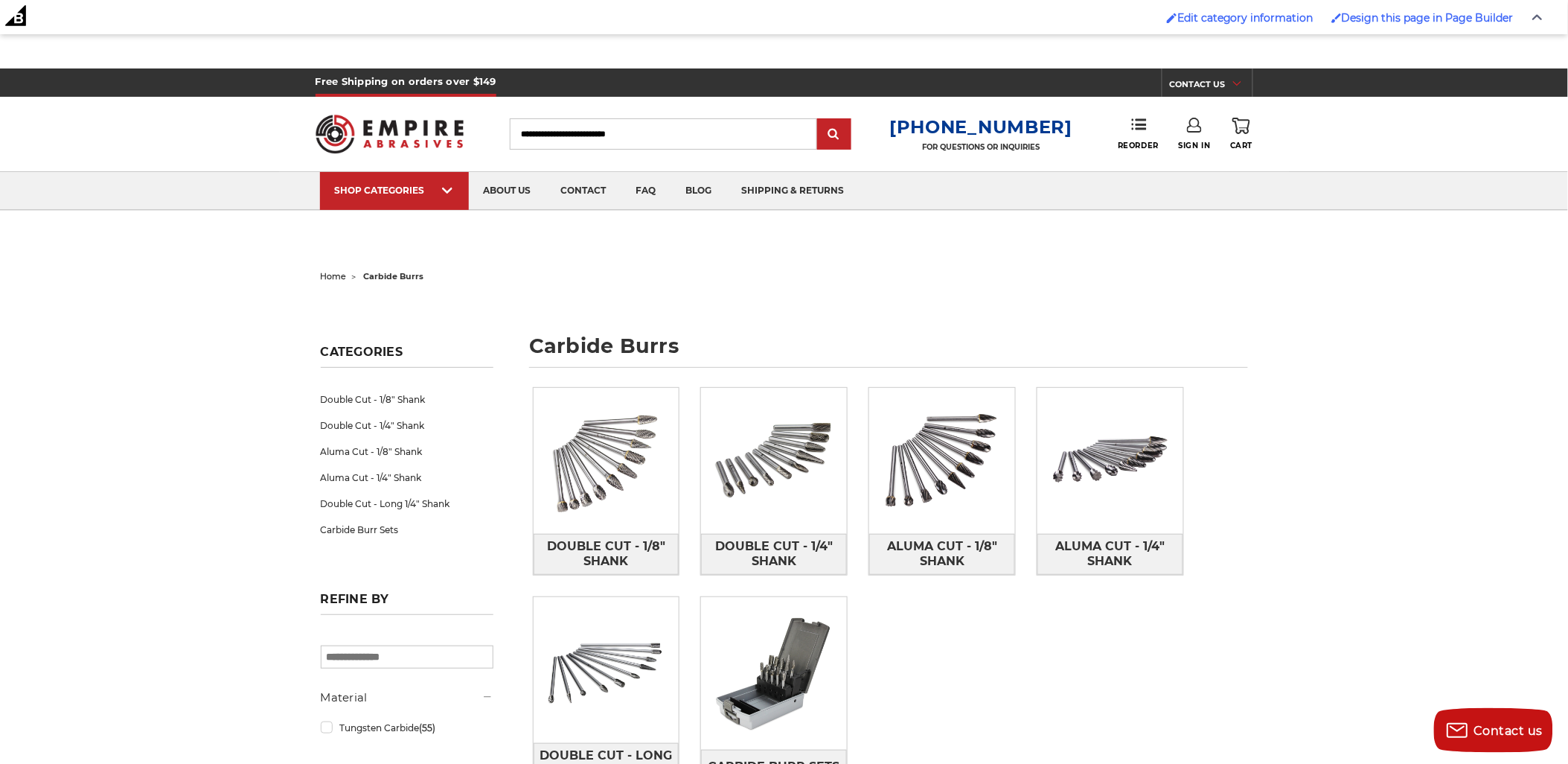
drag, startPoint x: 635, startPoint y: 479, endPoint x: 941, endPoint y: 681, distance: 366.7
click at [963, 702] on div "Double Cut - 1/8" Shank Double Cut - 1/4" Shank Aluma Cut - 1/8" Shank Aluma Cu…" at bounding box center [891, 598] width 736 height 442
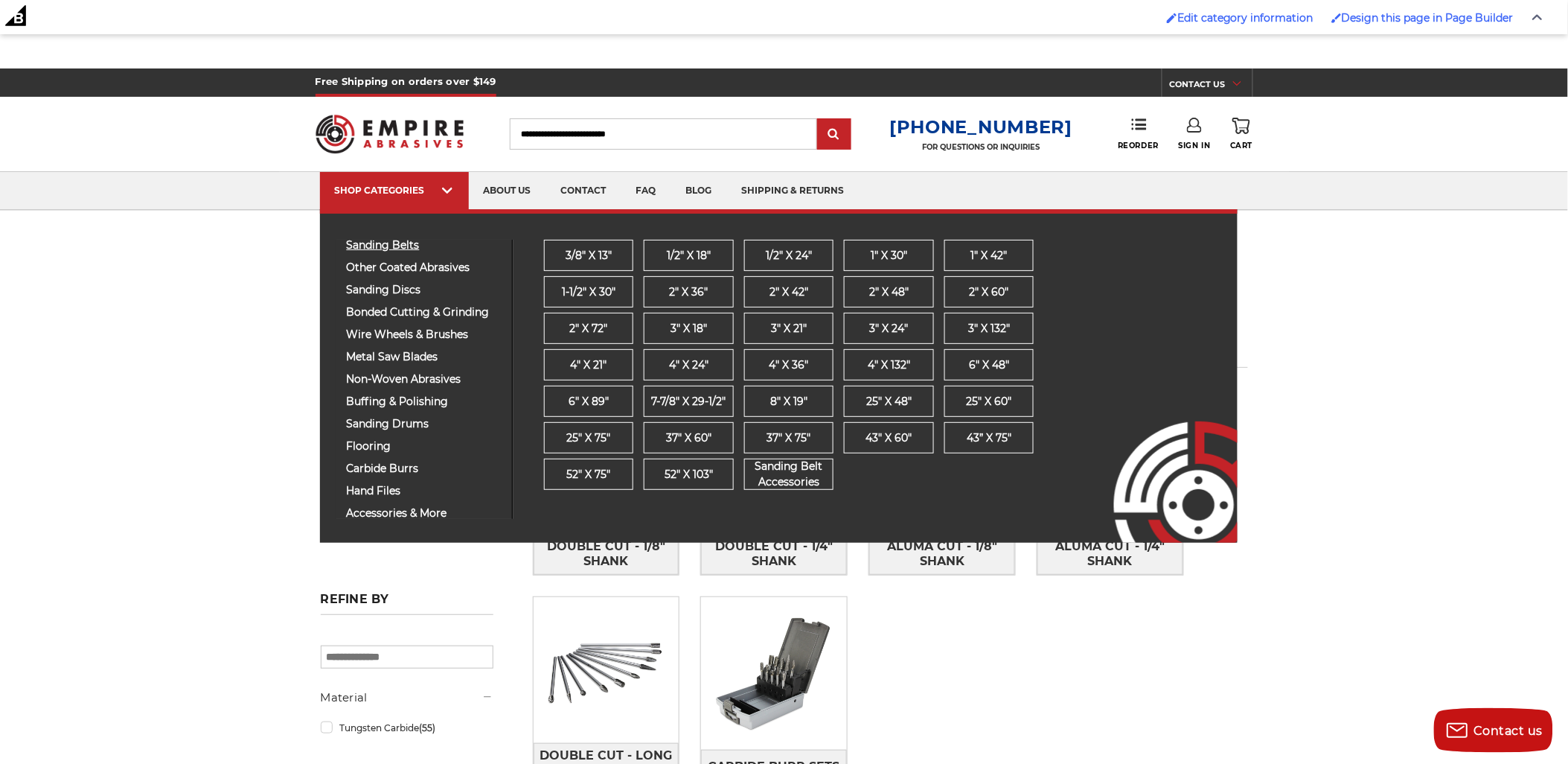
click at [411, 243] on span "sanding belts" at bounding box center [424, 245] width 154 height 11
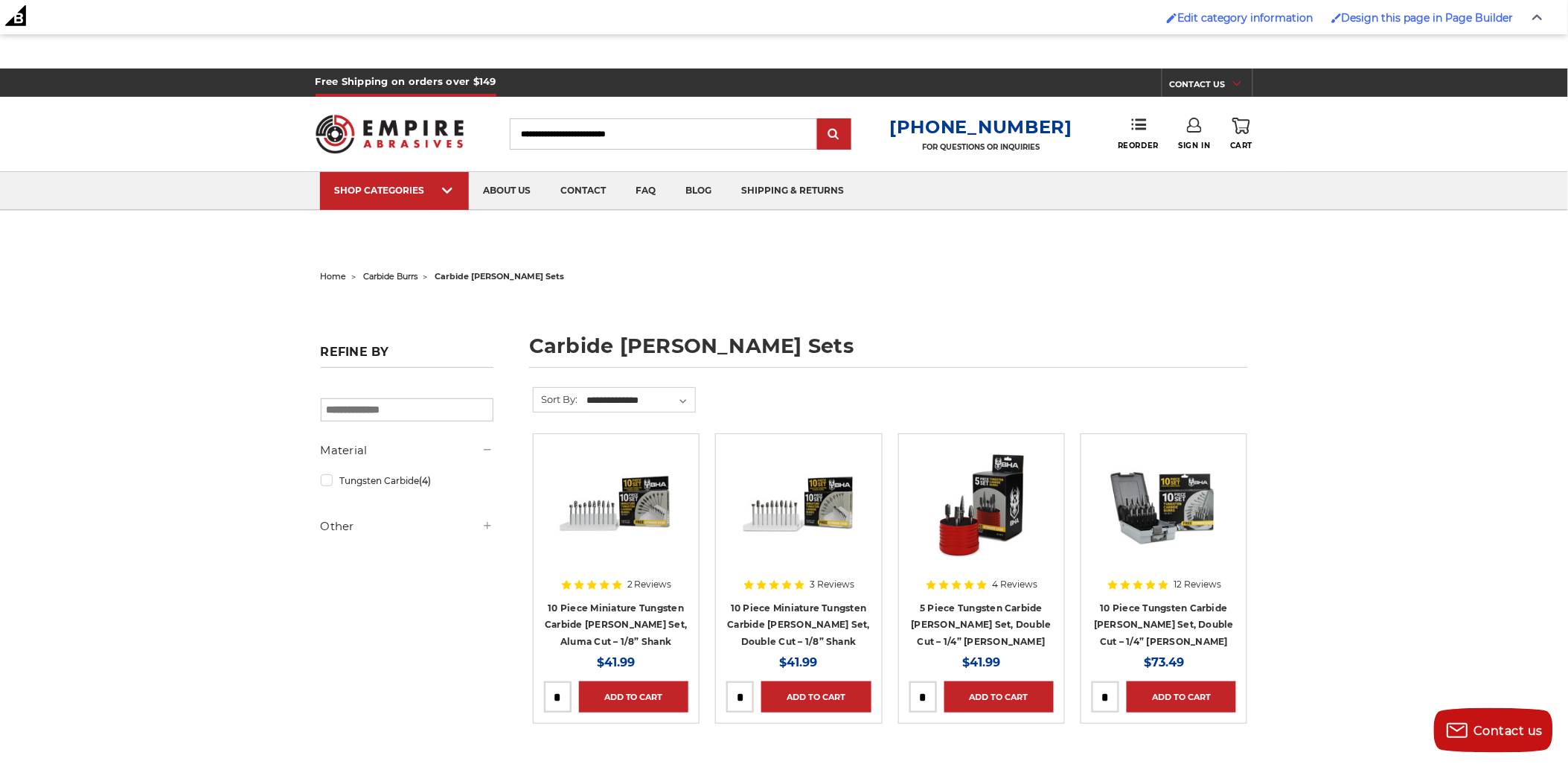
click at [1169, 478] on img at bounding box center [1164, 504] width 119 height 119
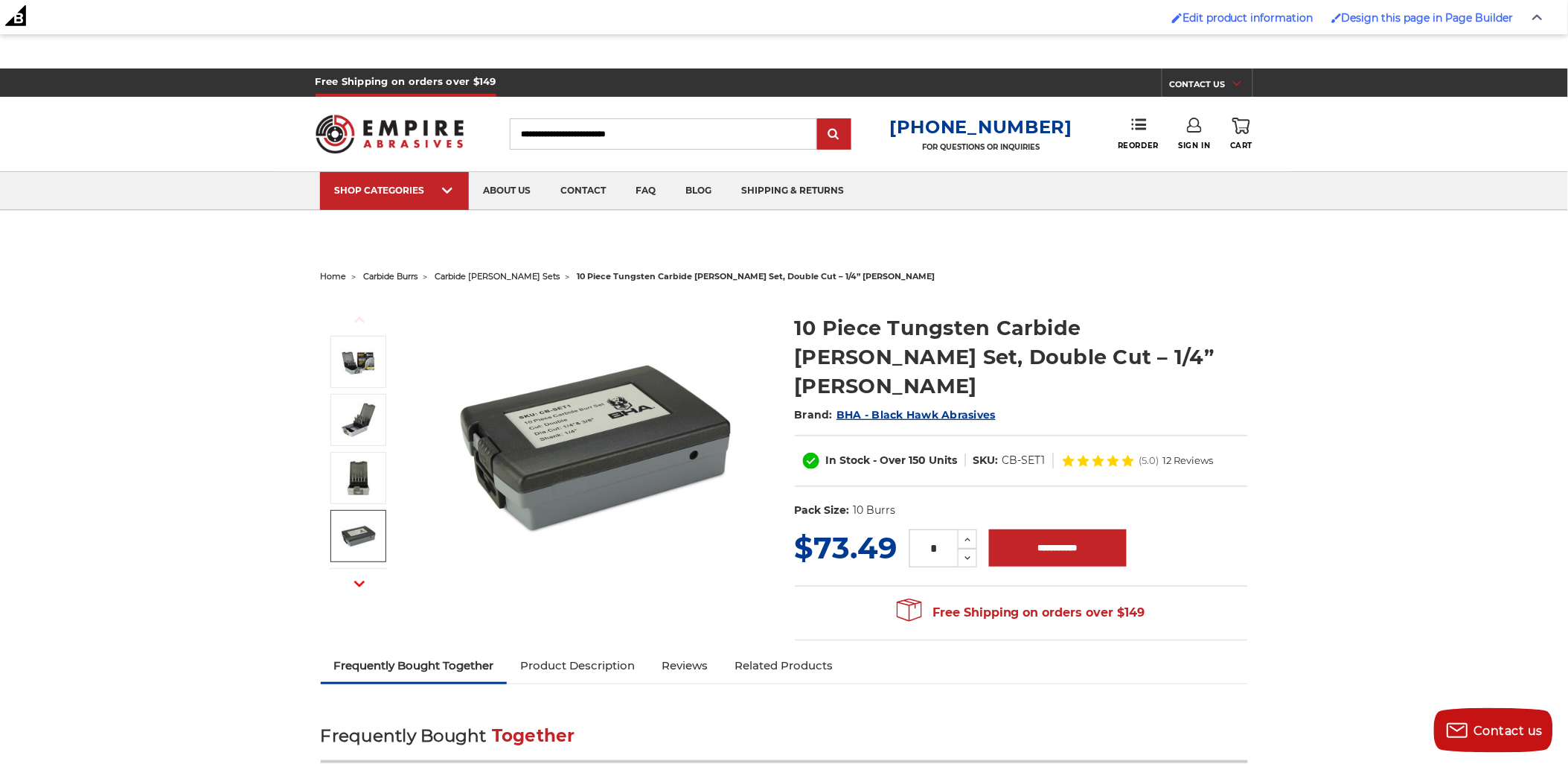
click at [353, 585] on button "Next" at bounding box center [360, 583] width 35 height 32
click at [354, 584] on icon "button" at bounding box center [360, 584] width 11 height 11
click at [358, 582] on icon "button" at bounding box center [360, 584] width 11 height 11
click at [359, 582] on icon "button" at bounding box center [360, 584] width 11 height 11
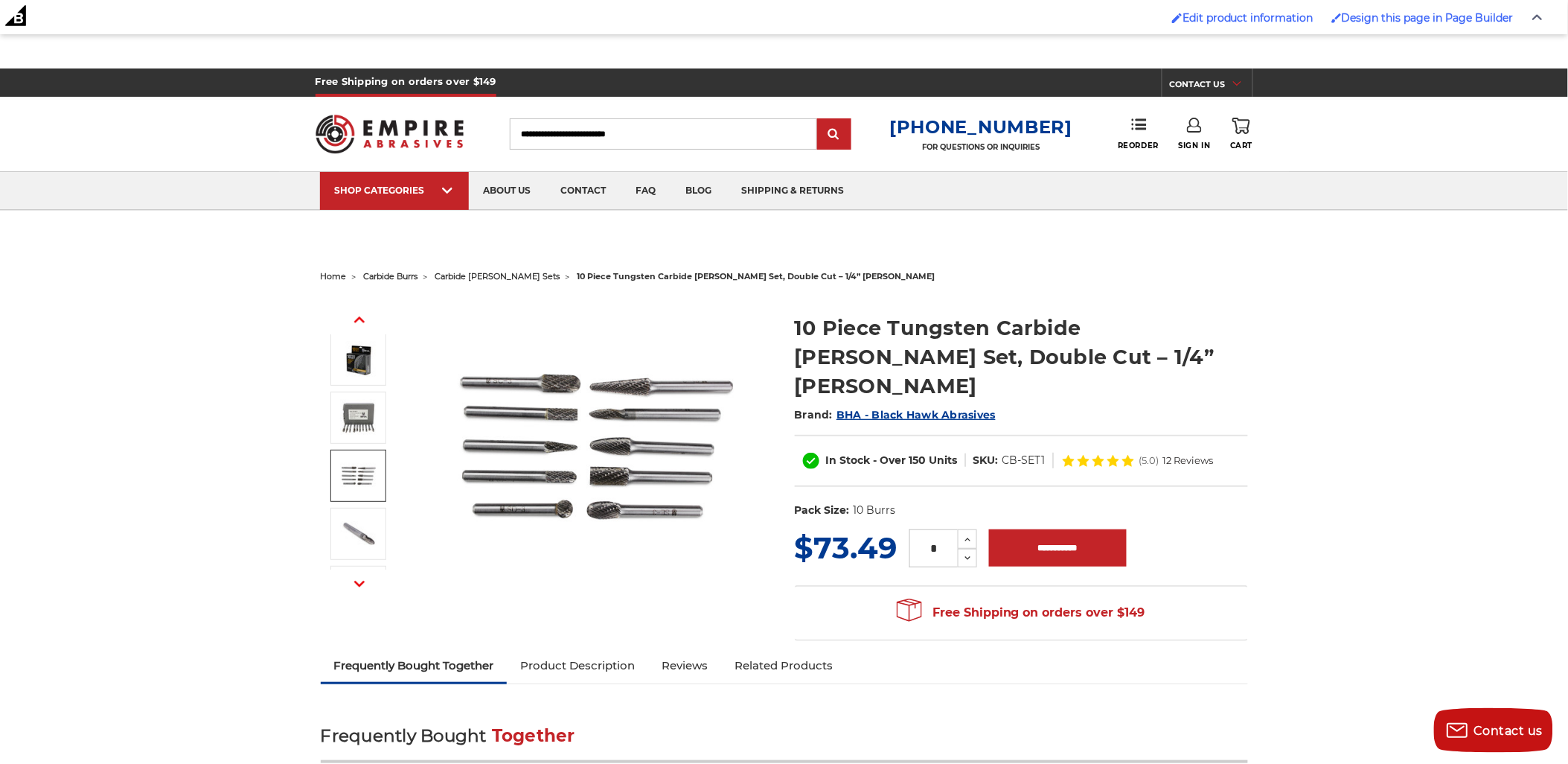
click at [495, 458] on img at bounding box center [597, 447] width 298 height 298
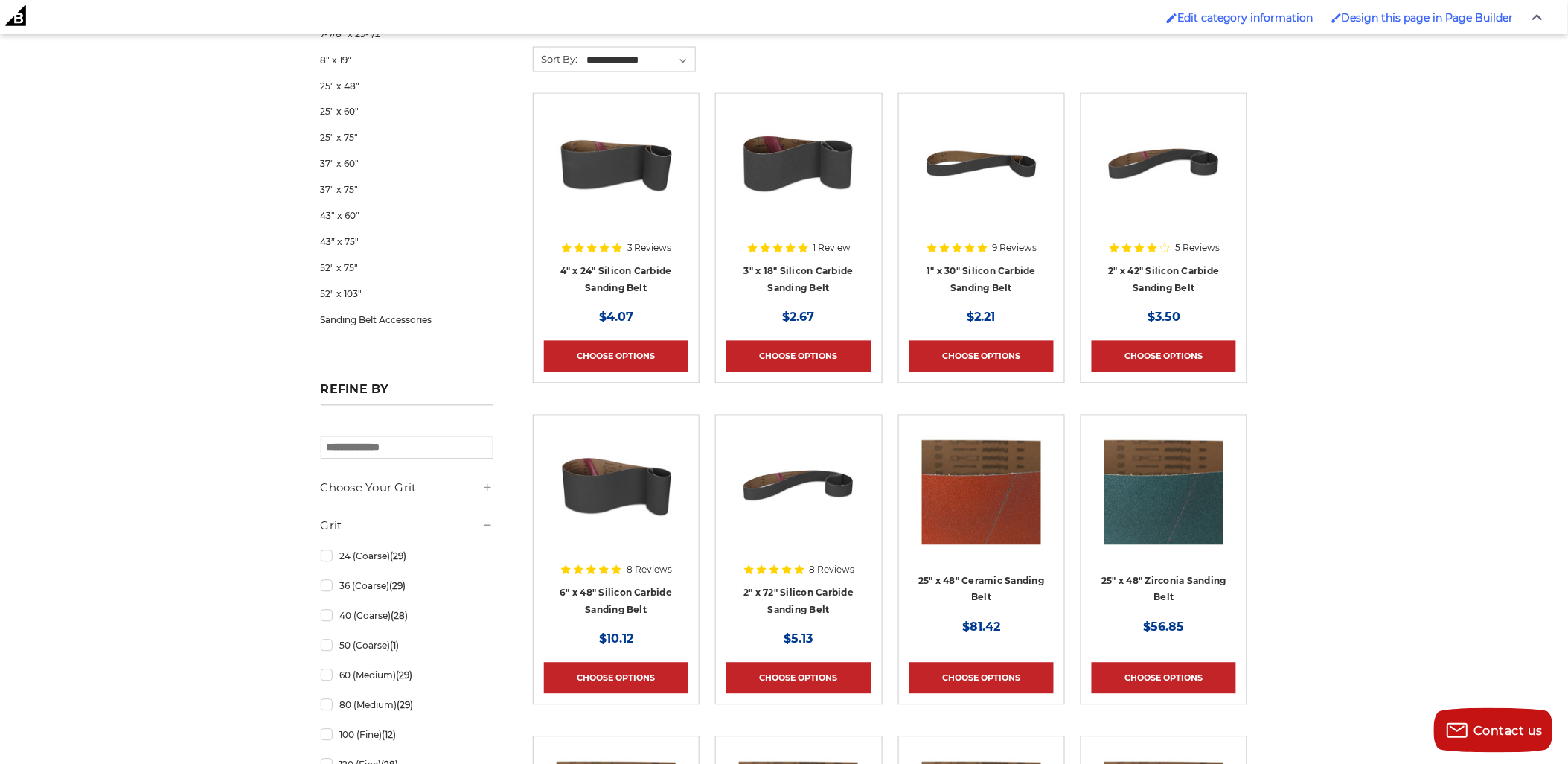
scroll to position [1075, 0]
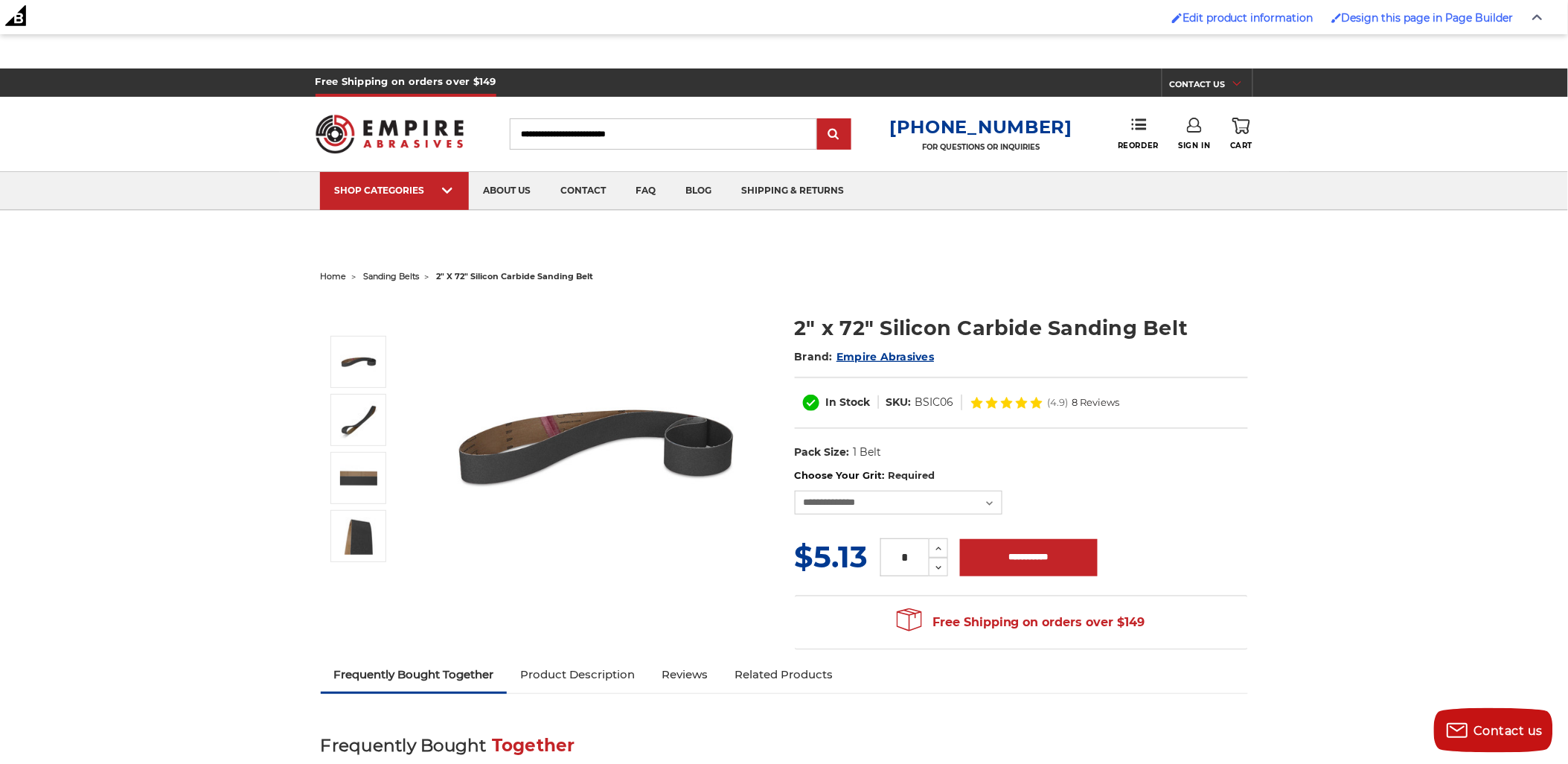
click at [637, 439] on img at bounding box center [597, 447] width 298 height 298
